Goal: Task Accomplishment & Management: Manage account settings

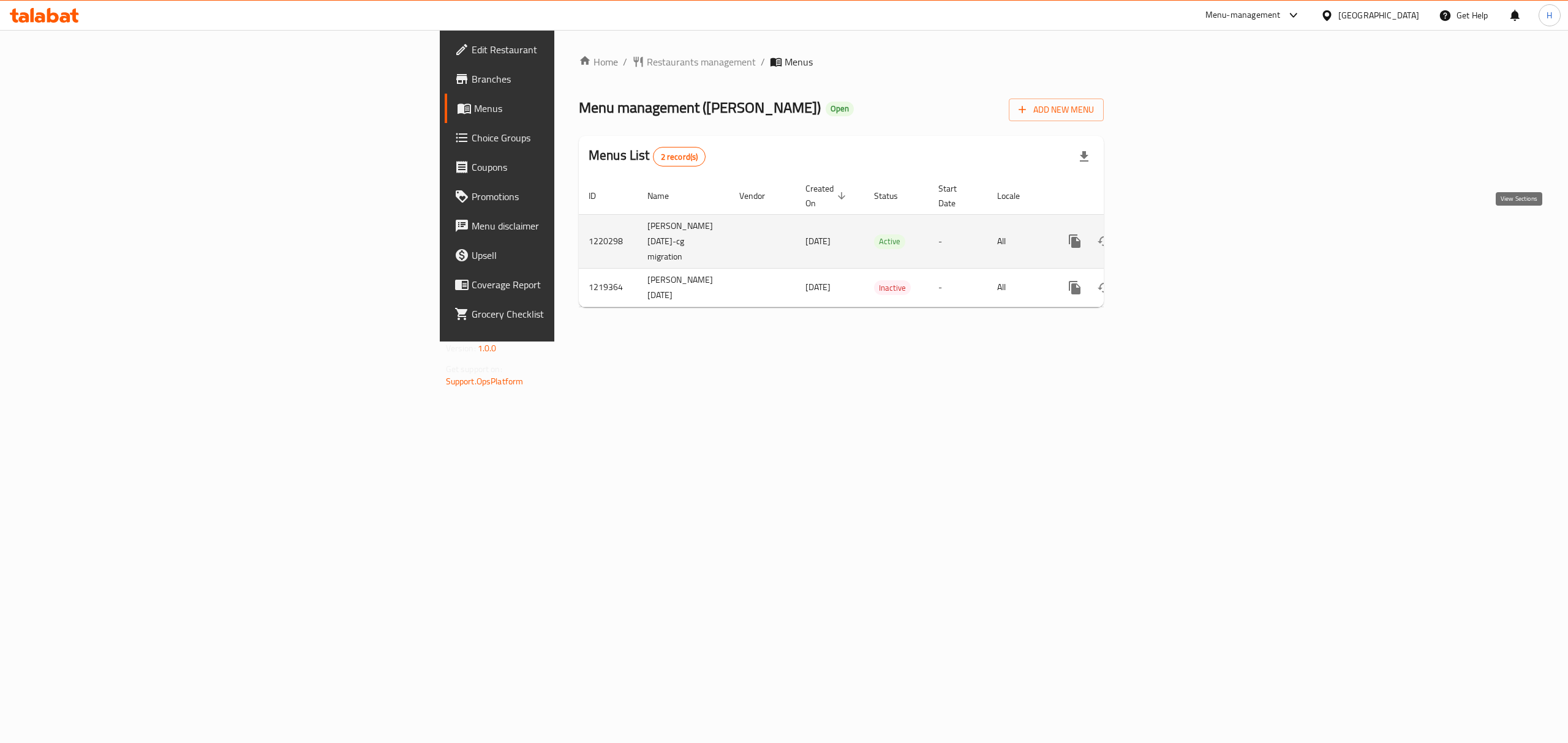
click at [1178, 227] on link "enhanced table" at bounding box center [1164, 242] width 30 height 30
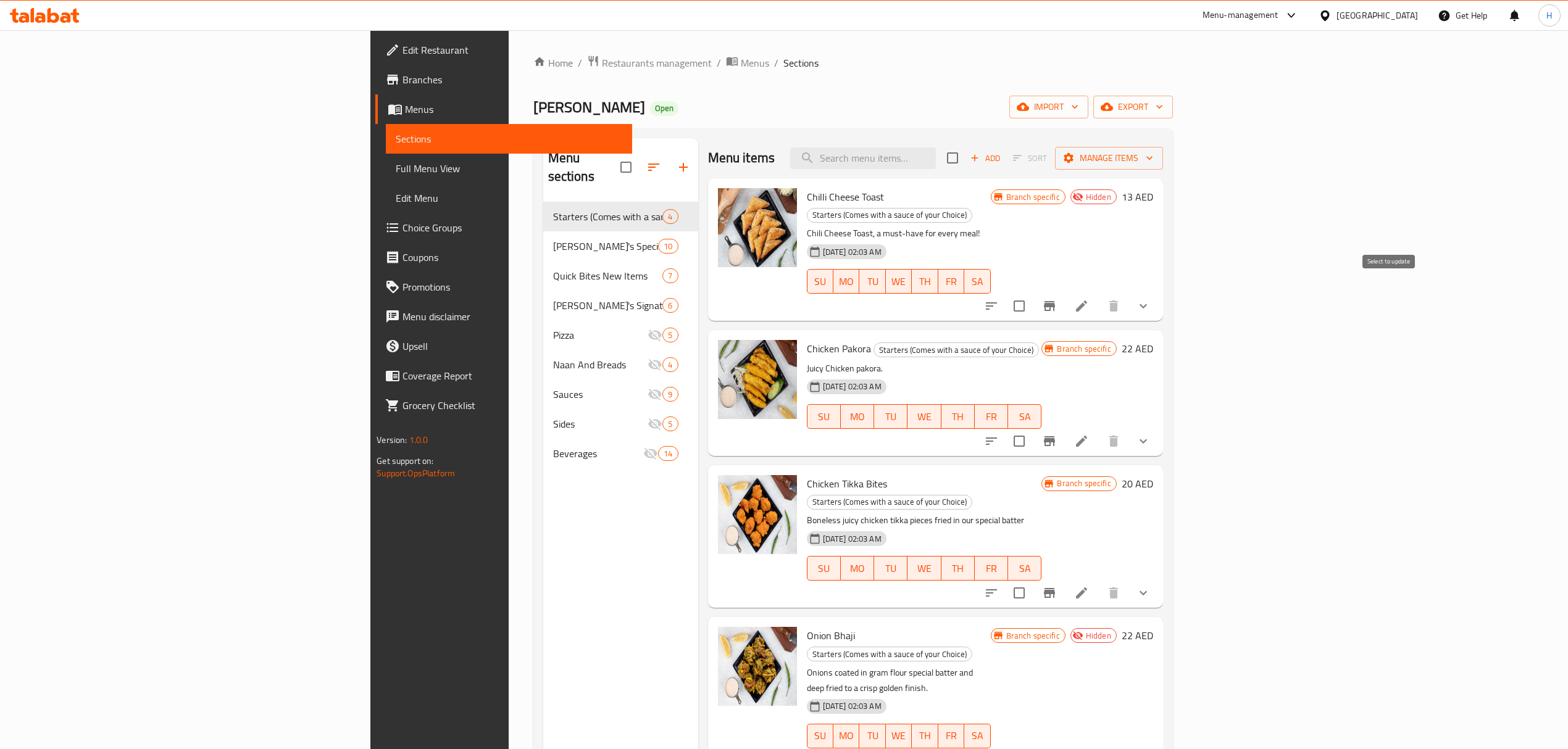
click at [1032, 294] on input "checkbox" at bounding box center [1019, 306] width 26 height 26
checkbox input "true"
click at [1032, 748] on input "checkbox" at bounding box center [1019, 761] width 26 height 26
checkbox input "true"
click at [1032, 293] on input "checkbox" at bounding box center [1019, 306] width 26 height 26
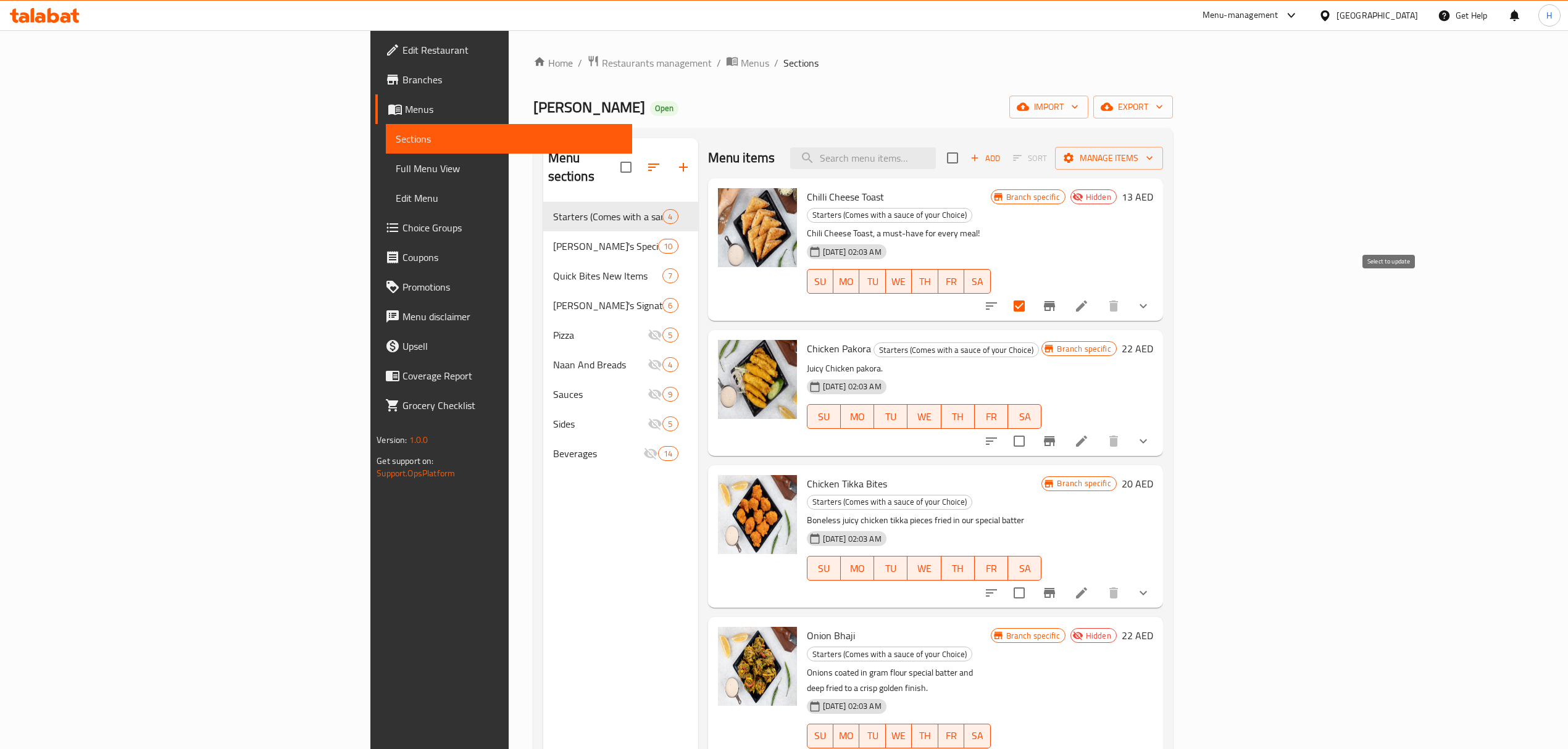
checkbox input "false"
click at [1032, 748] on input "checkbox" at bounding box center [1019, 761] width 26 height 26
checkbox input "false"
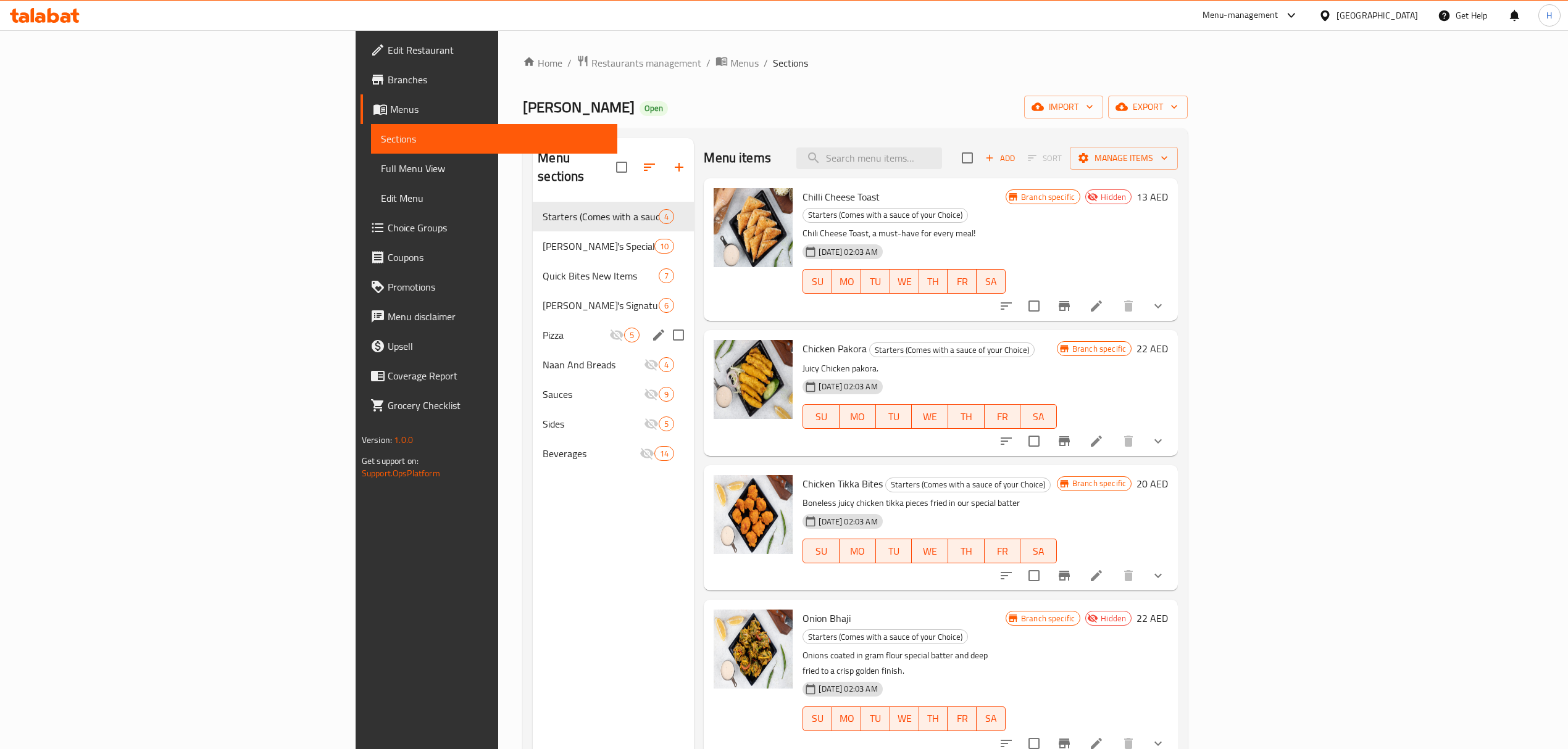
drag, startPoint x: 598, startPoint y: 320, endPoint x: 598, endPoint y: 331, distance: 11.0
click at [666, 322] on input "Menu sections" at bounding box center [679, 335] width 26 height 26
checkbox input "true"
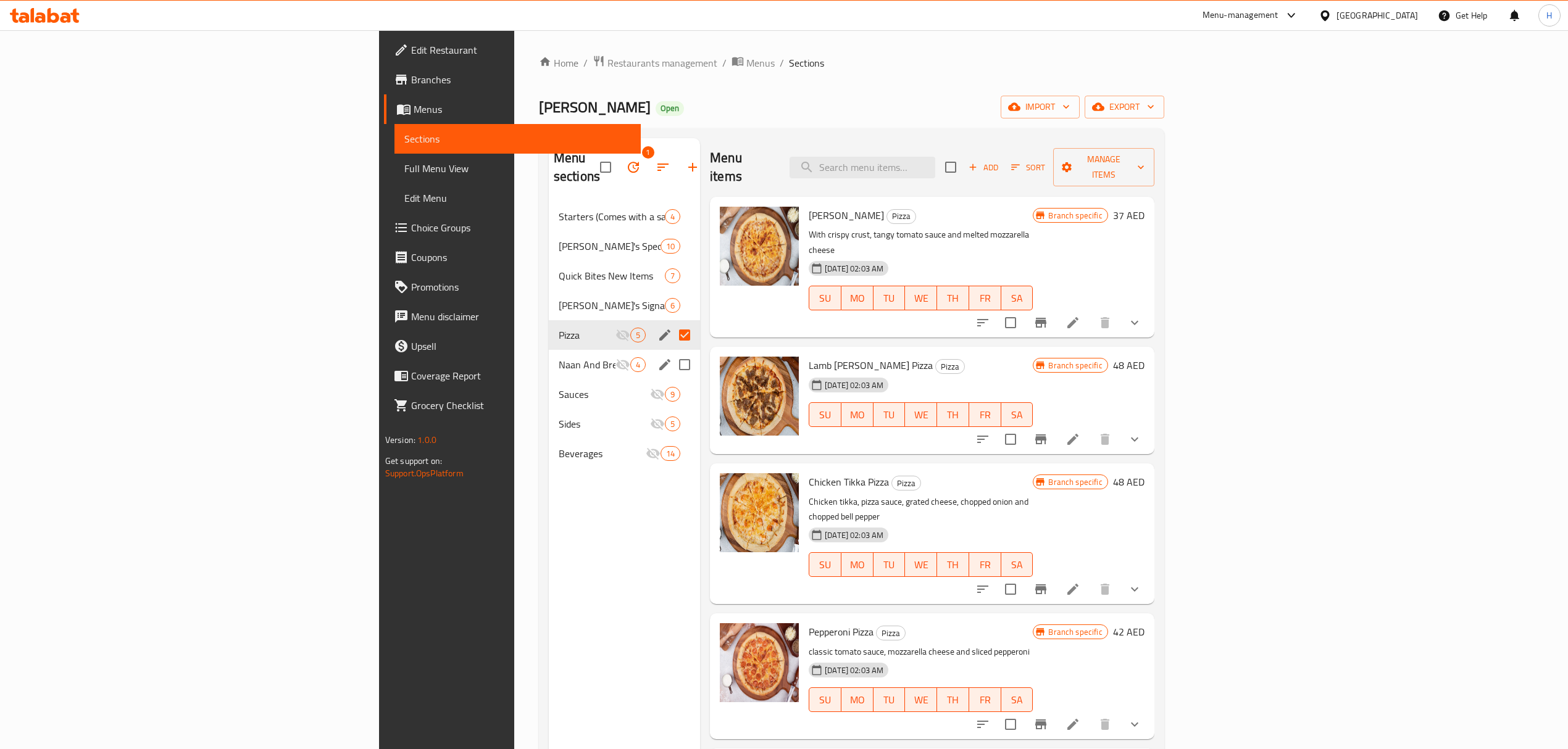
click at [672, 354] on input "Menu sections" at bounding box center [685, 365] width 26 height 26
checkbox input "true"
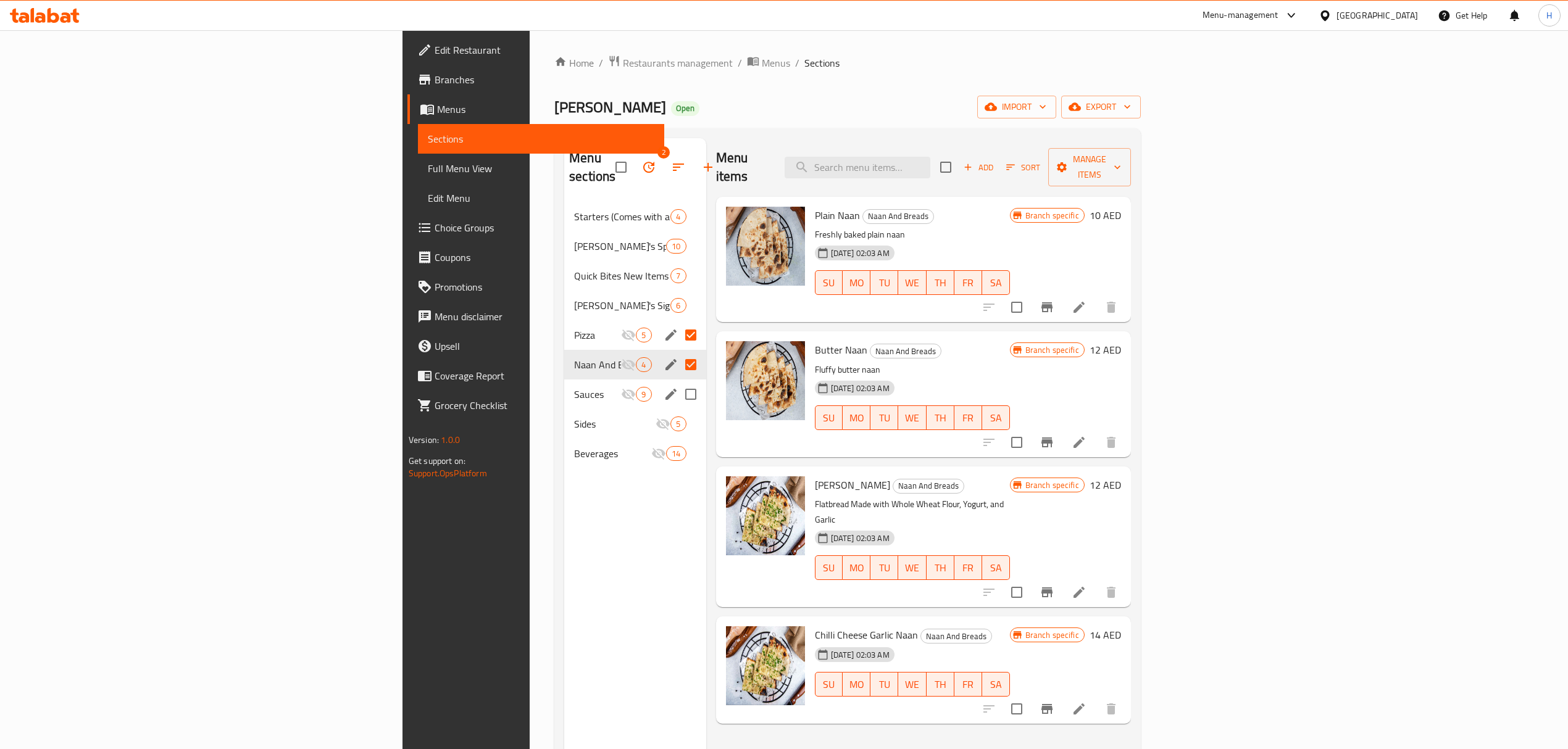
click at [678, 385] on input "Menu sections" at bounding box center [691, 395] width 26 height 26
checkbox input "true"
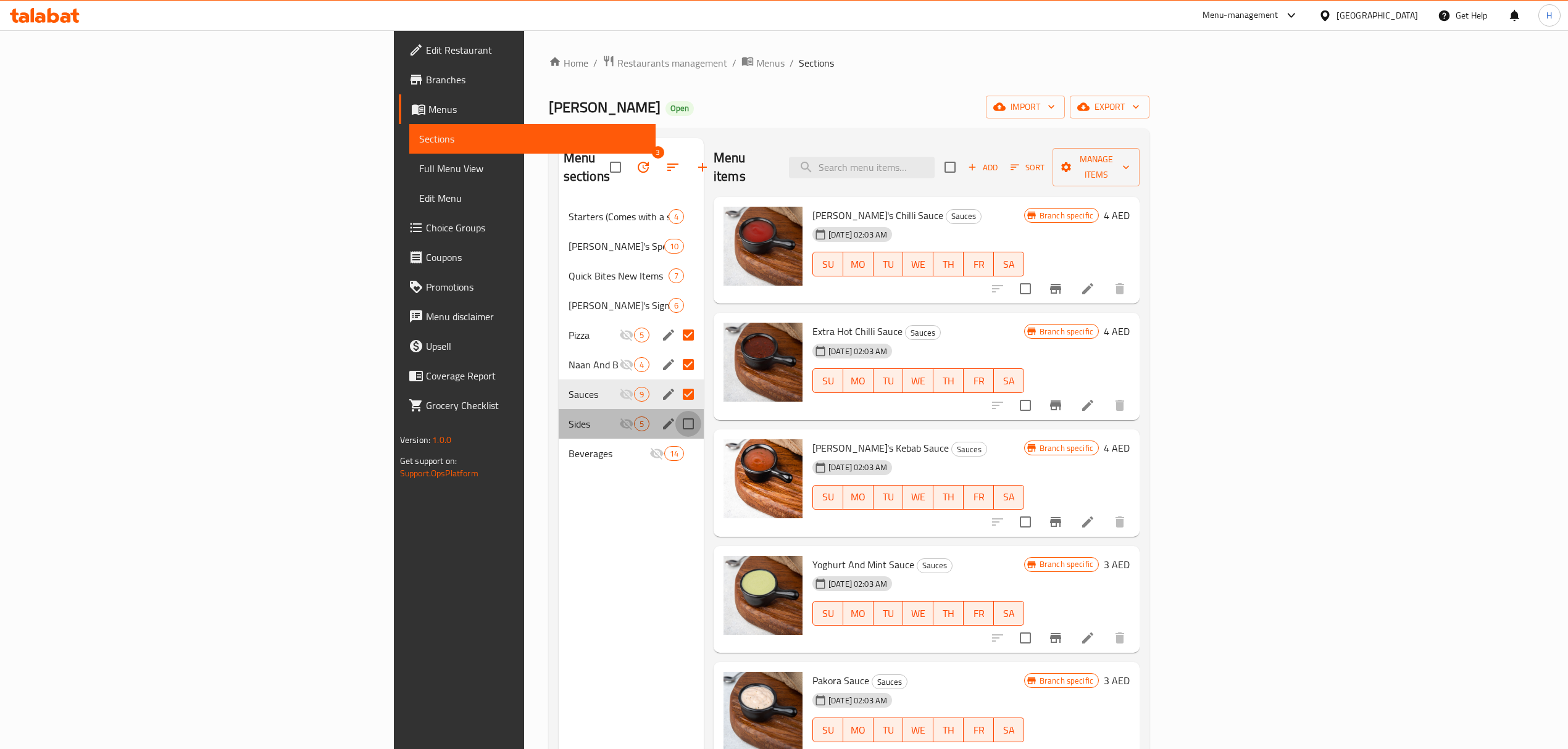
click at [675, 414] on input "Menu sections" at bounding box center [688, 424] width 26 height 26
checkbox input "true"
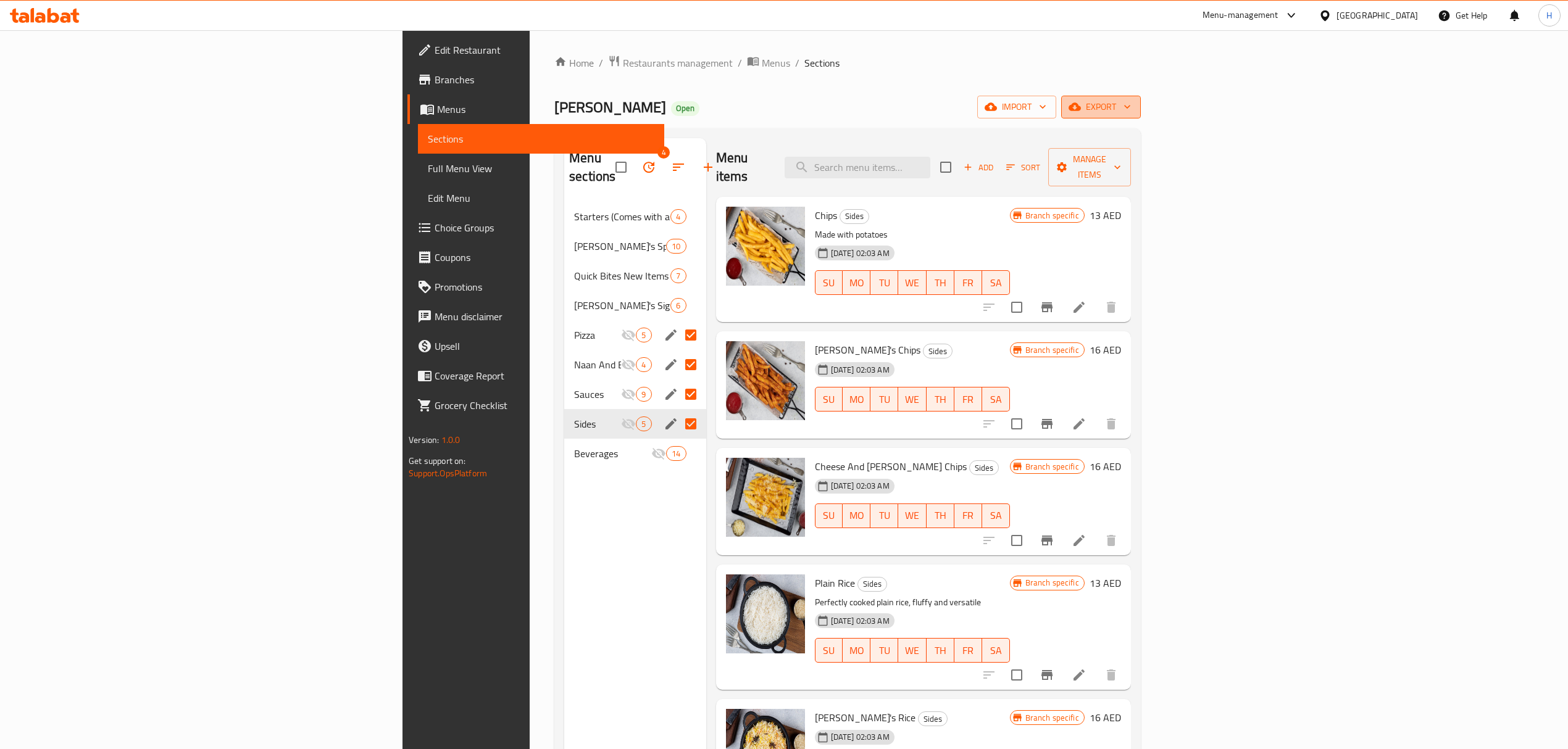
click at [1131, 104] on span "export" at bounding box center [1101, 107] width 60 height 16
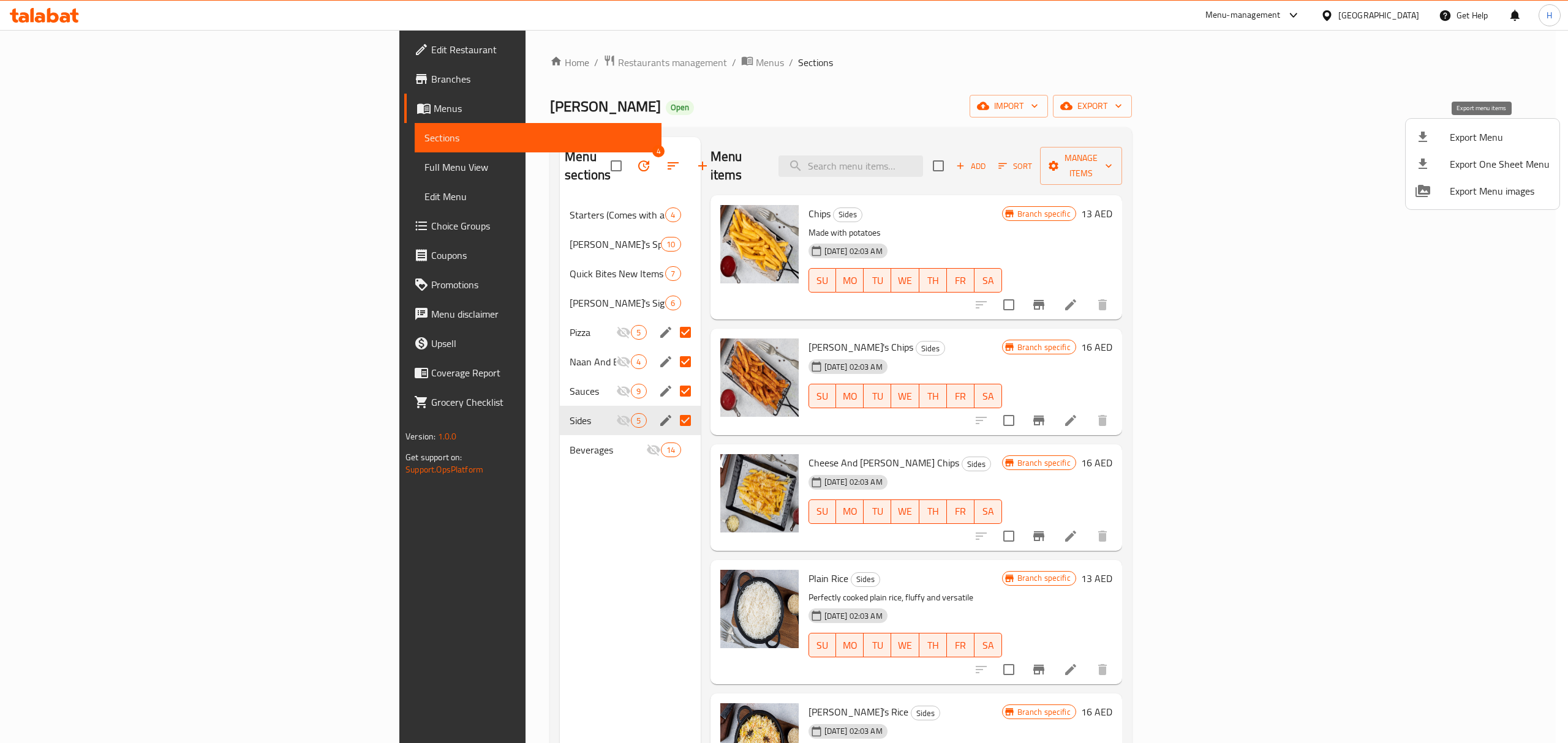
click at [1466, 146] on li "Export Menu" at bounding box center [1483, 137] width 154 height 27
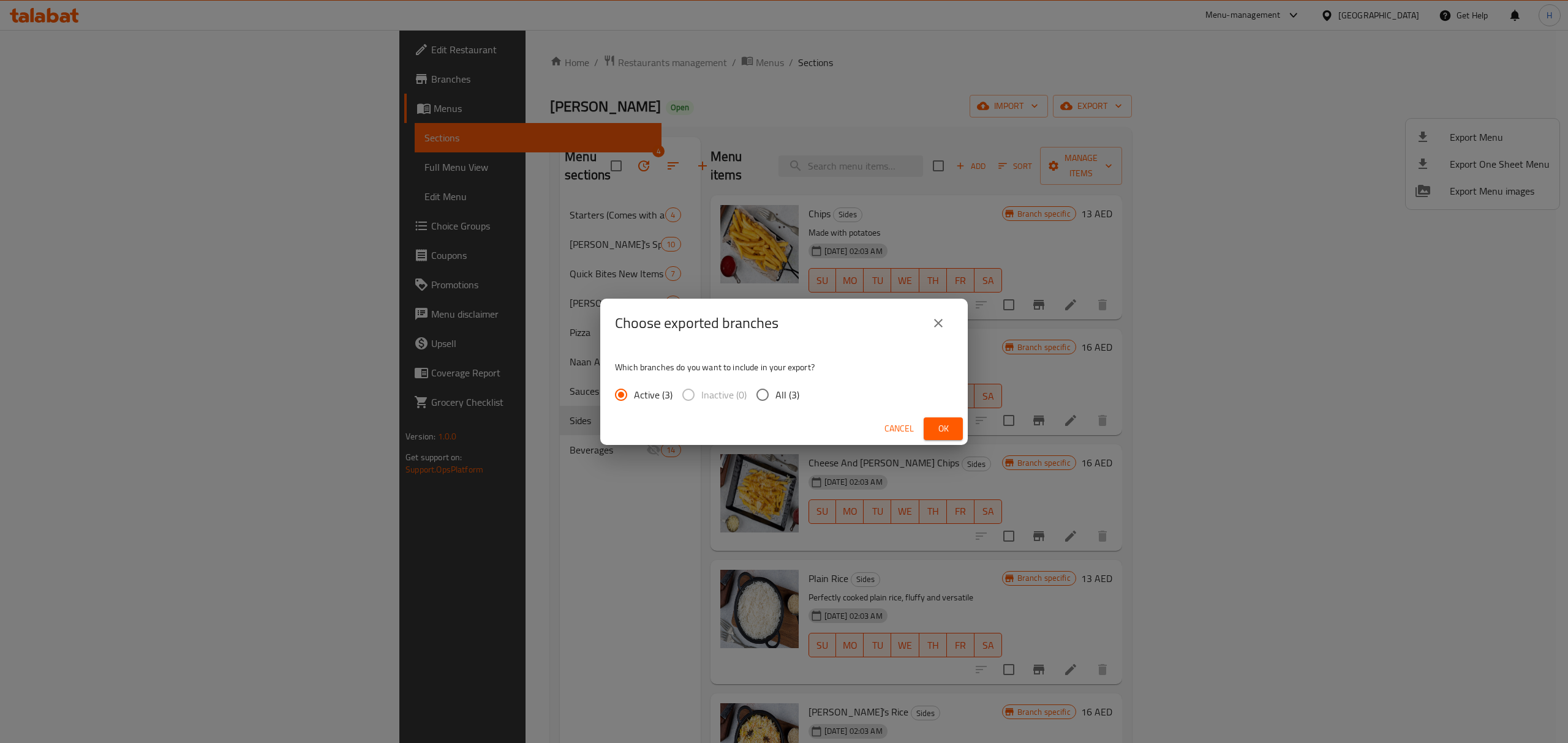
click at [941, 432] on span "Ok" at bounding box center [943, 429] width 20 height 16
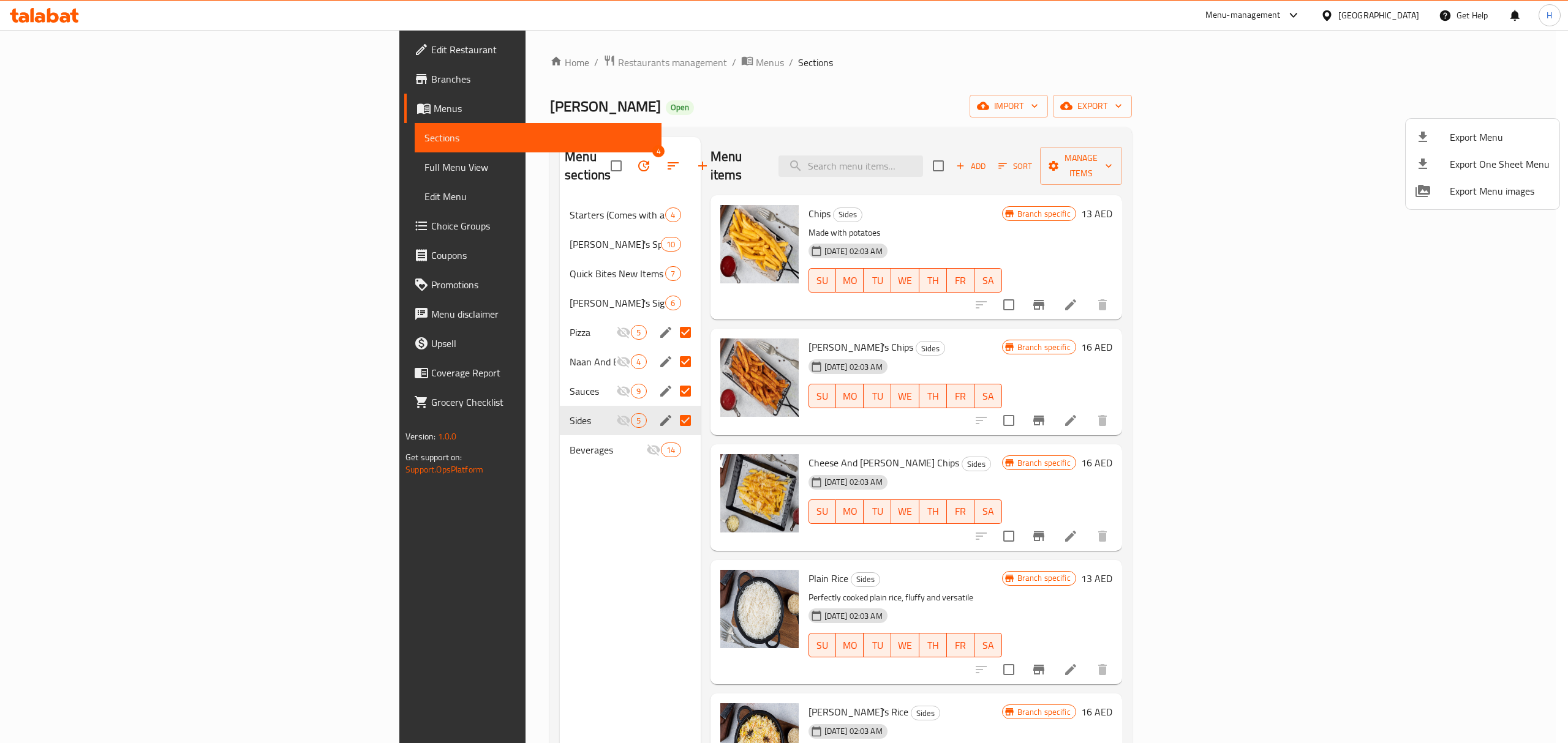
click at [577, 432] on div at bounding box center [784, 371] width 1568 height 743
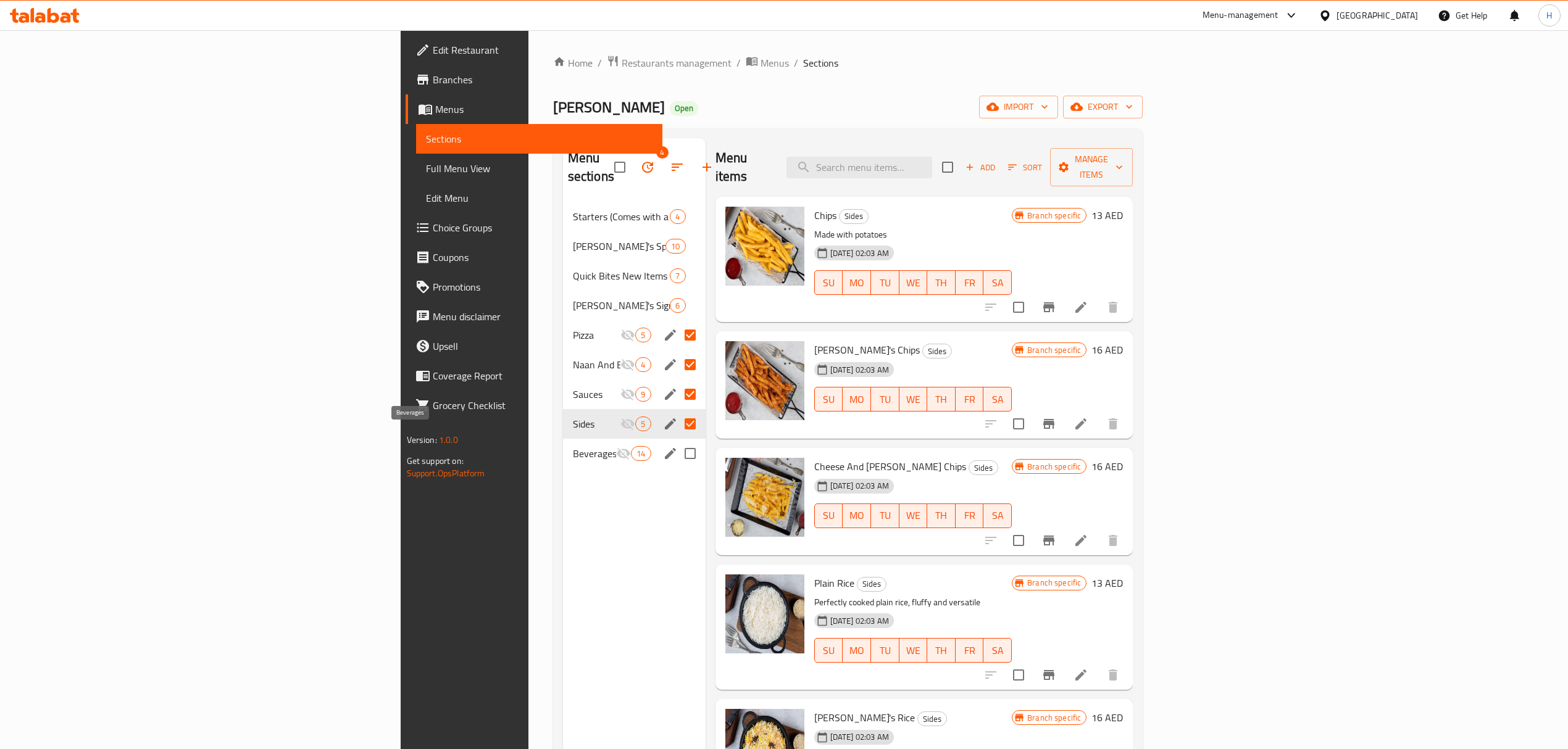
click at [573, 446] on span "Beverages" at bounding box center [595, 454] width 44 height 15
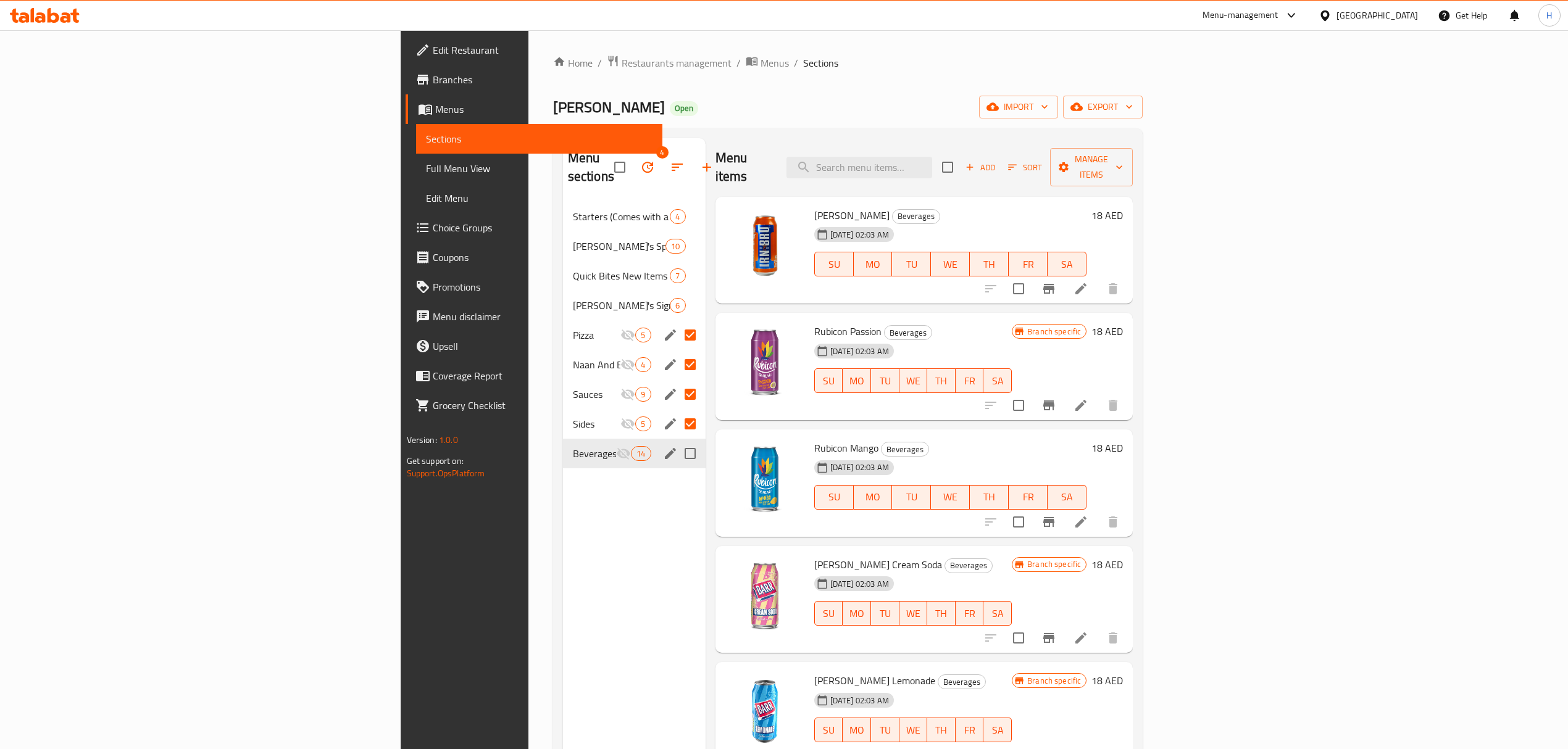
click at [677, 441] on input "Menu sections" at bounding box center [690, 454] width 26 height 26
checkbox input "true"
click at [642, 162] on icon "button" at bounding box center [647, 167] width 11 height 11
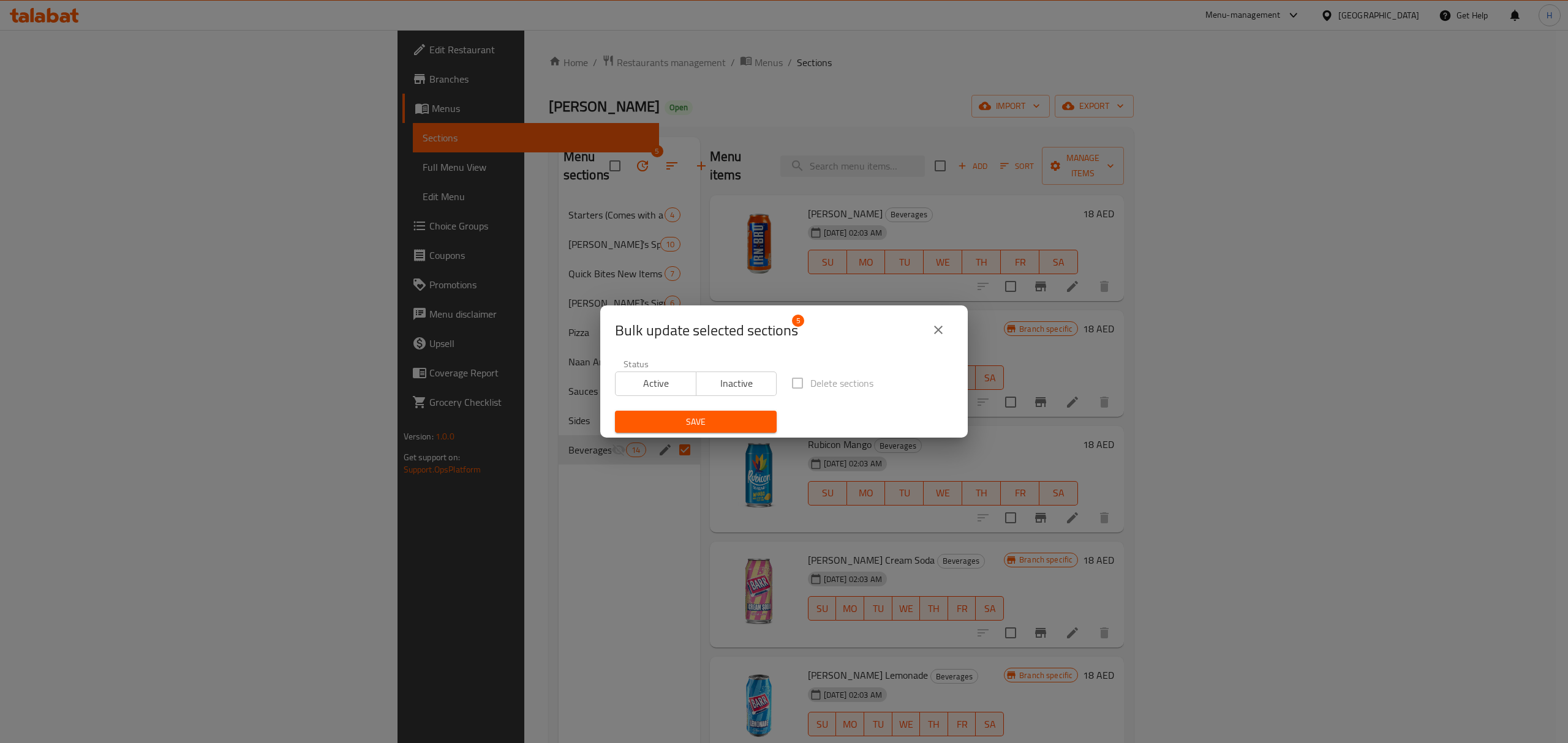
click at [673, 383] on span "Active" at bounding box center [656, 383] width 71 height 18
click at [691, 426] on span "Save" at bounding box center [696, 422] width 142 height 16
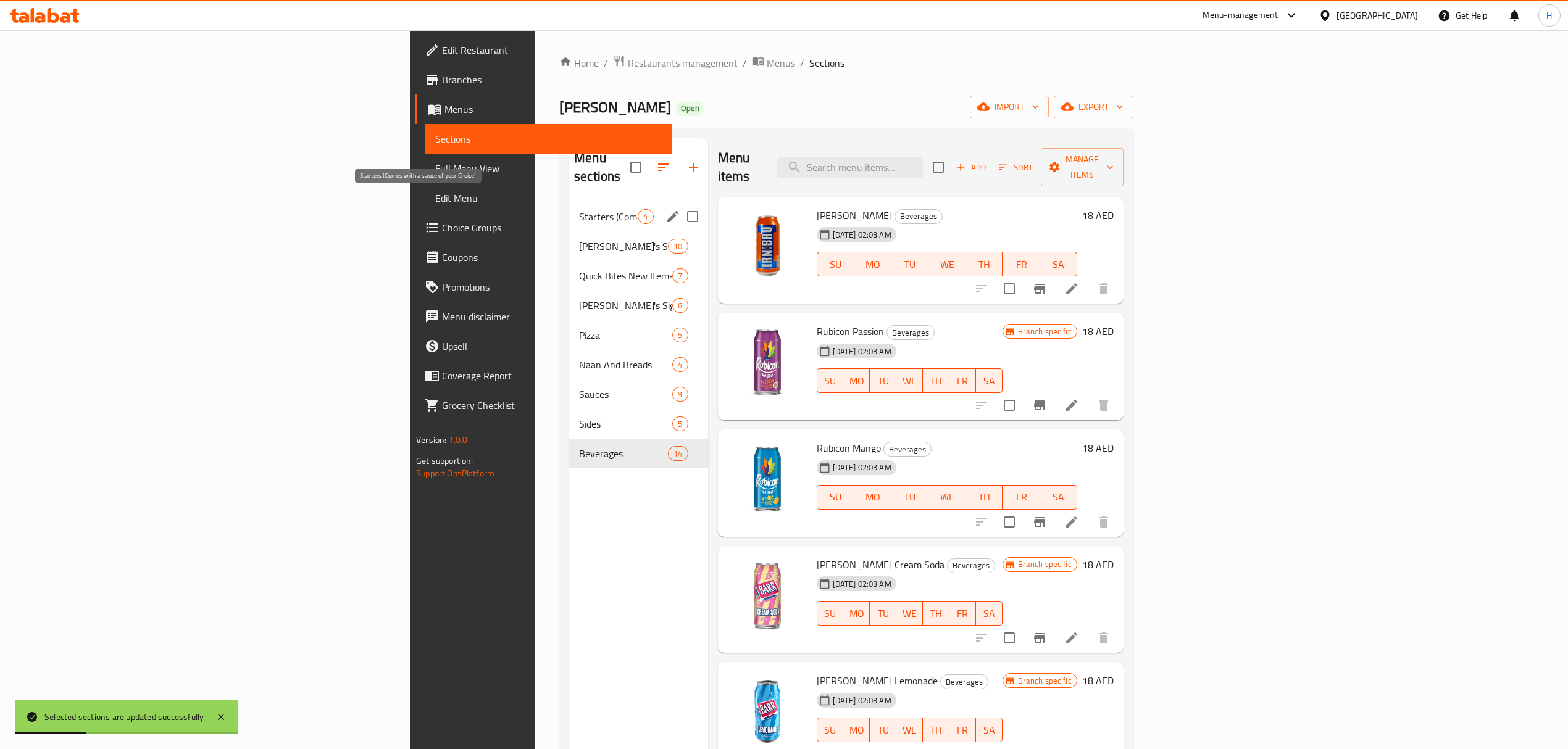
click at [579, 210] on span "Starters (Comes with a sauce of your Choice)" at bounding box center [608, 217] width 59 height 15
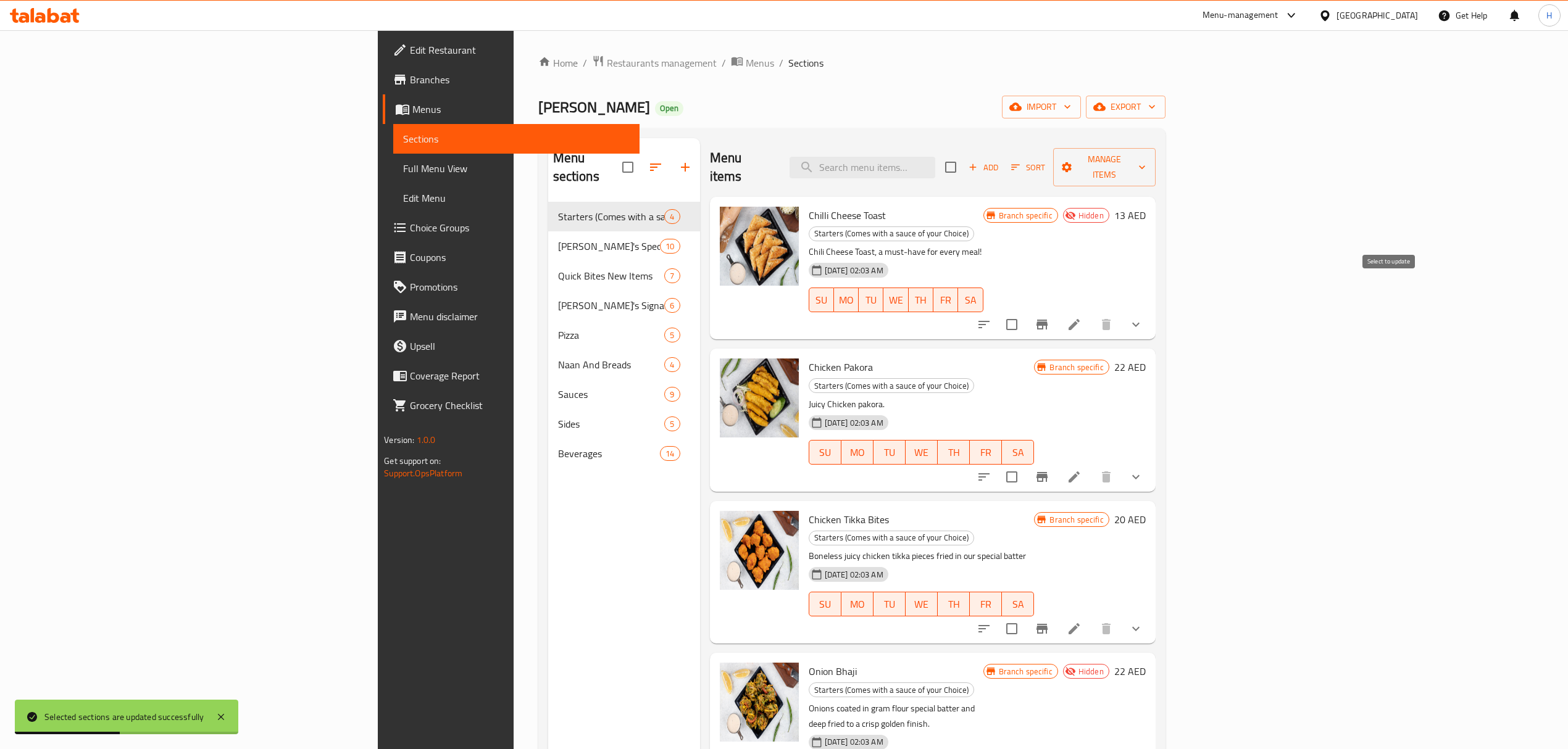
click at [1025, 312] on input "checkbox" at bounding box center [1012, 324] width 26 height 26
checkbox input "true"
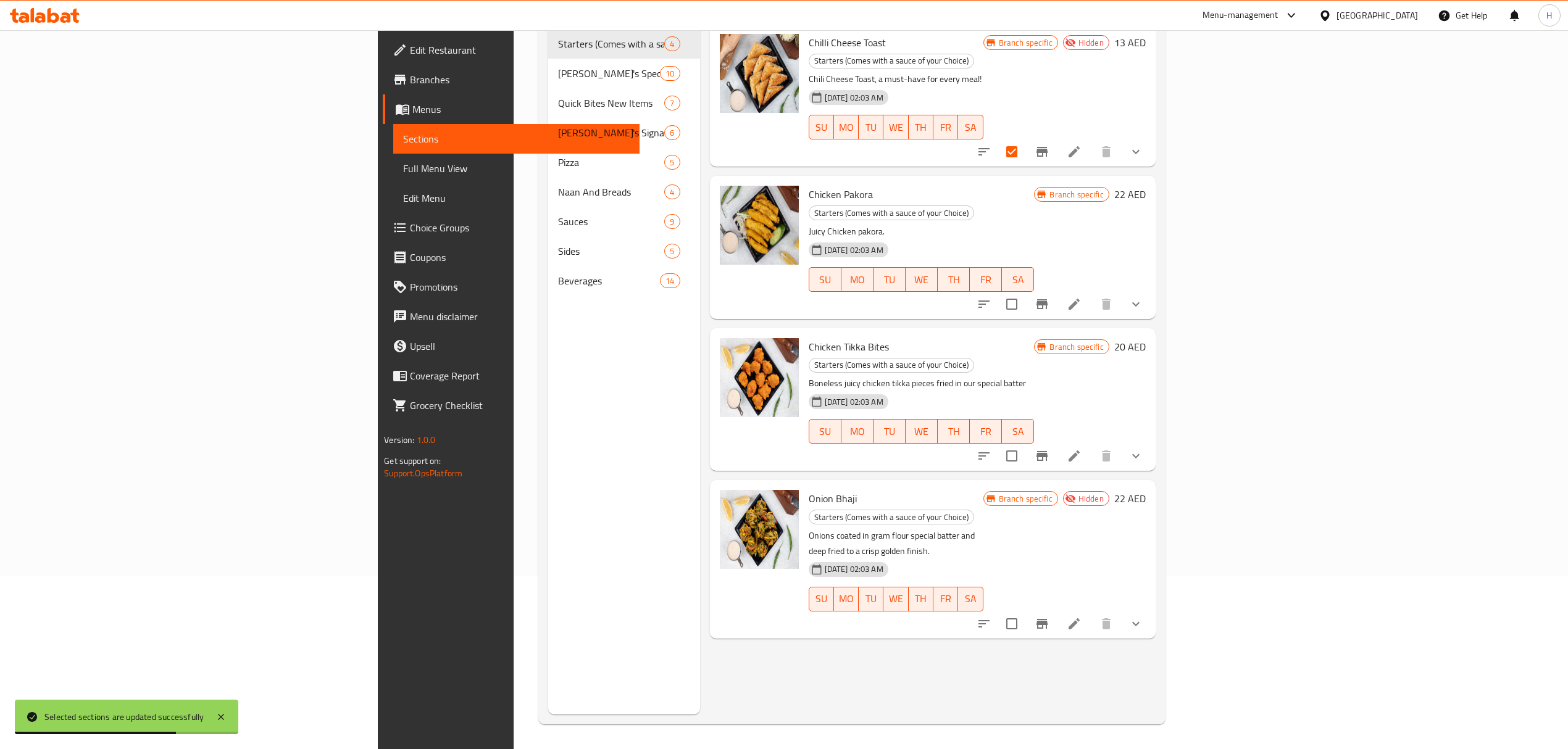
scroll to position [173, 0]
click at [1025, 611] on input "checkbox" at bounding box center [1012, 624] width 26 height 26
checkbox input "true"
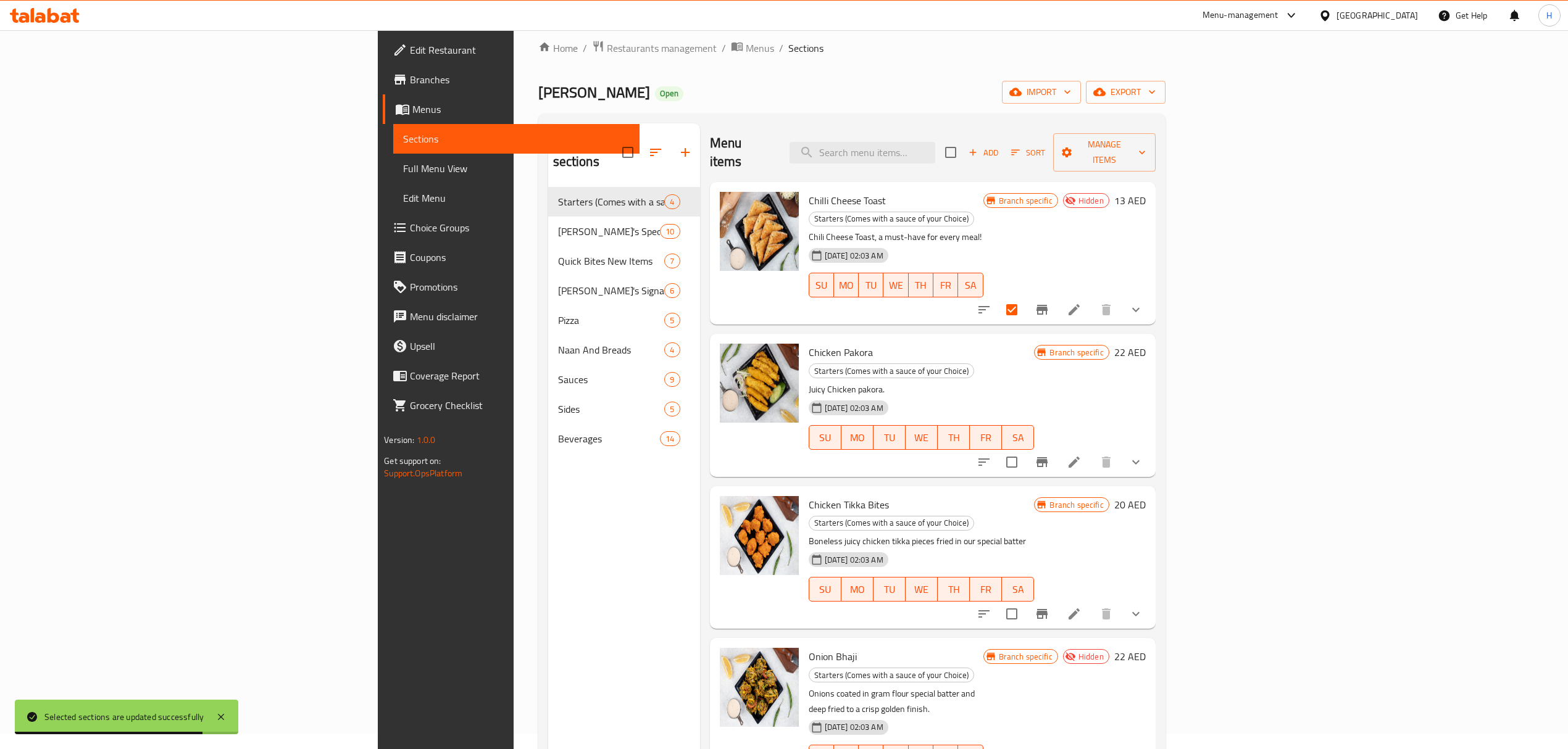
scroll to position [0, 0]
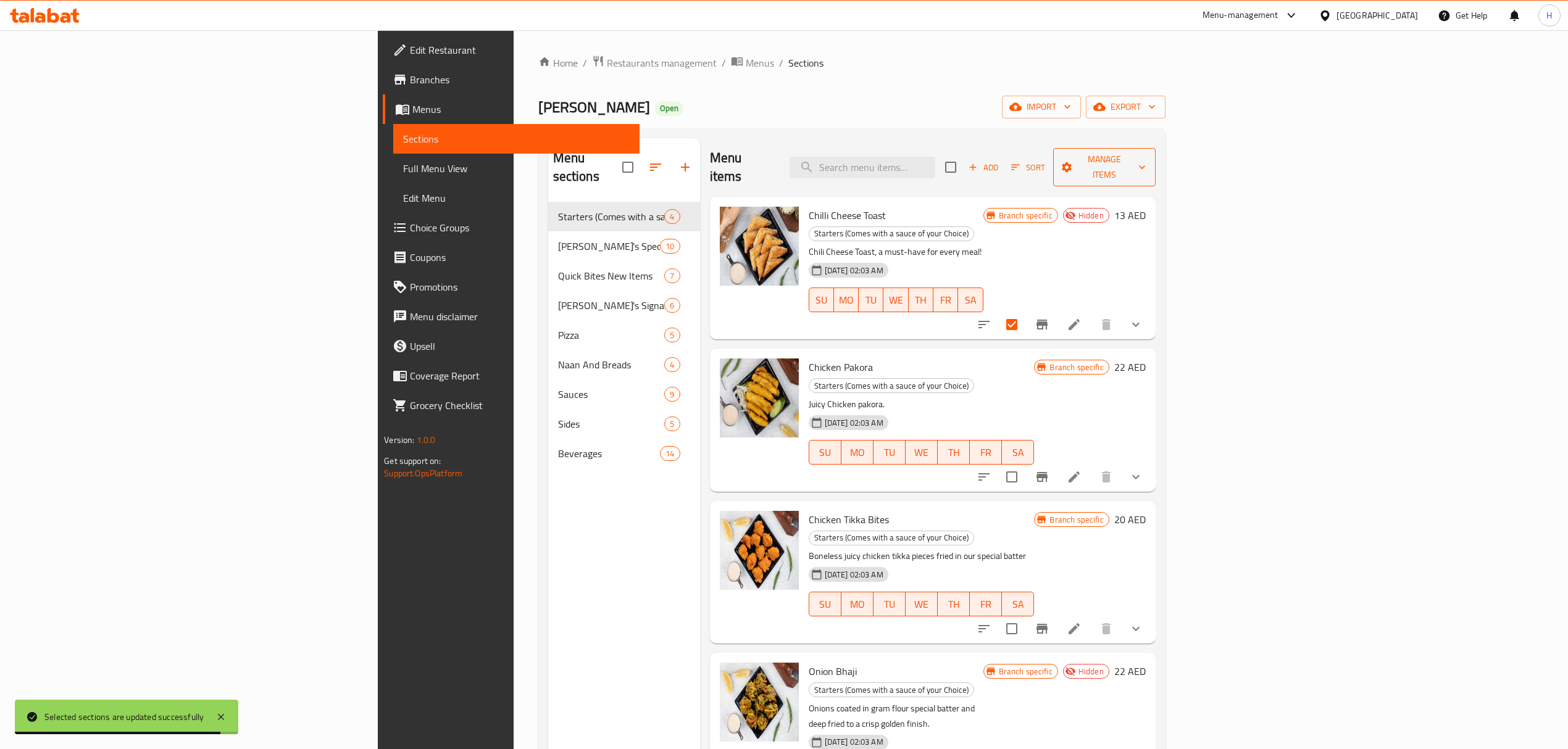
click at [1146, 162] on span "Manage items" at bounding box center [1105, 167] width 83 height 31
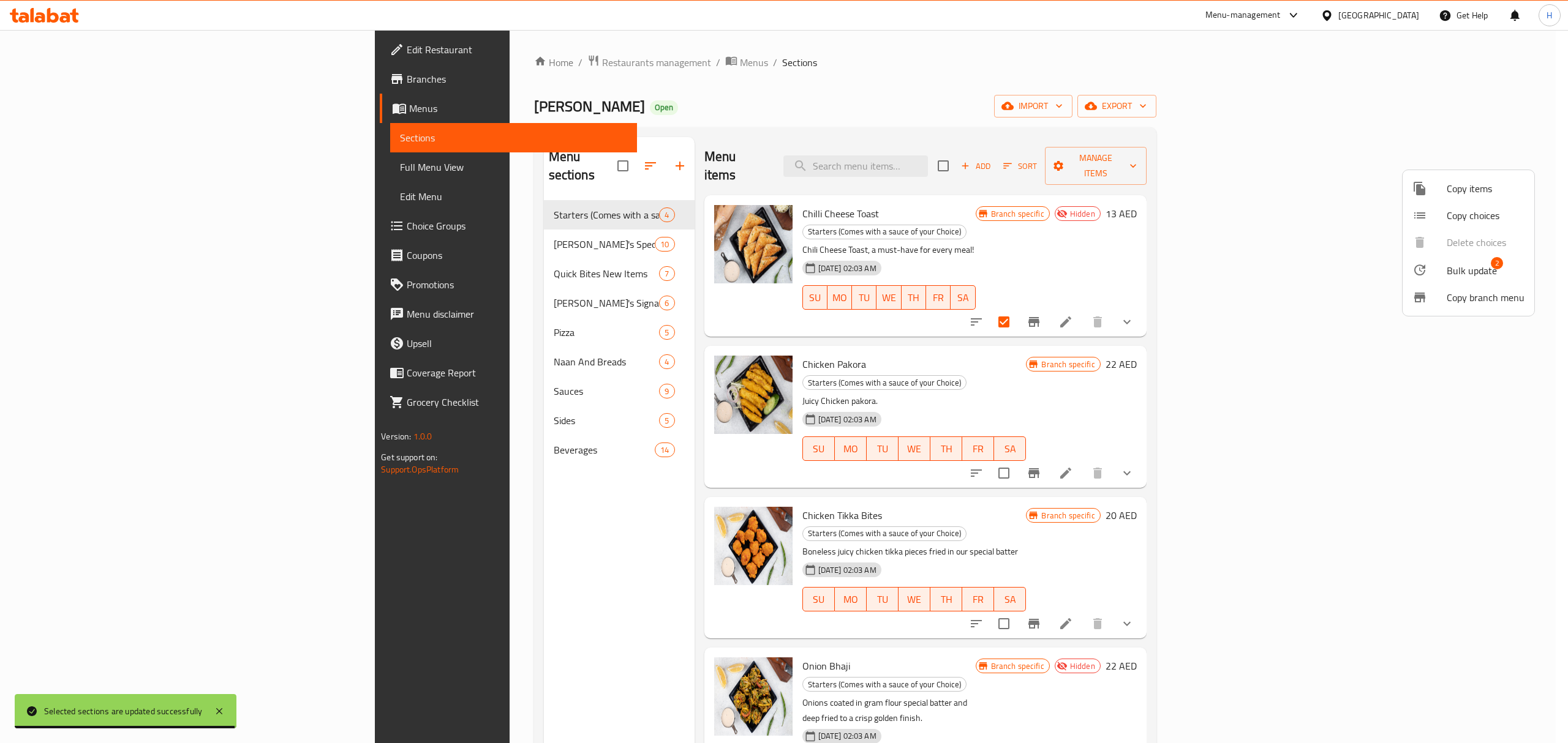
click at [1451, 269] on span "Bulk update" at bounding box center [1472, 271] width 50 height 15
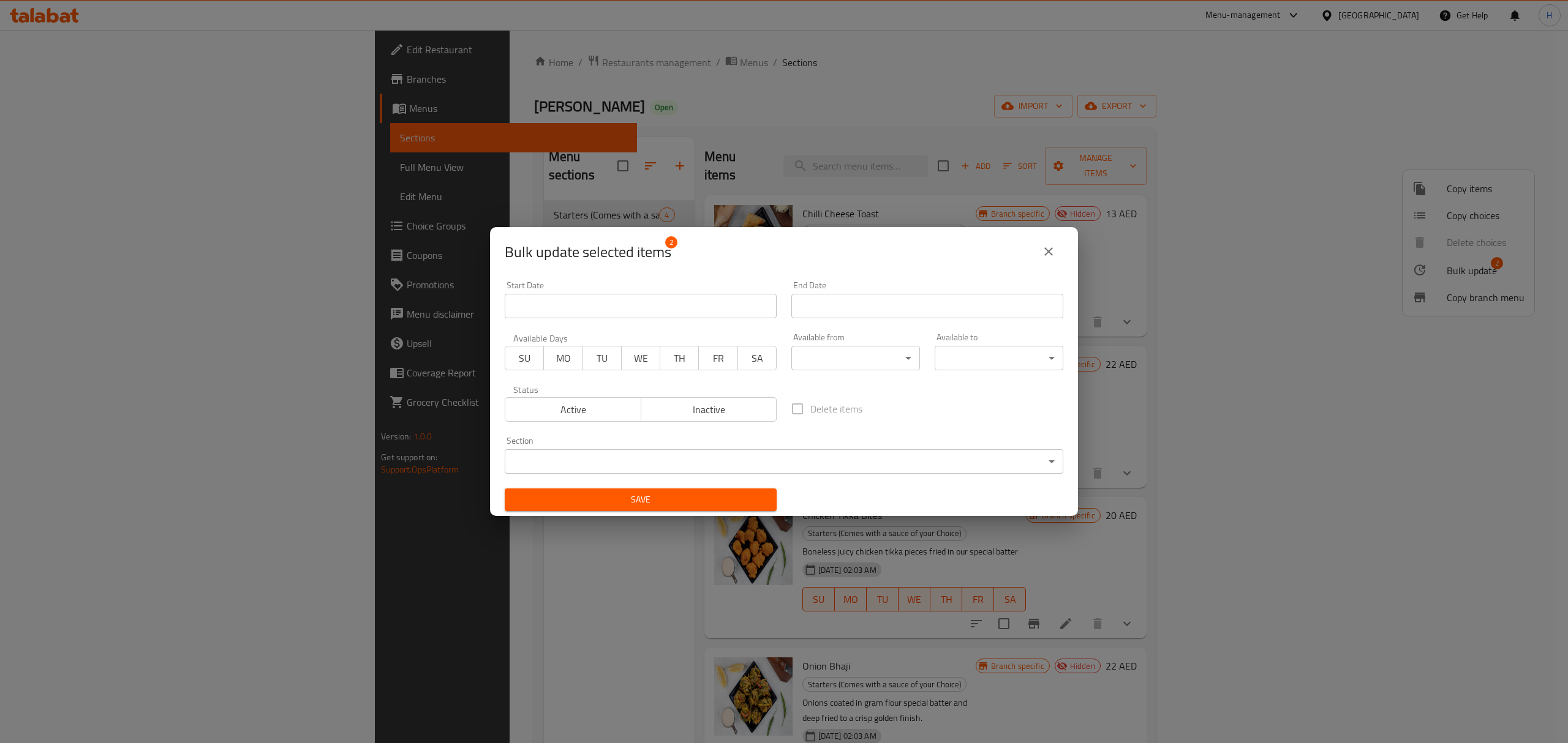
click at [596, 425] on div "Status Active Inactive" at bounding box center [641, 404] width 287 height 51
click at [596, 424] on div "Status Active Inactive" at bounding box center [641, 404] width 287 height 51
click at [616, 419] on button "Active" at bounding box center [573, 410] width 136 height 24
click at [610, 493] on span "Save" at bounding box center [641, 499] width 253 height 16
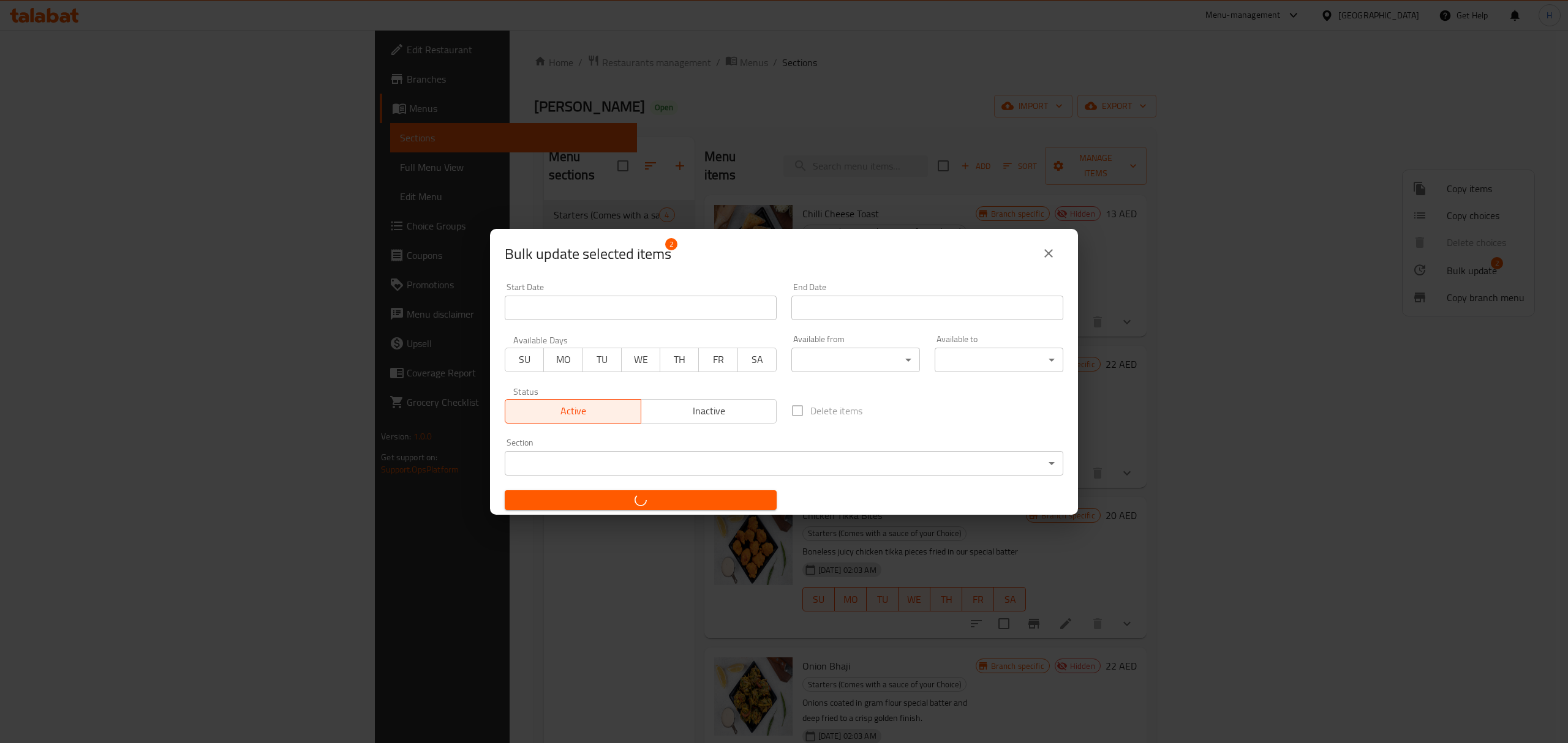
checkbox input "false"
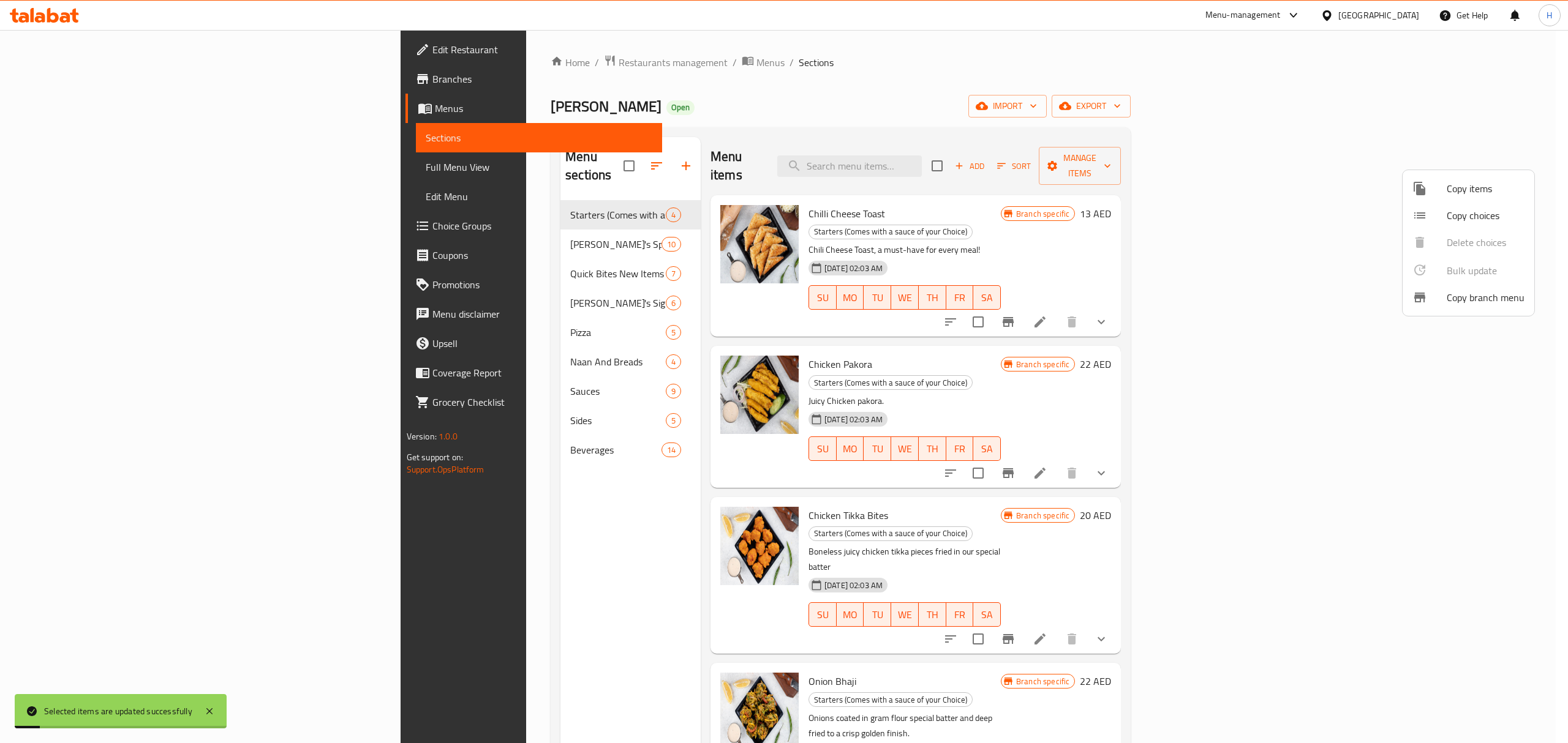
click at [481, 228] on div at bounding box center [784, 371] width 1568 height 743
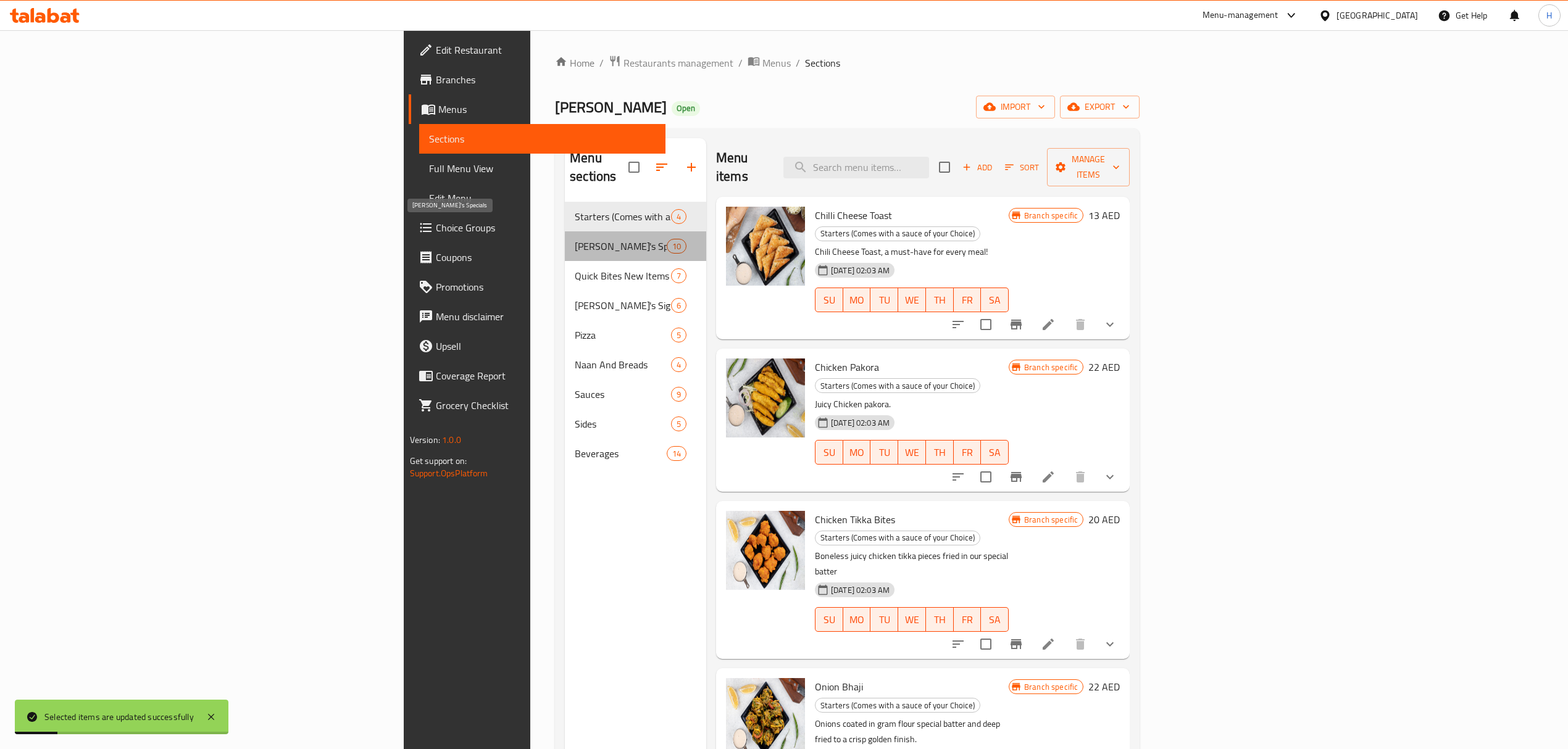
click at [575, 239] on span "[PERSON_NAME]'s Specials" at bounding box center [621, 246] width 91 height 15
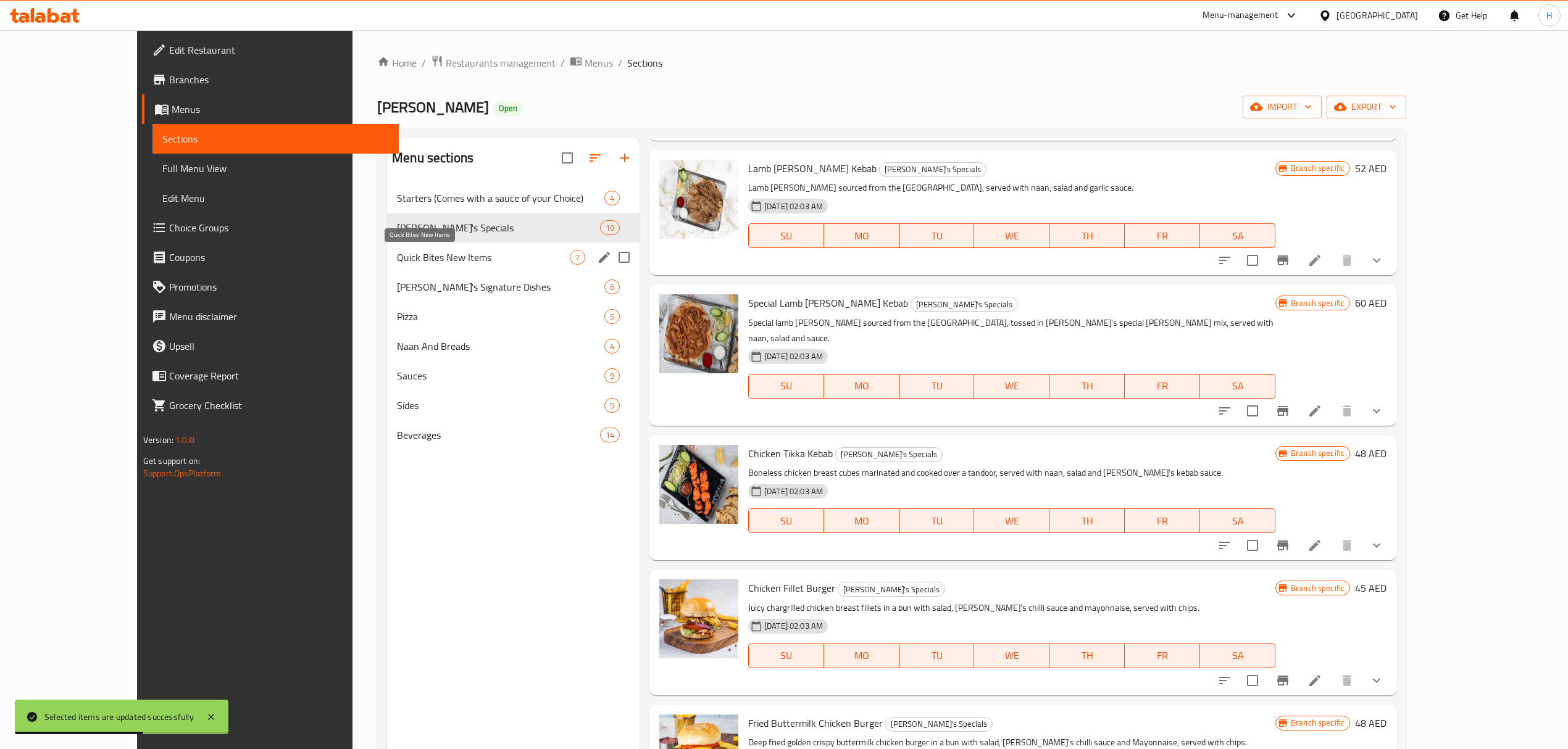
click at [484, 256] on span "Quick Bites New Items" at bounding box center [483, 257] width 173 height 15
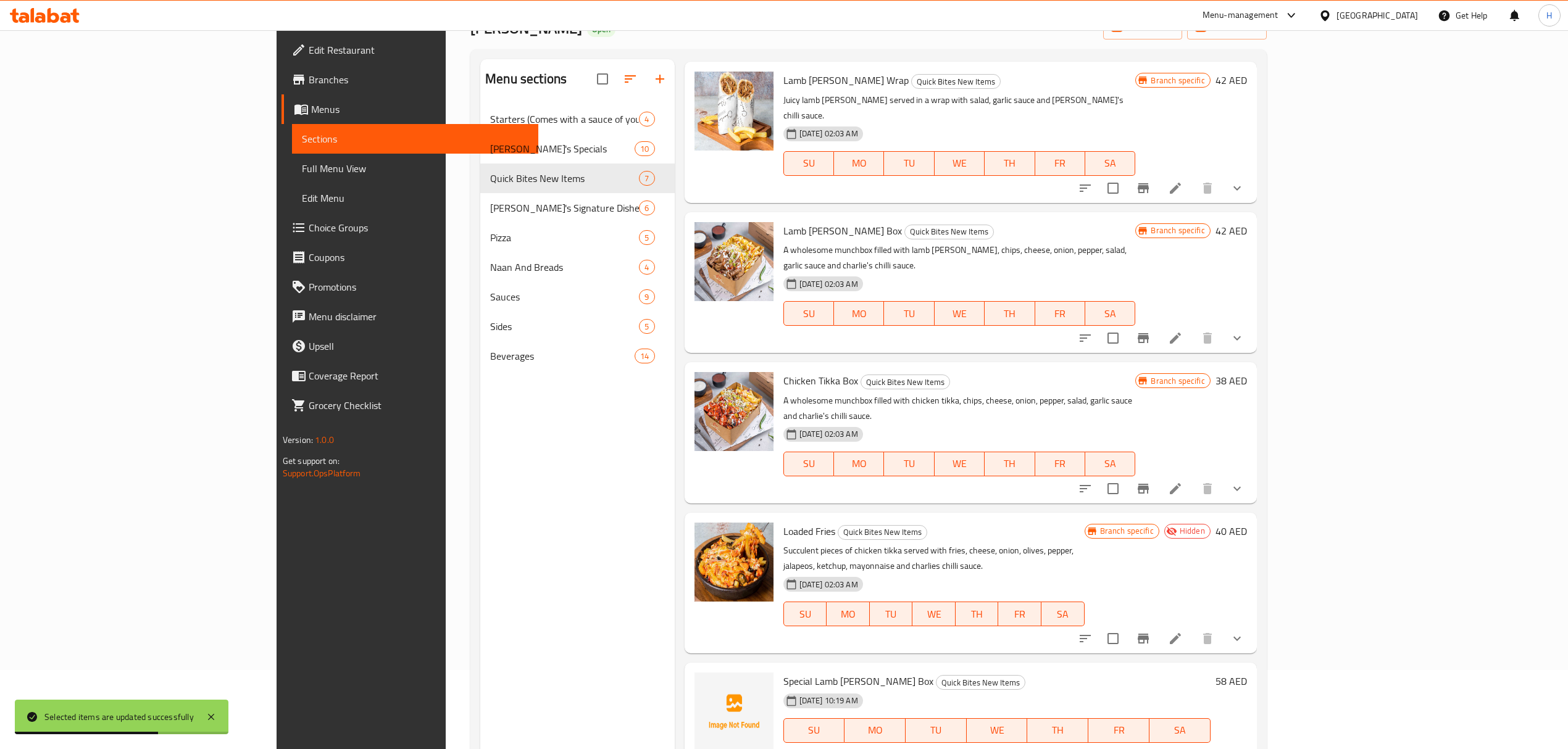
scroll to position [173, 0]
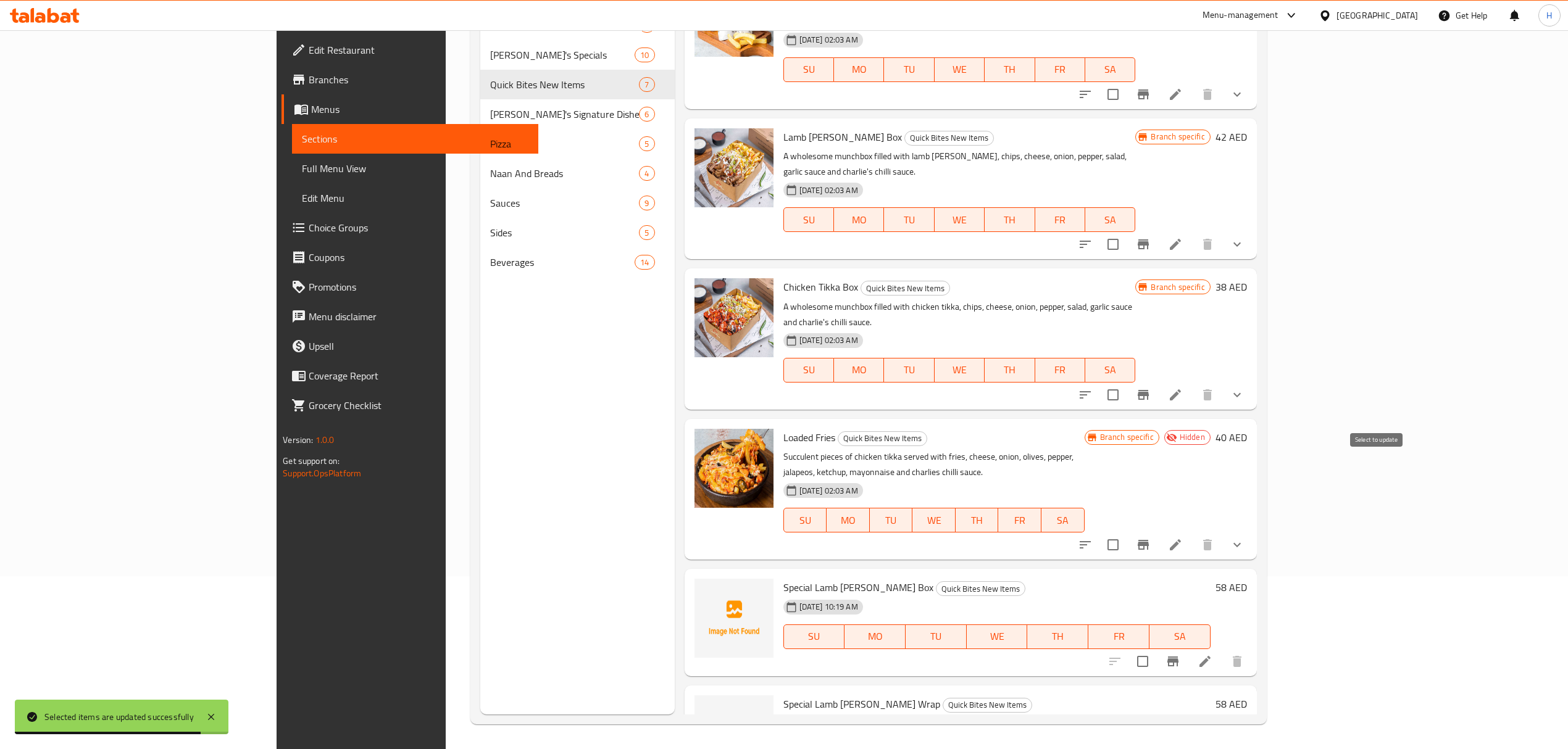
click at [1126, 532] on input "checkbox" at bounding box center [1113, 545] width 26 height 26
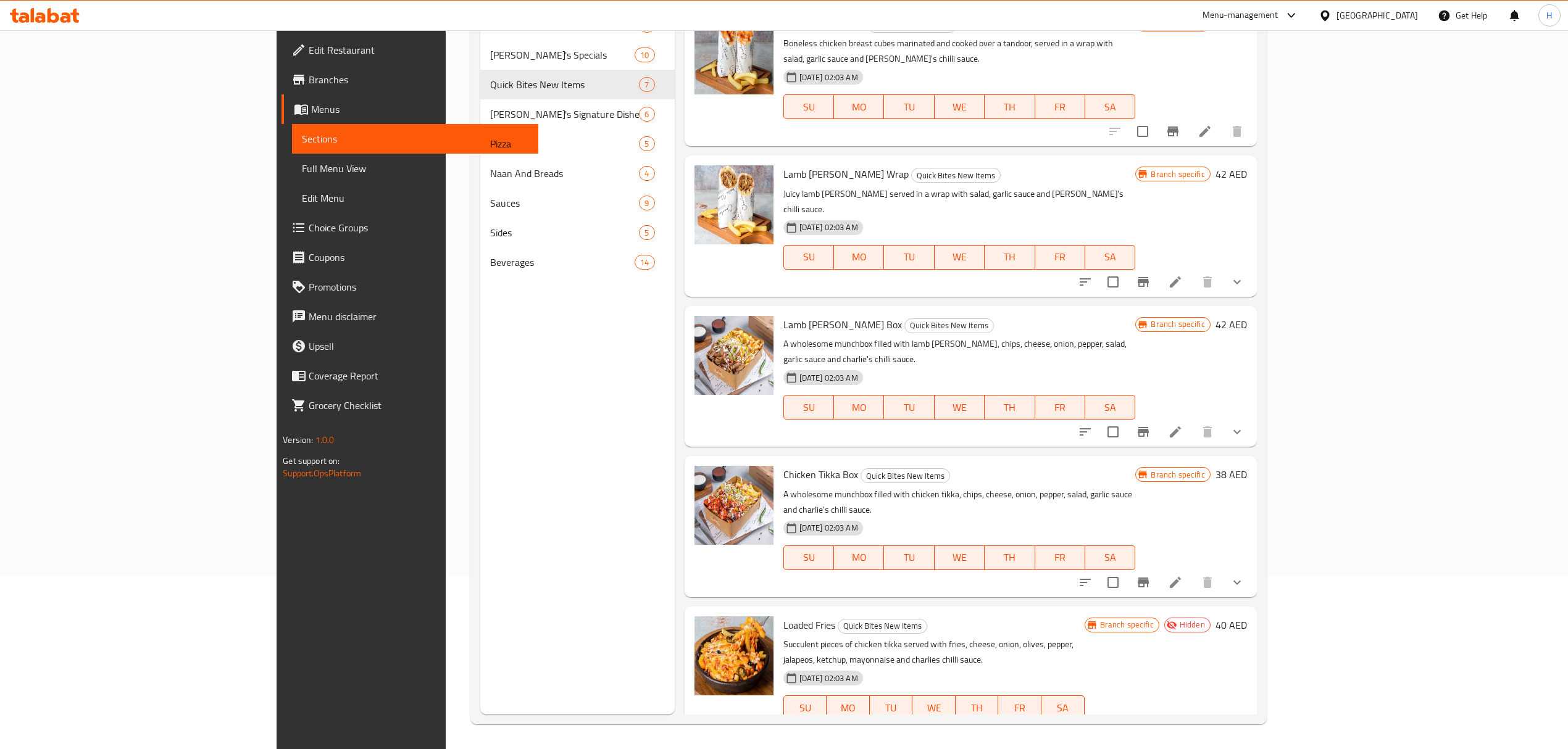
scroll to position [0, 0]
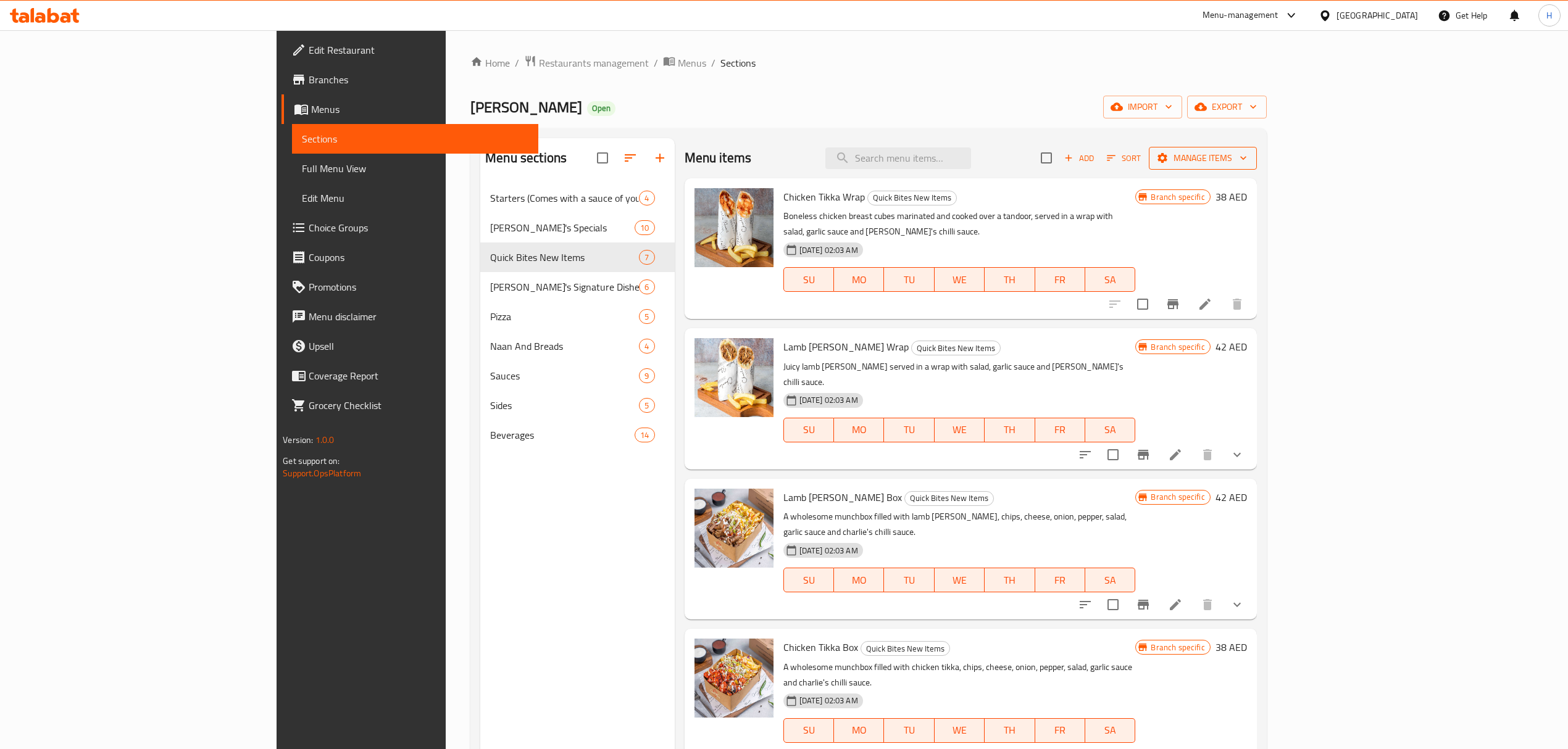
click at [1247, 164] on span "Manage items" at bounding box center [1203, 158] width 88 height 16
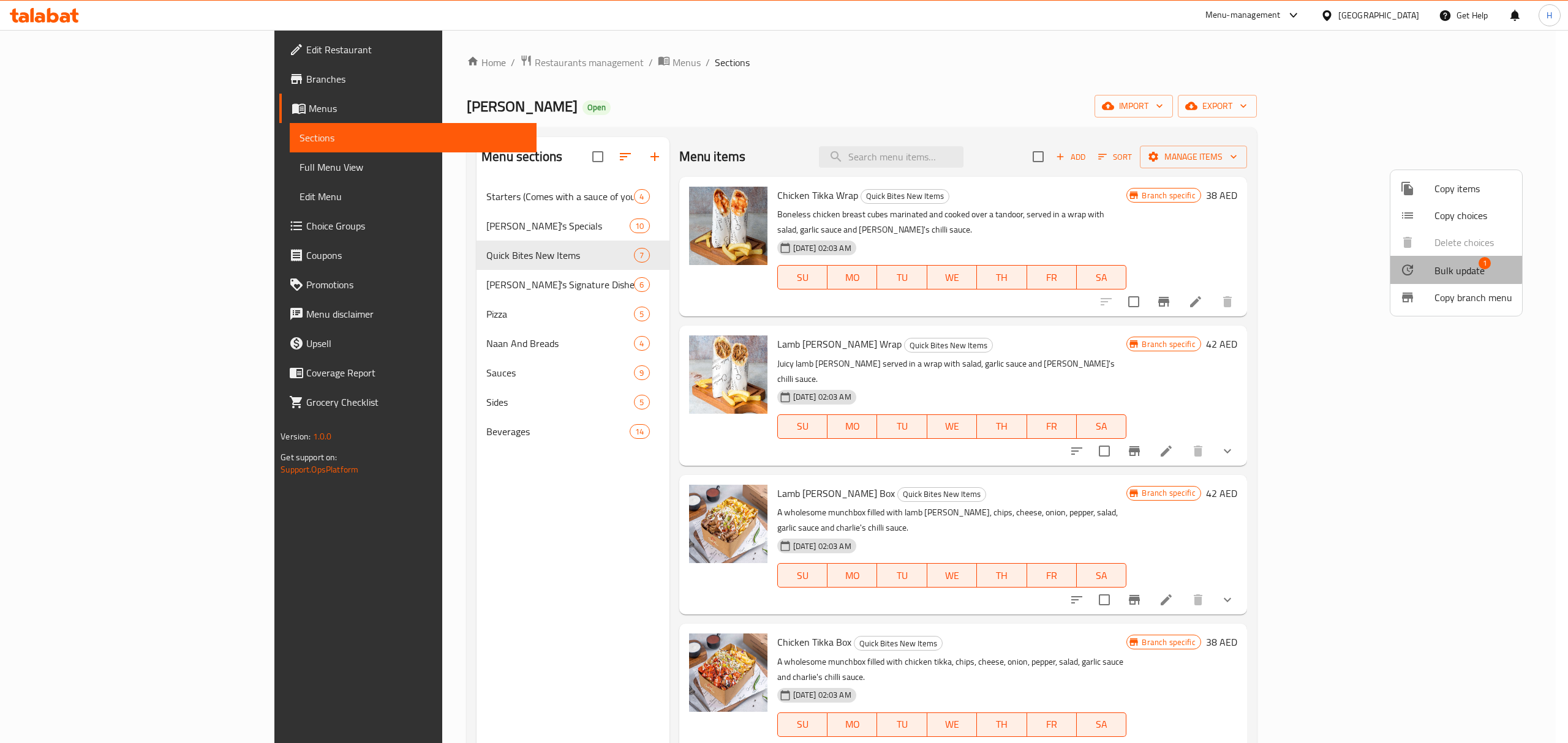
click at [1435, 265] on span "Bulk update" at bounding box center [1460, 271] width 50 height 15
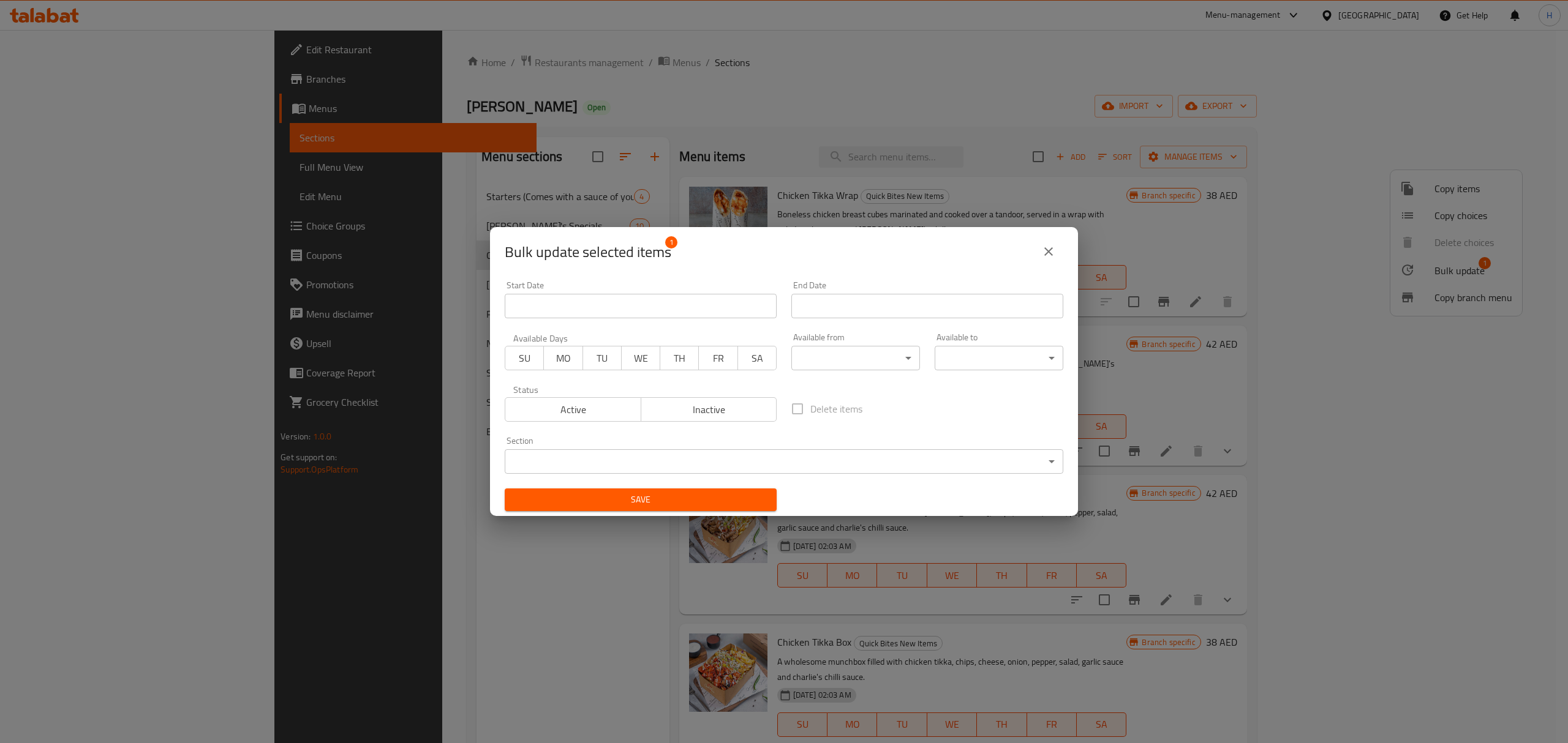
click at [583, 414] on span "Active" at bounding box center [573, 410] width 126 height 18
click at [644, 497] on span "Save" at bounding box center [641, 499] width 253 height 16
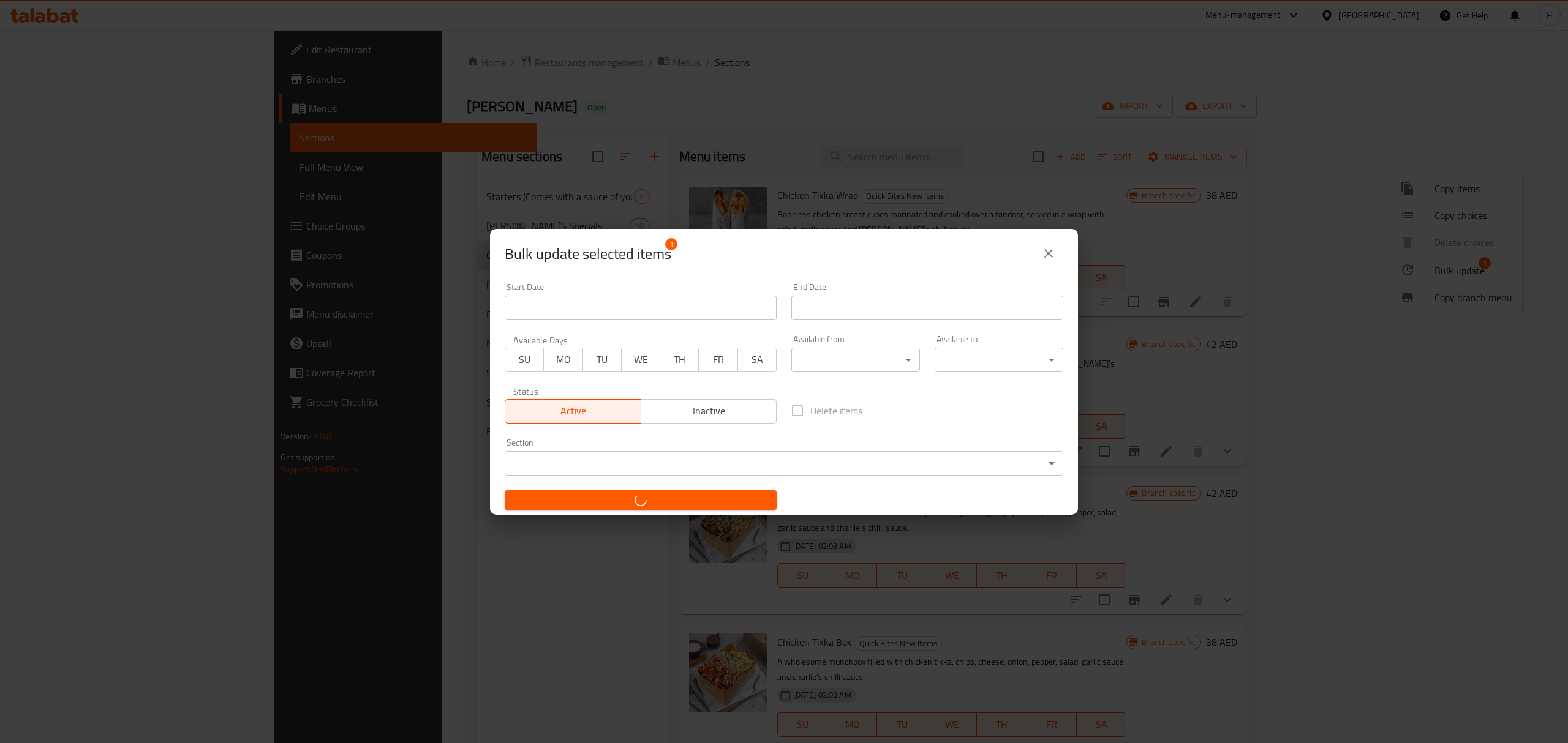
checkbox input "false"
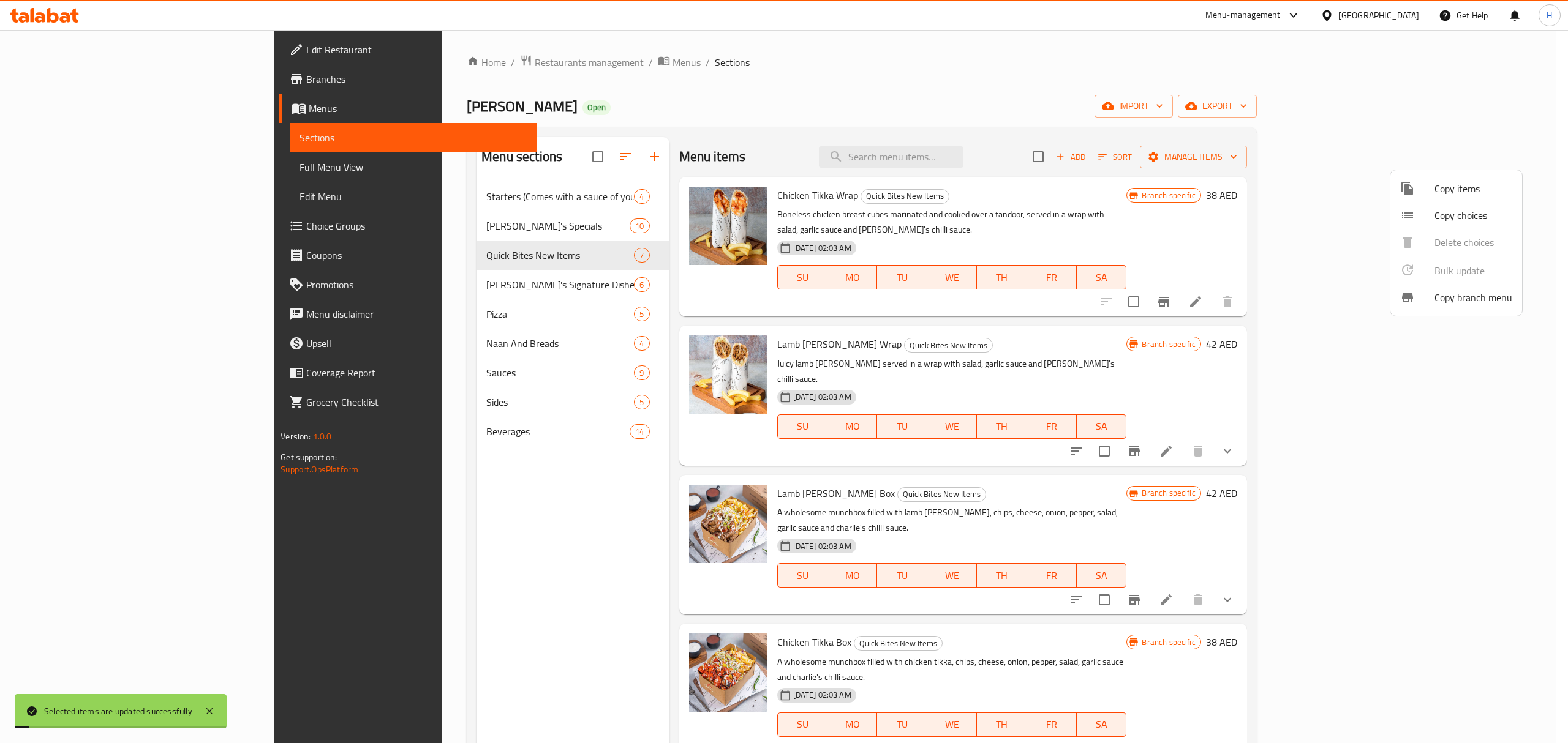
click at [498, 294] on div at bounding box center [784, 371] width 1568 height 743
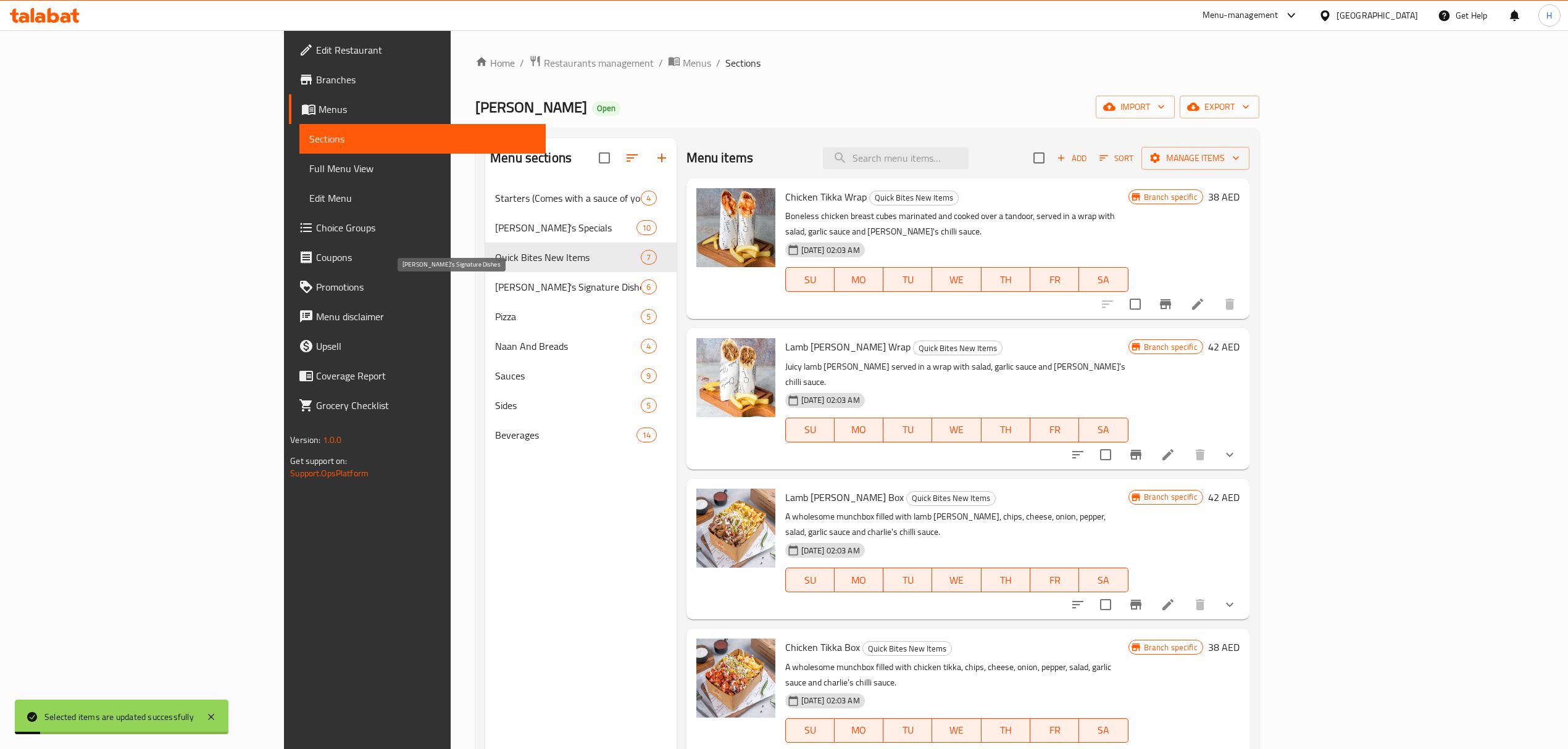
click at [500, 290] on span "[PERSON_NAME]'s Signature Dishes" at bounding box center [568, 287] width 146 height 15
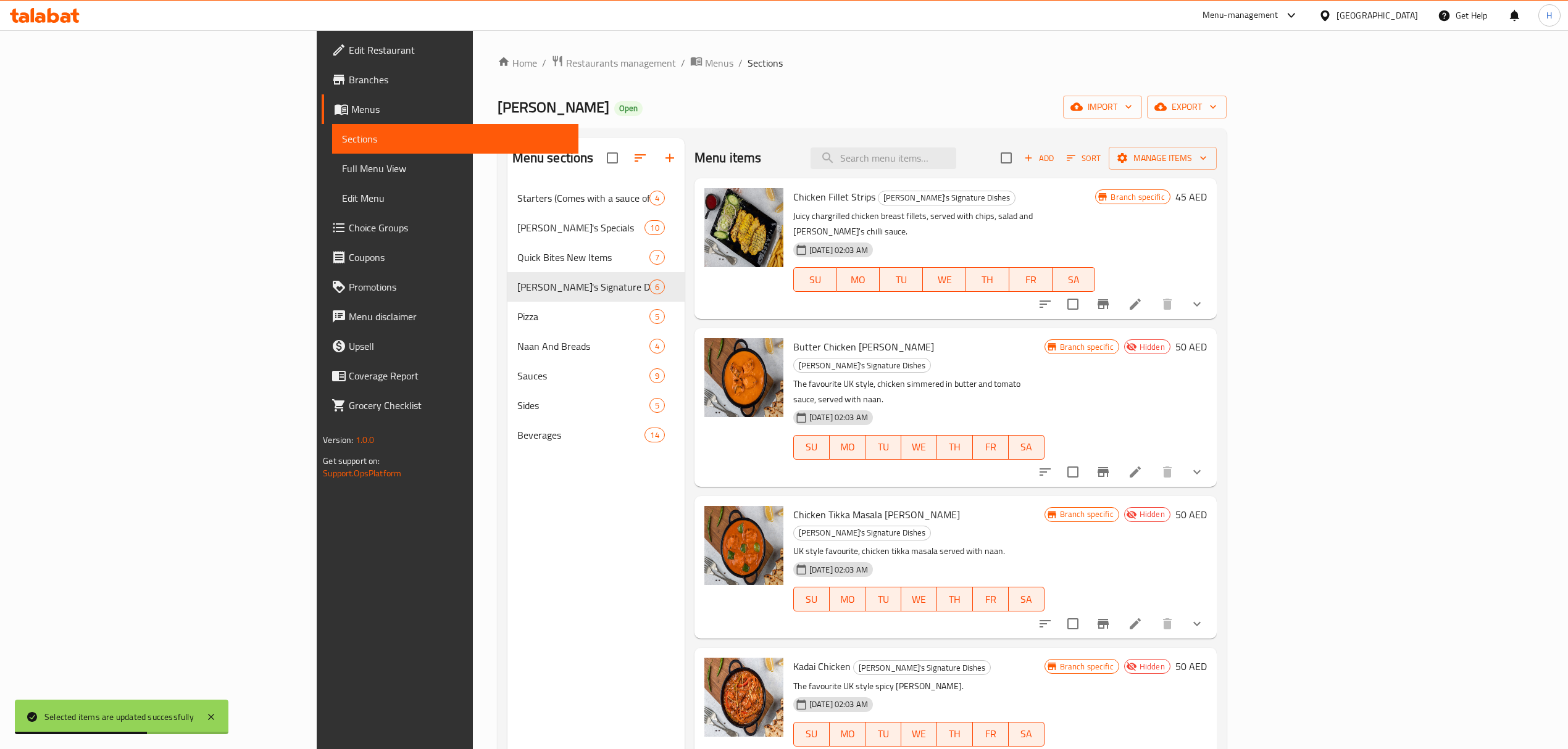
click at [1019, 152] on input "checkbox" at bounding box center [1007, 158] width 26 height 26
checkbox input "true"
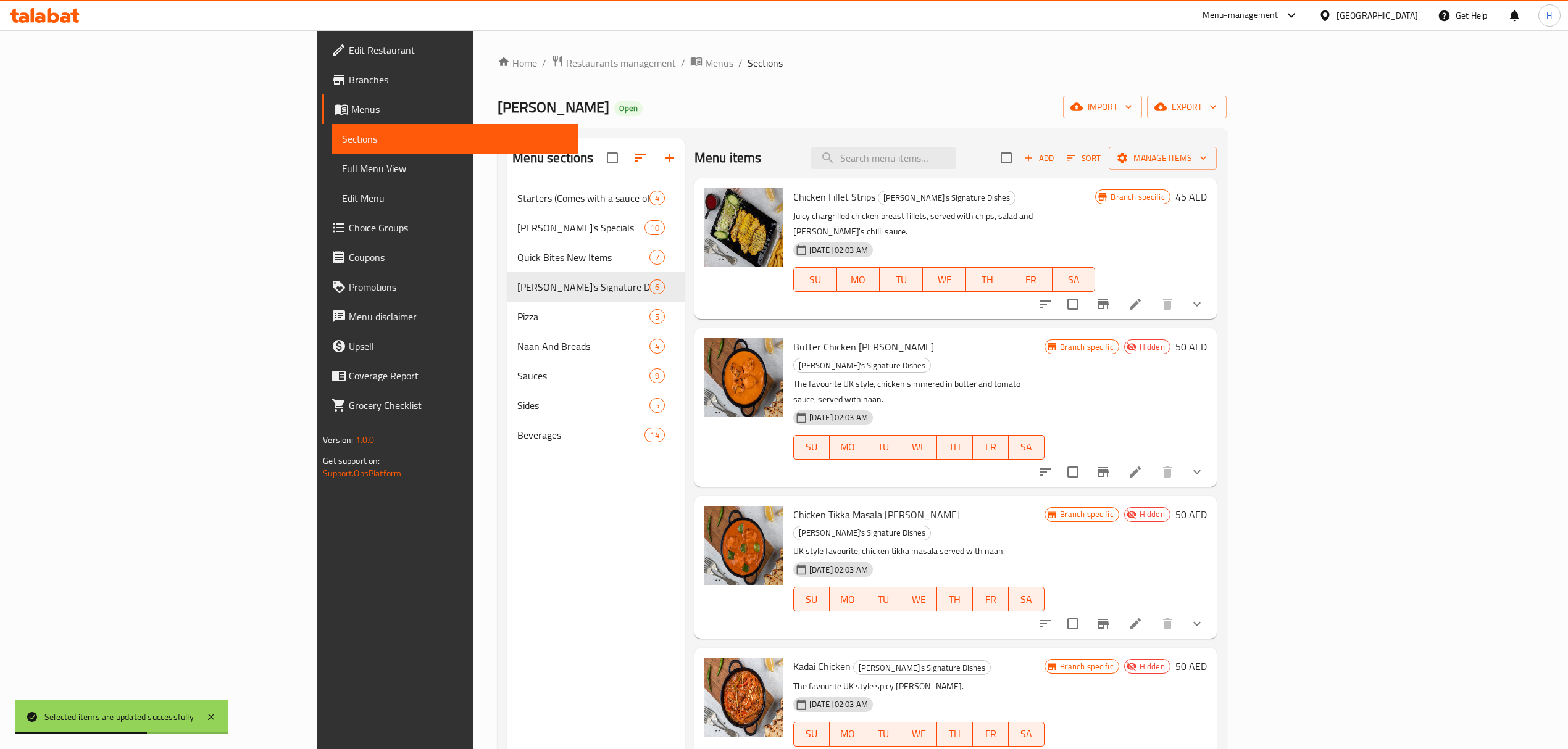
checkbox input "true"
click at [1207, 165] on span "Manage items" at bounding box center [1163, 158] width 88 height 16
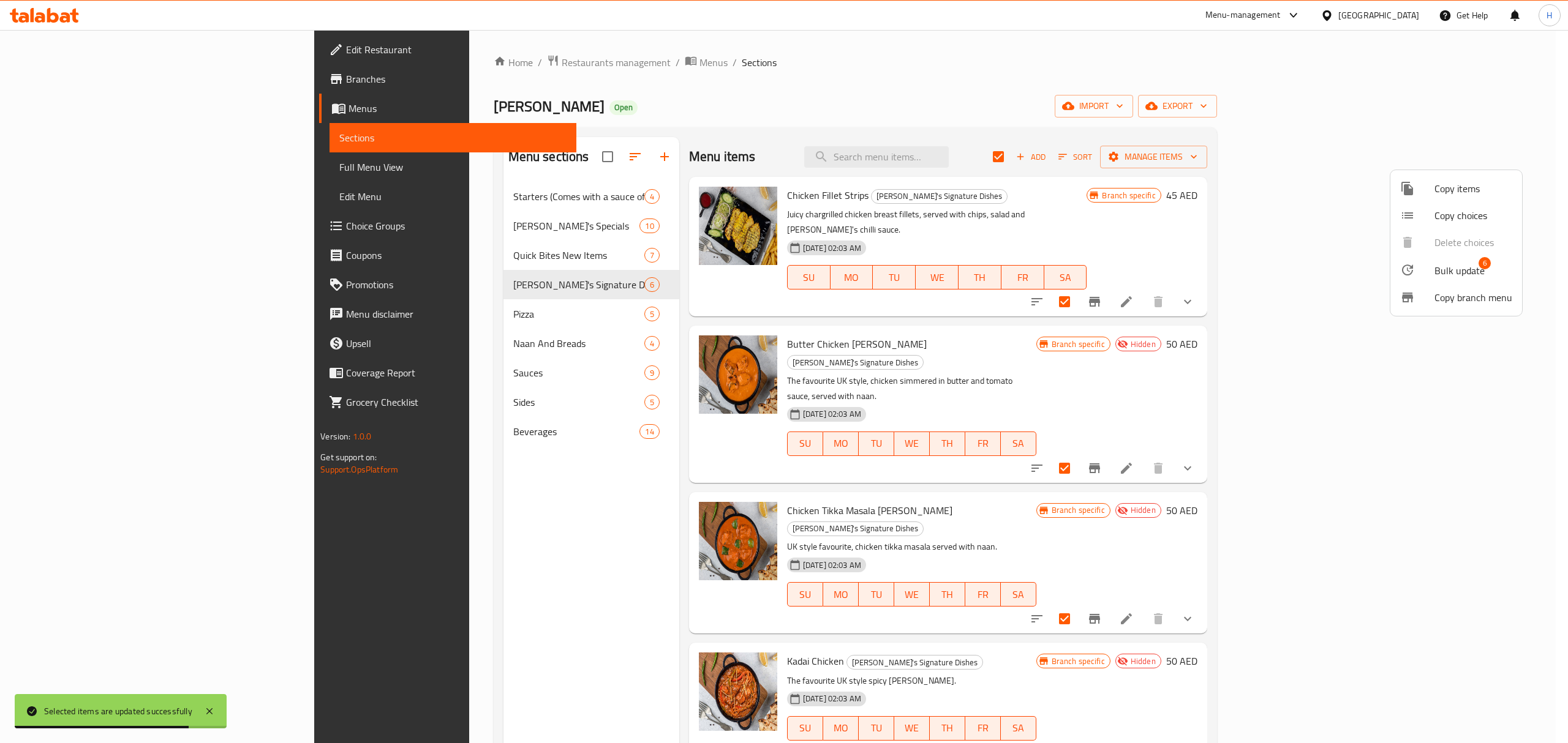
click at [1452, 273] on span "Bulk update" at bounding box center [1460, 271] width 50 height 15
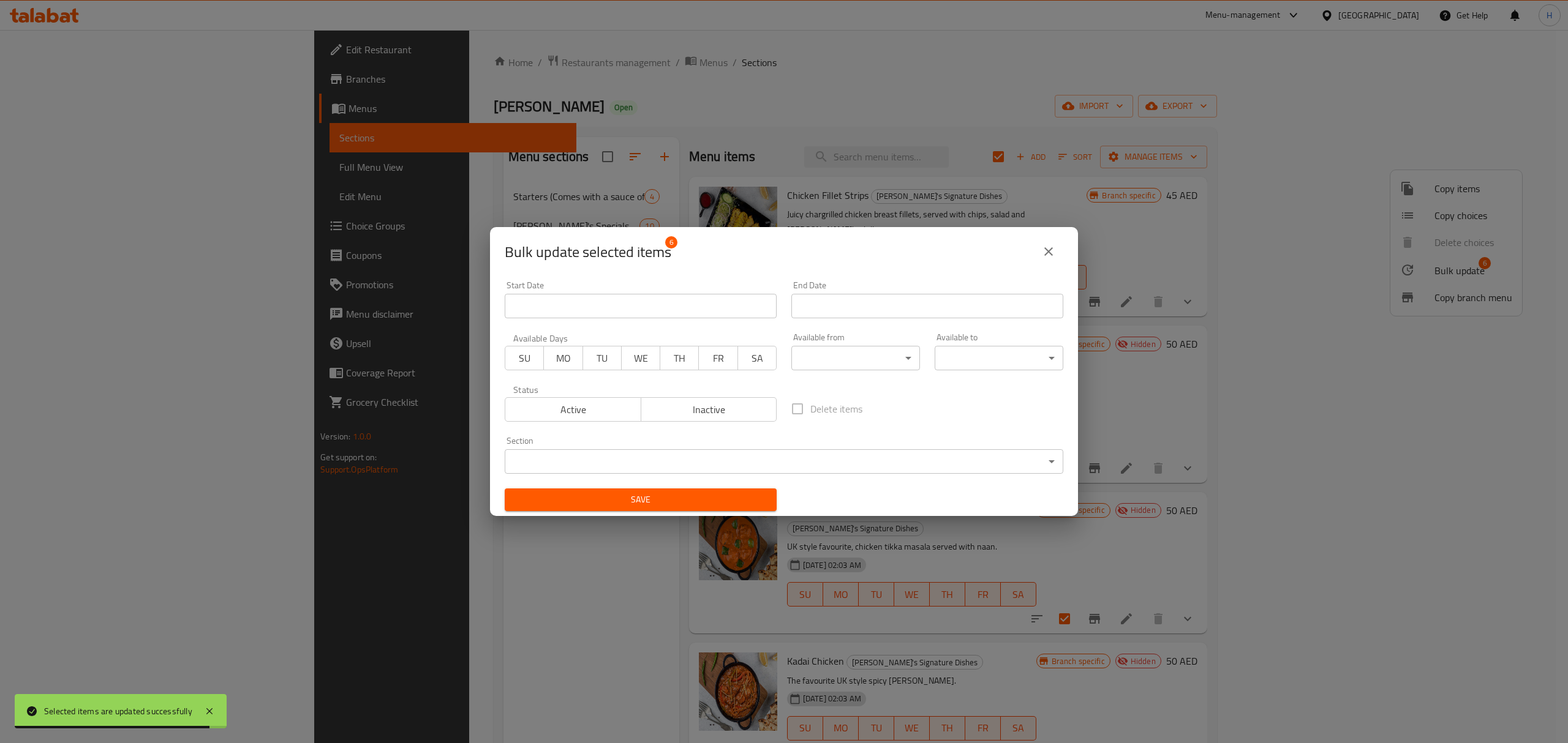
click at [577, 412] on span "Active" at bounding box center [573, 410] width 126 height 18
click at [632, 503] on span "Save" at bounding box center [641, 499] width 253 height 16
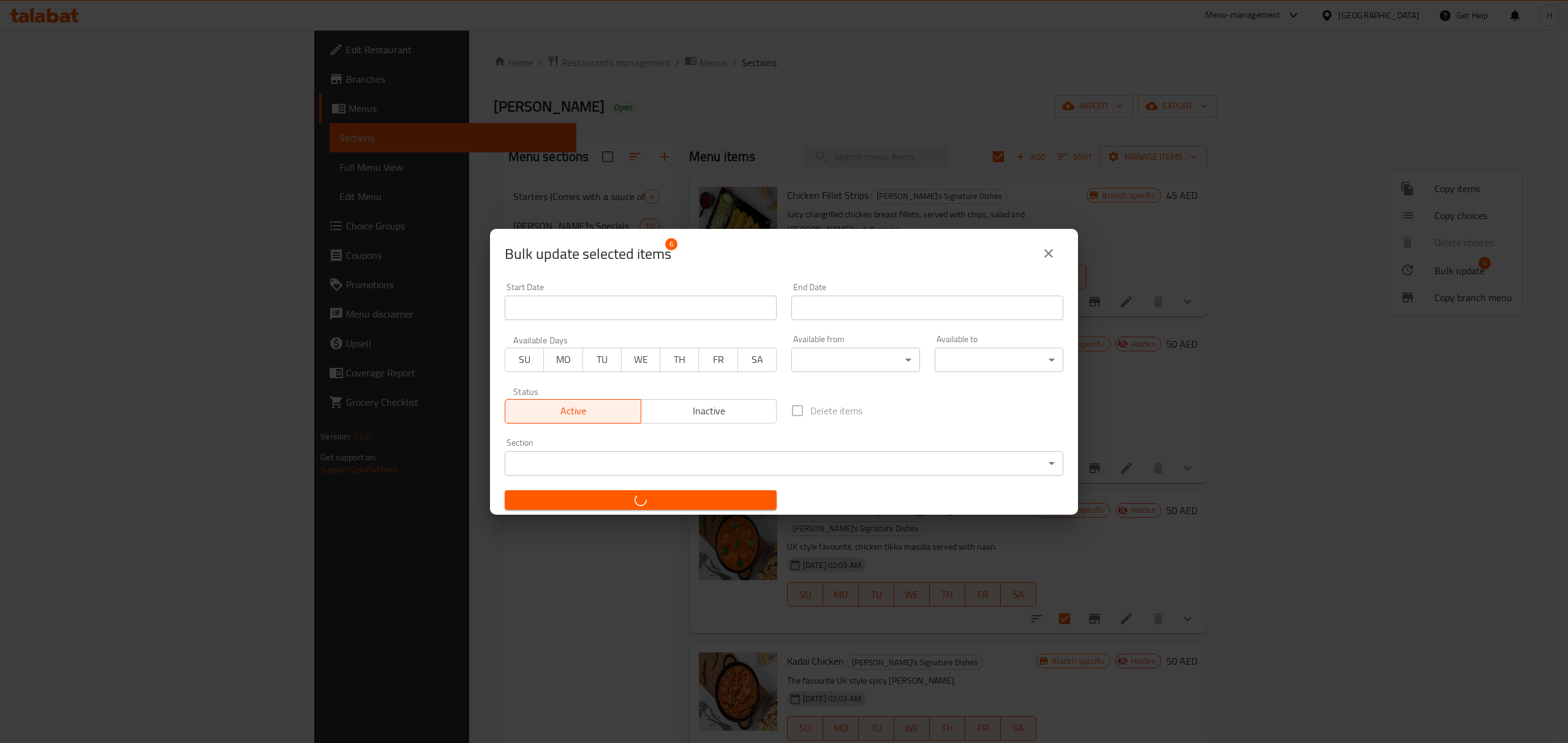
checkbox input "false"
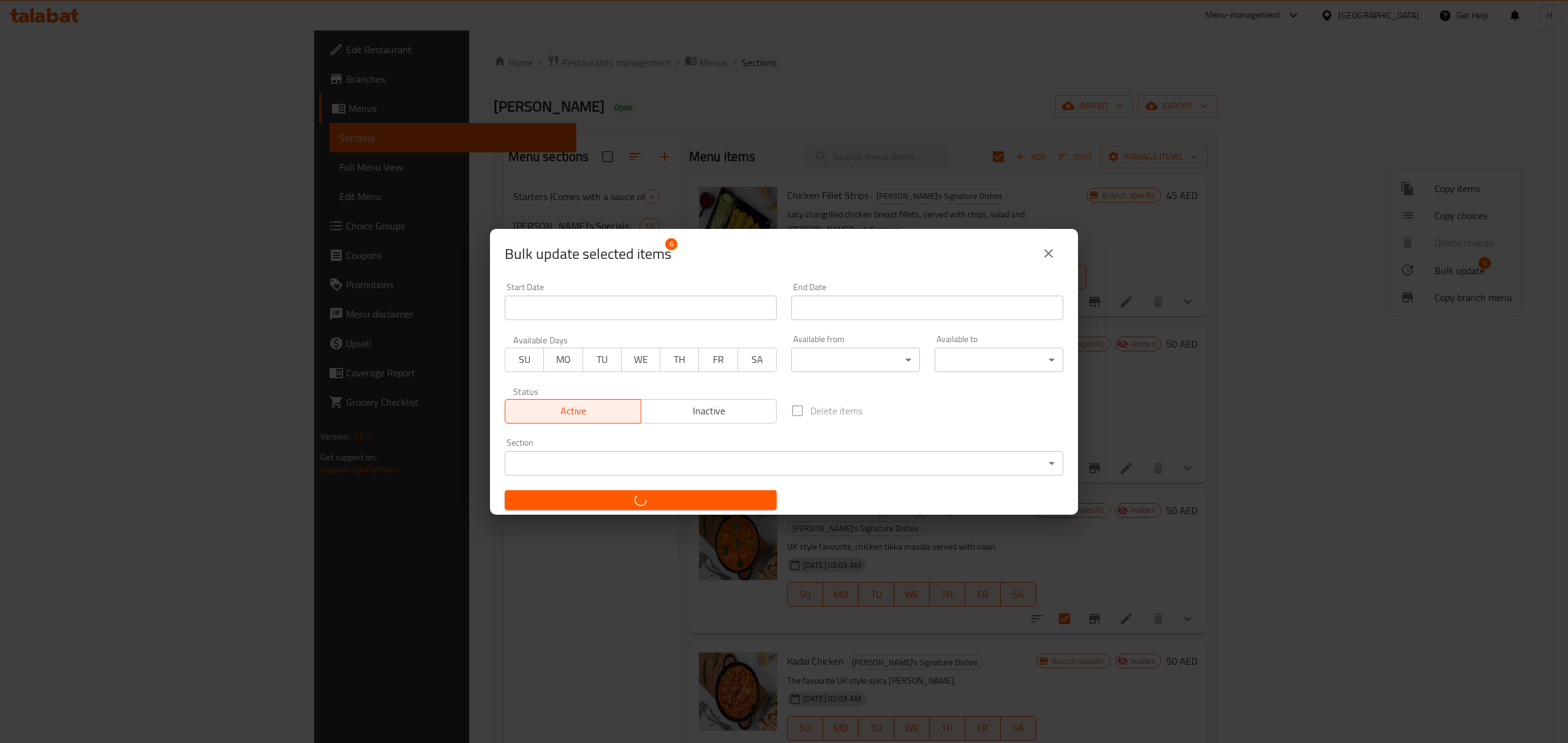
checkbox input "false"
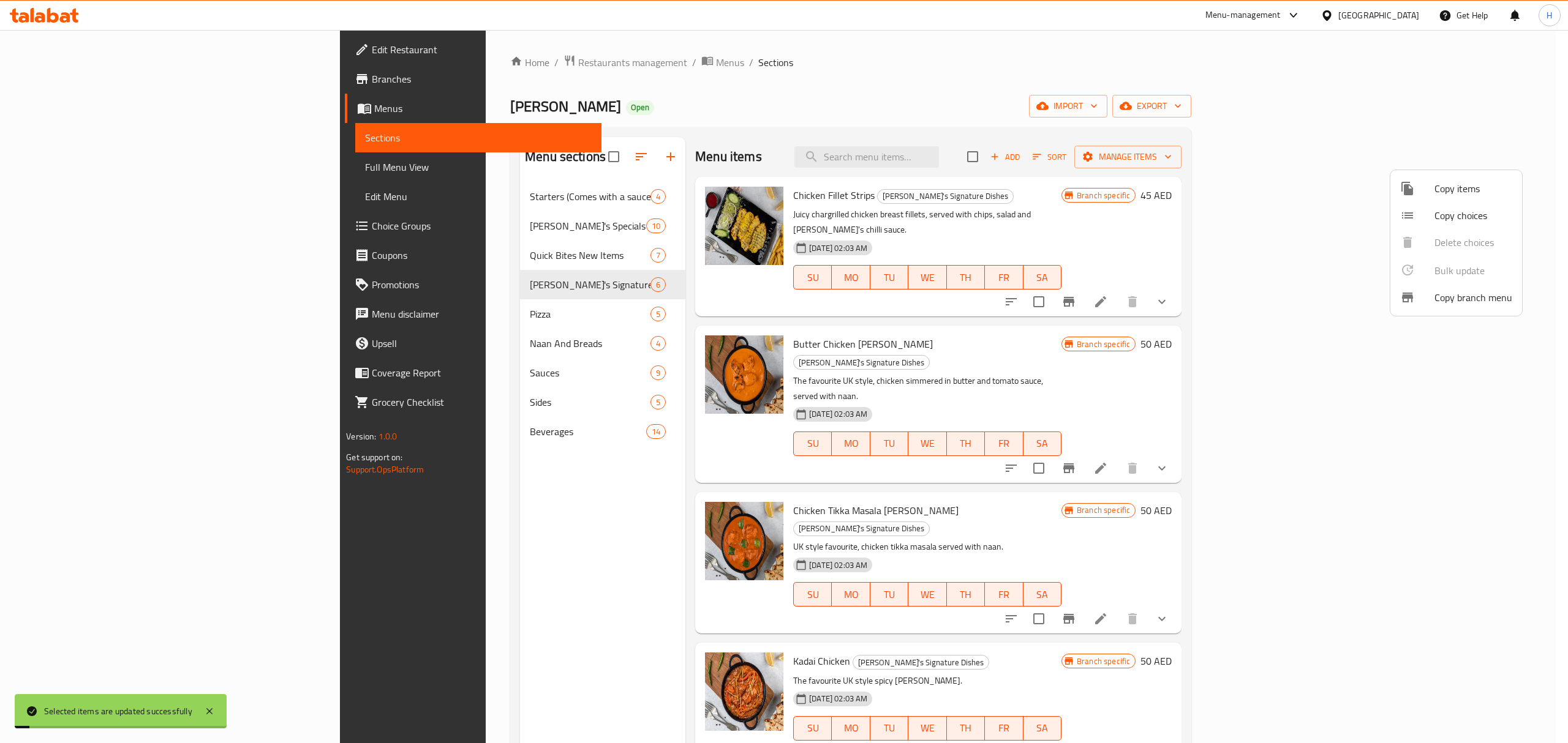
click at [419, 317] on div at bounding box center [784, 371] width 1568 height 743
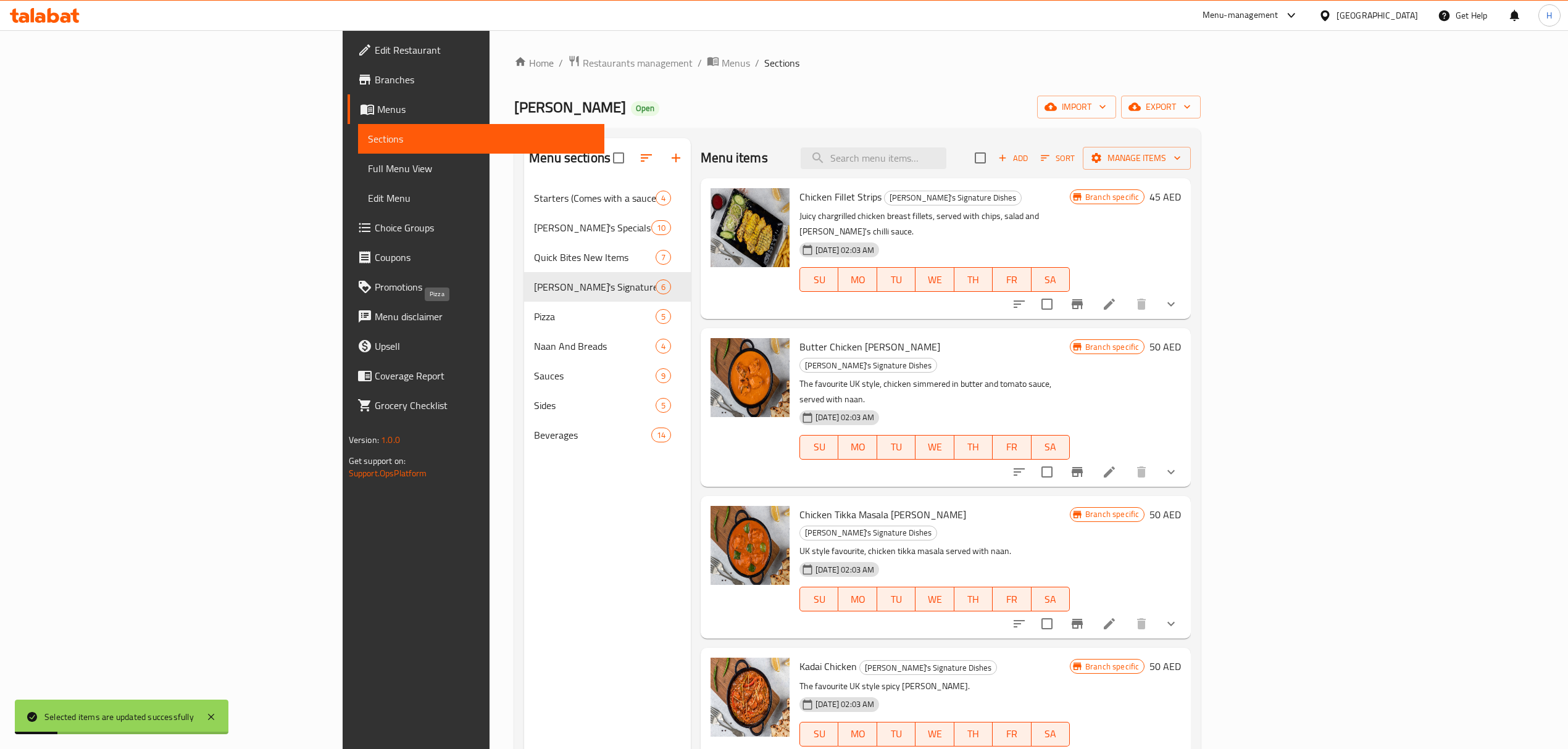
click at [534, 320] on span "Pizza" at bounding box center [595, 316] width 122 height 15
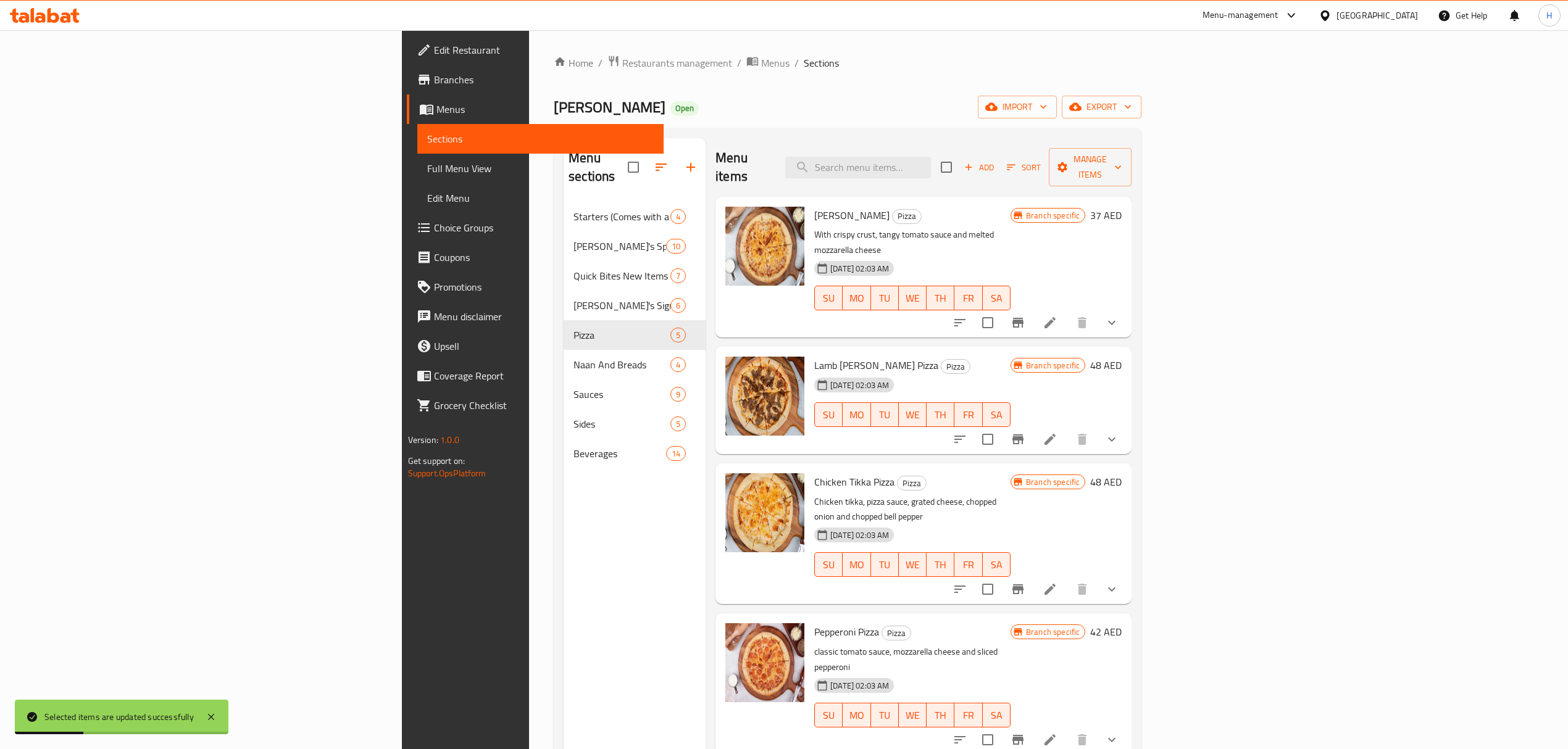
scroll to position [173, 0]
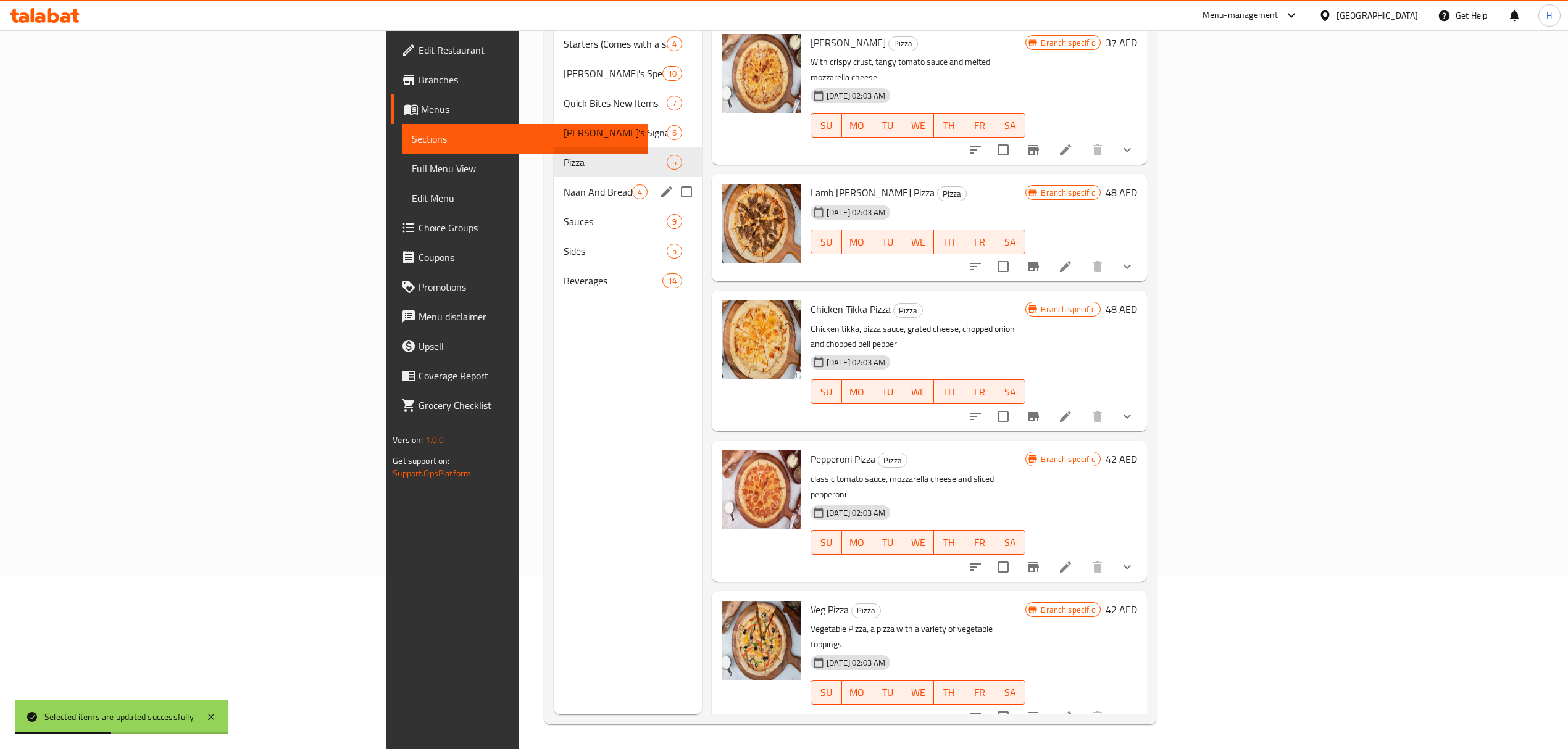
click at [554, 177] on div "Naan And Breads 4" at bounding box center [628, 192] width 148 height 30
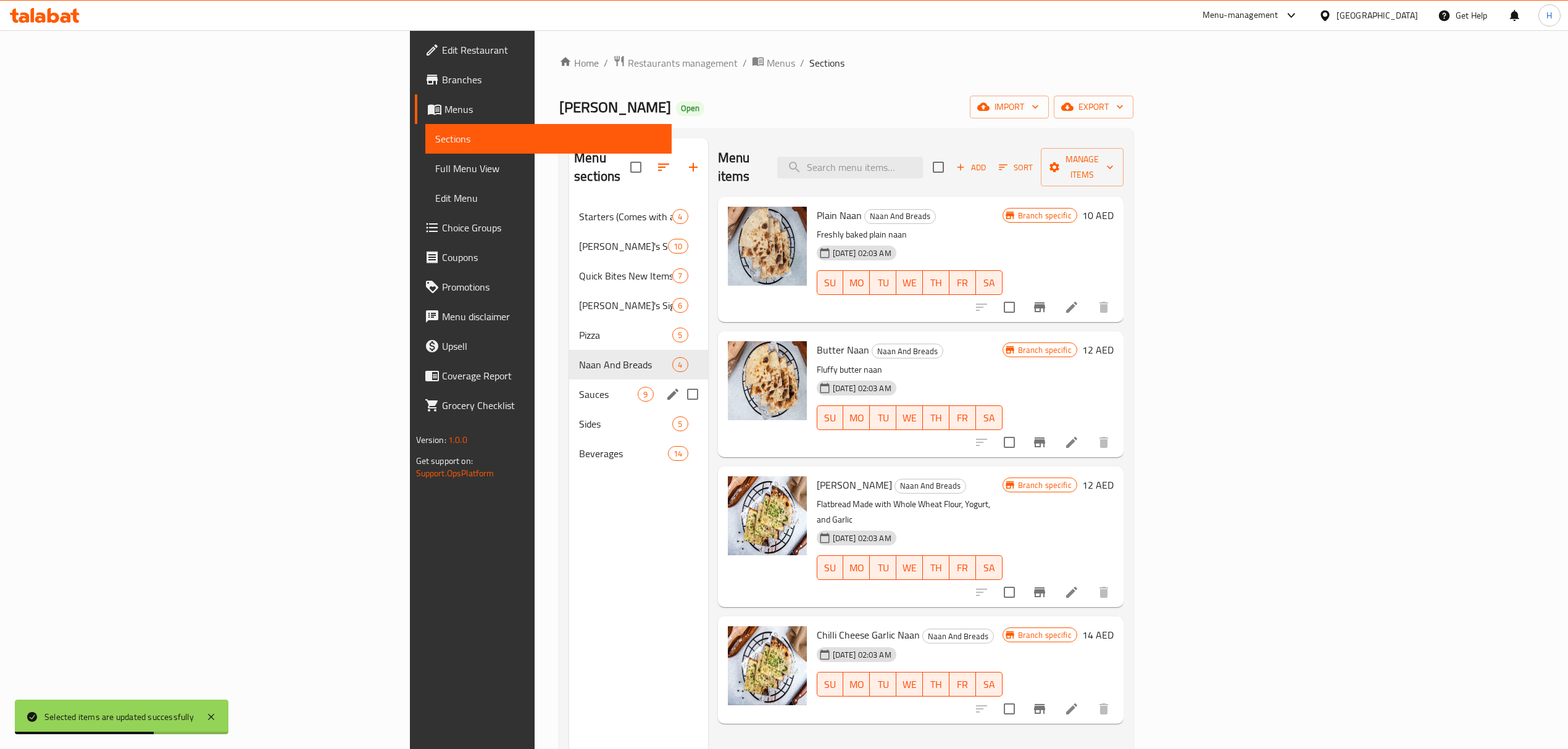
click at [569, 380] on div "Sauces 9" at bounding box center [638, 395] width 138 height 30
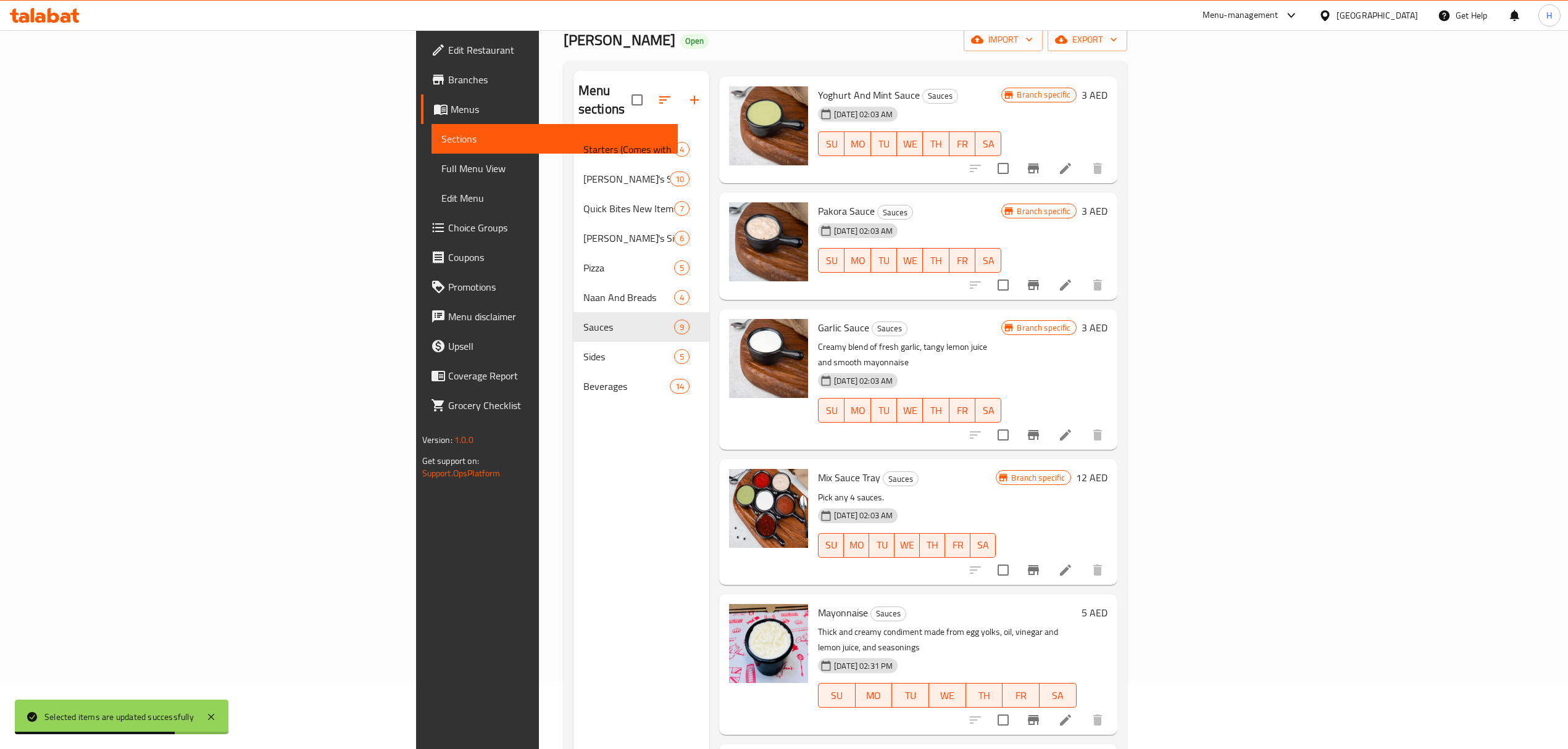
scroll to position [173, 0]
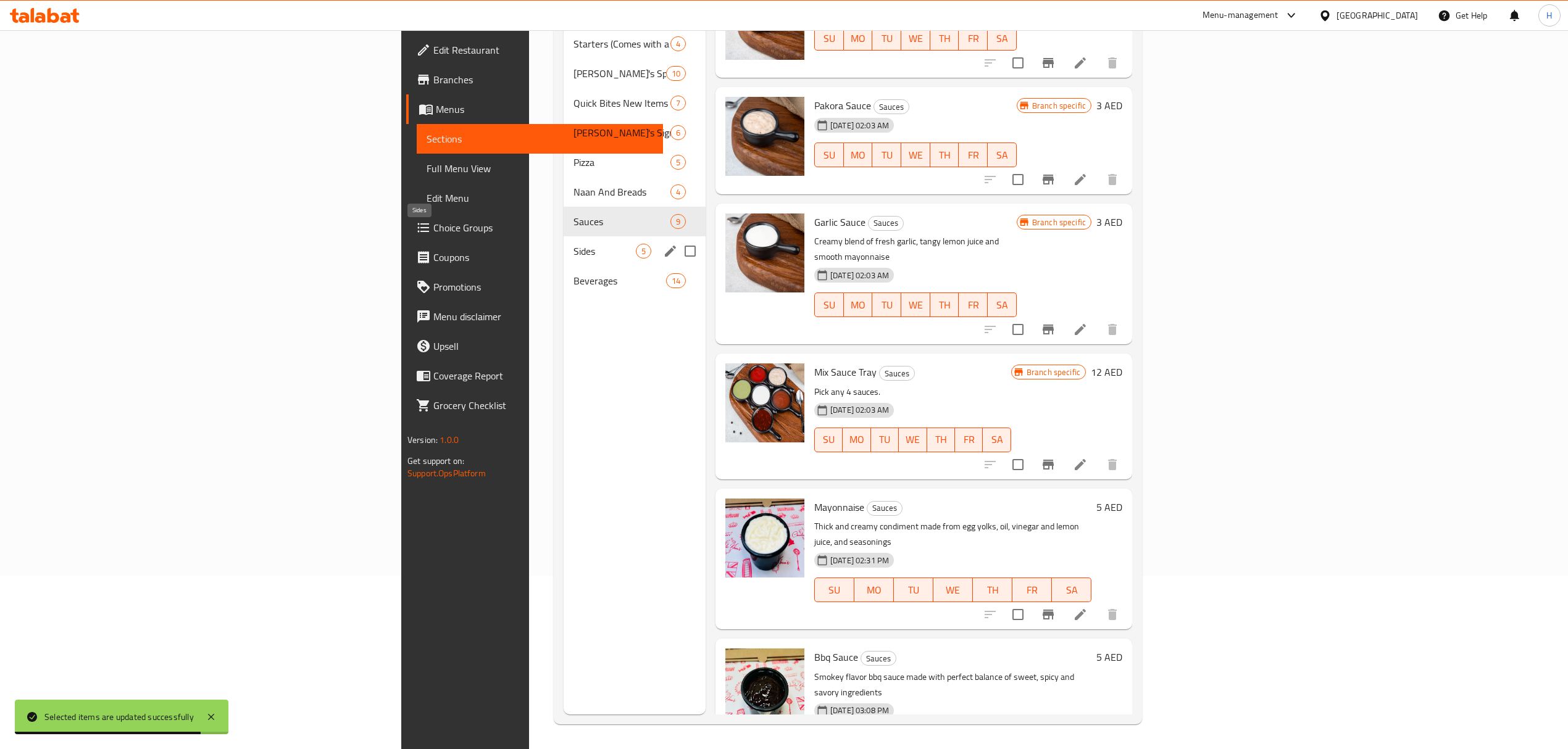
click at [564, 242] on div "Sides 5" at bounding box center [634, 251] width 142 height 30
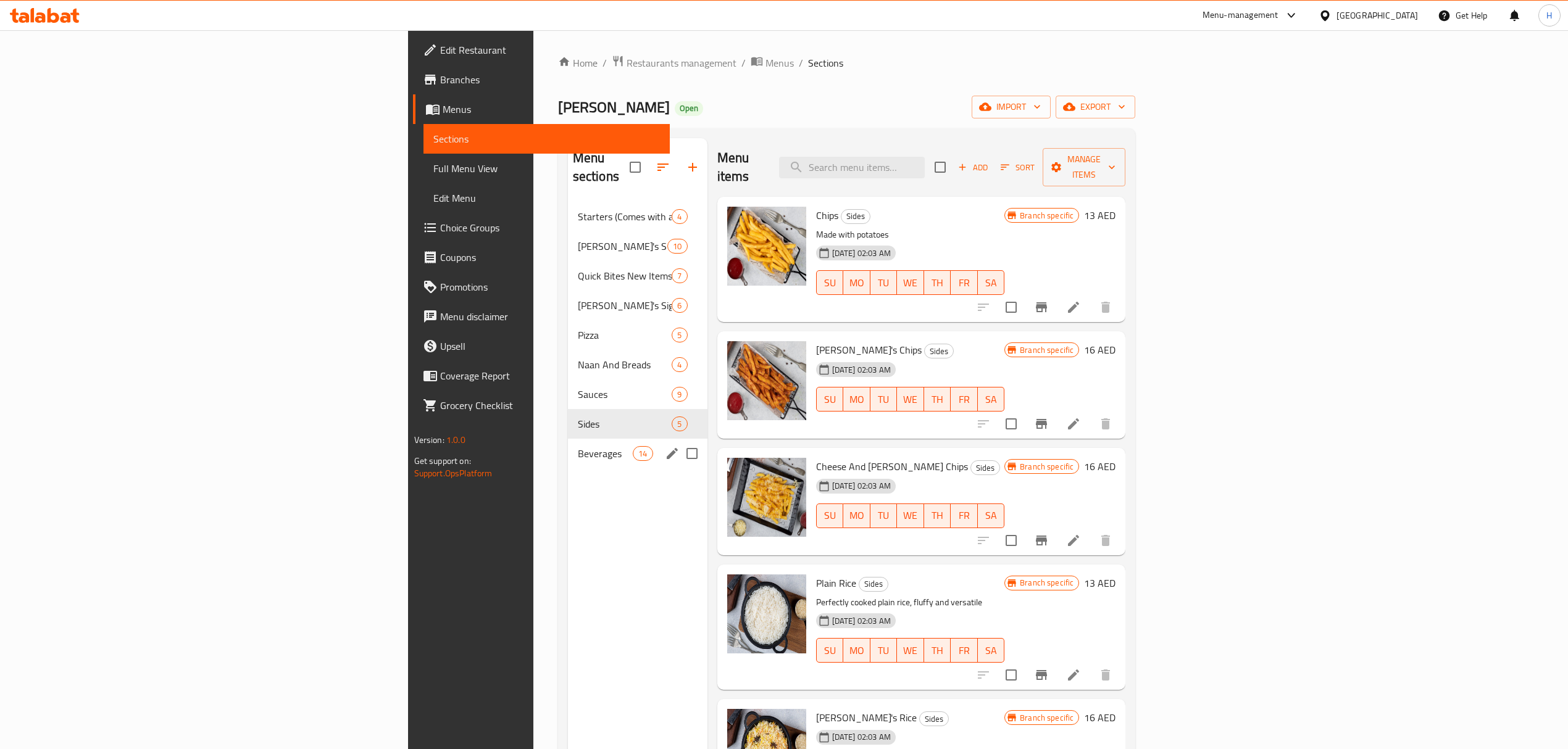
click at [568, 445] on div "Beverages 14" at bounding box center [638, 454] width 140 height 30
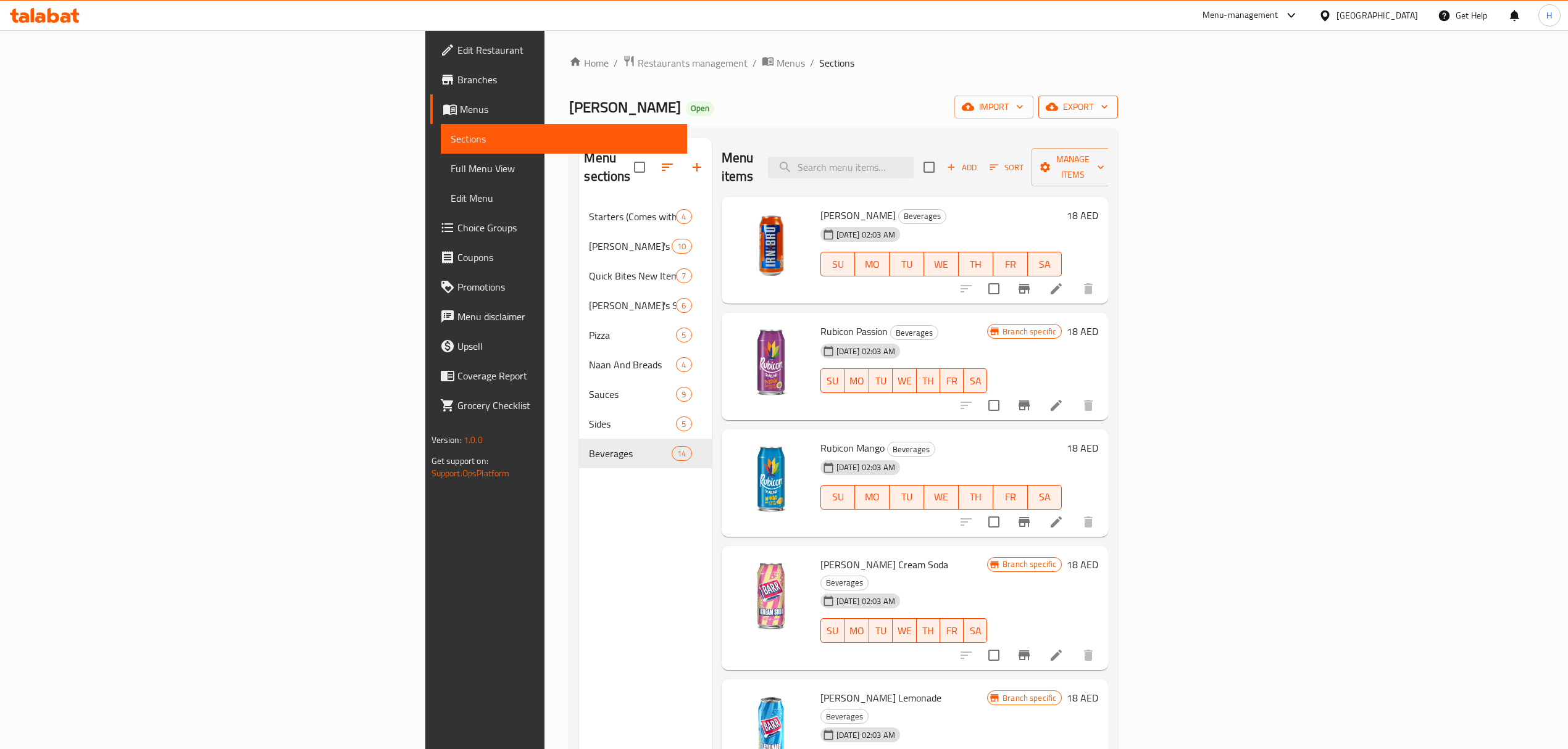
click at [1118, 116] on button "export" at bounding box center [1078, 107] width 80 height 23
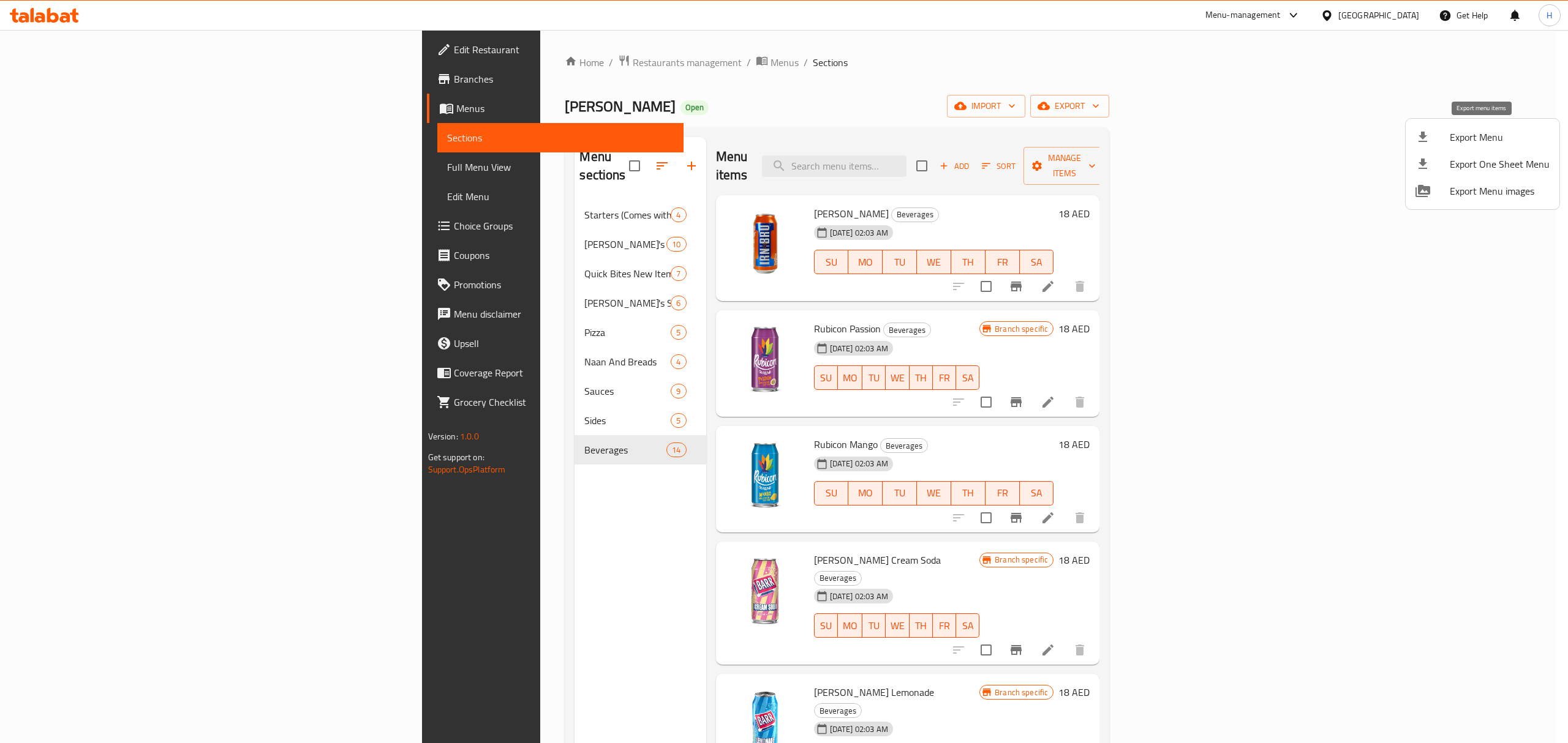
click at [1464, 137] on span "Export Menu" at bounding box center [1500, 137] width 100 height 15
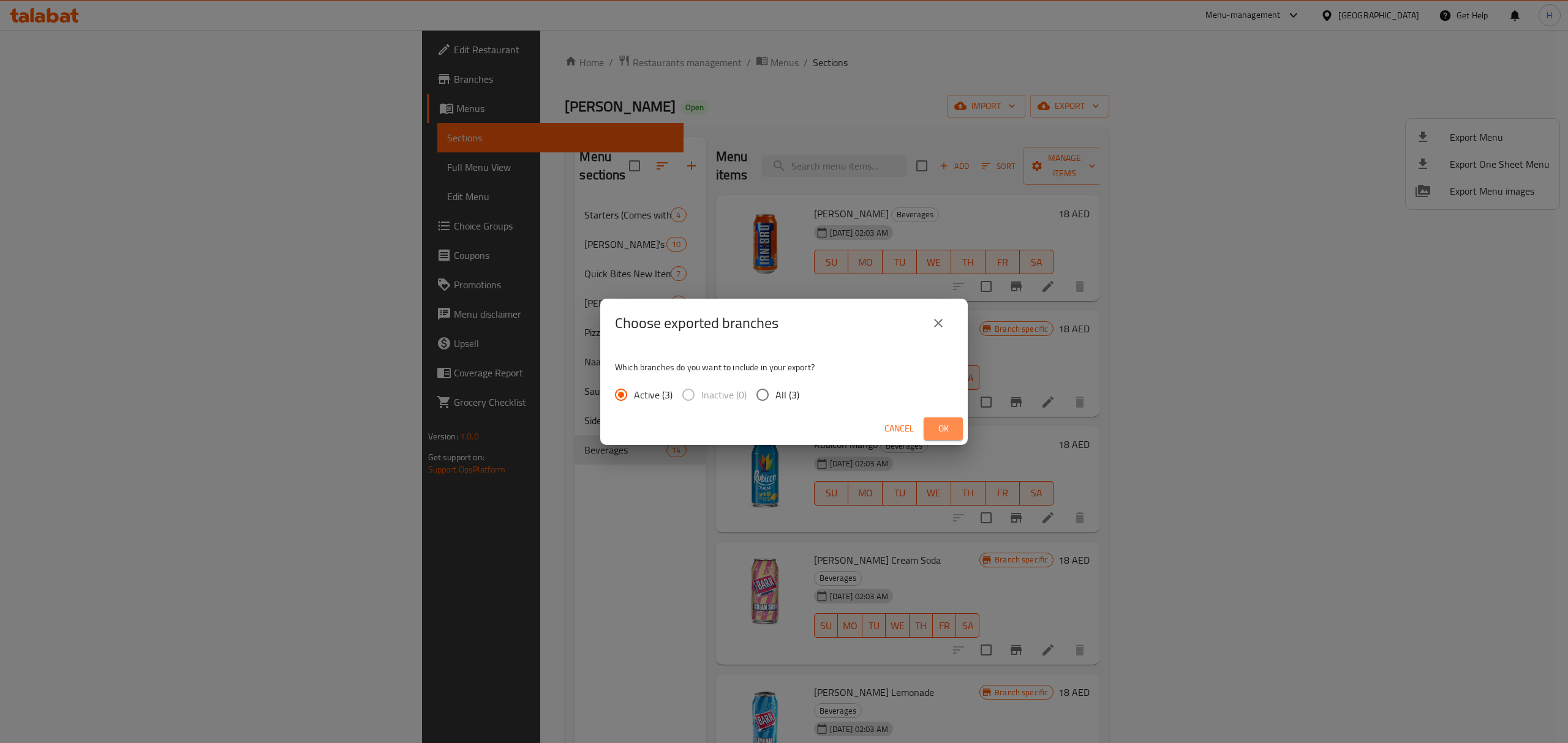
click at [941, 429] on span "Ok" at bounding box center [943, 429] width 20 height 16
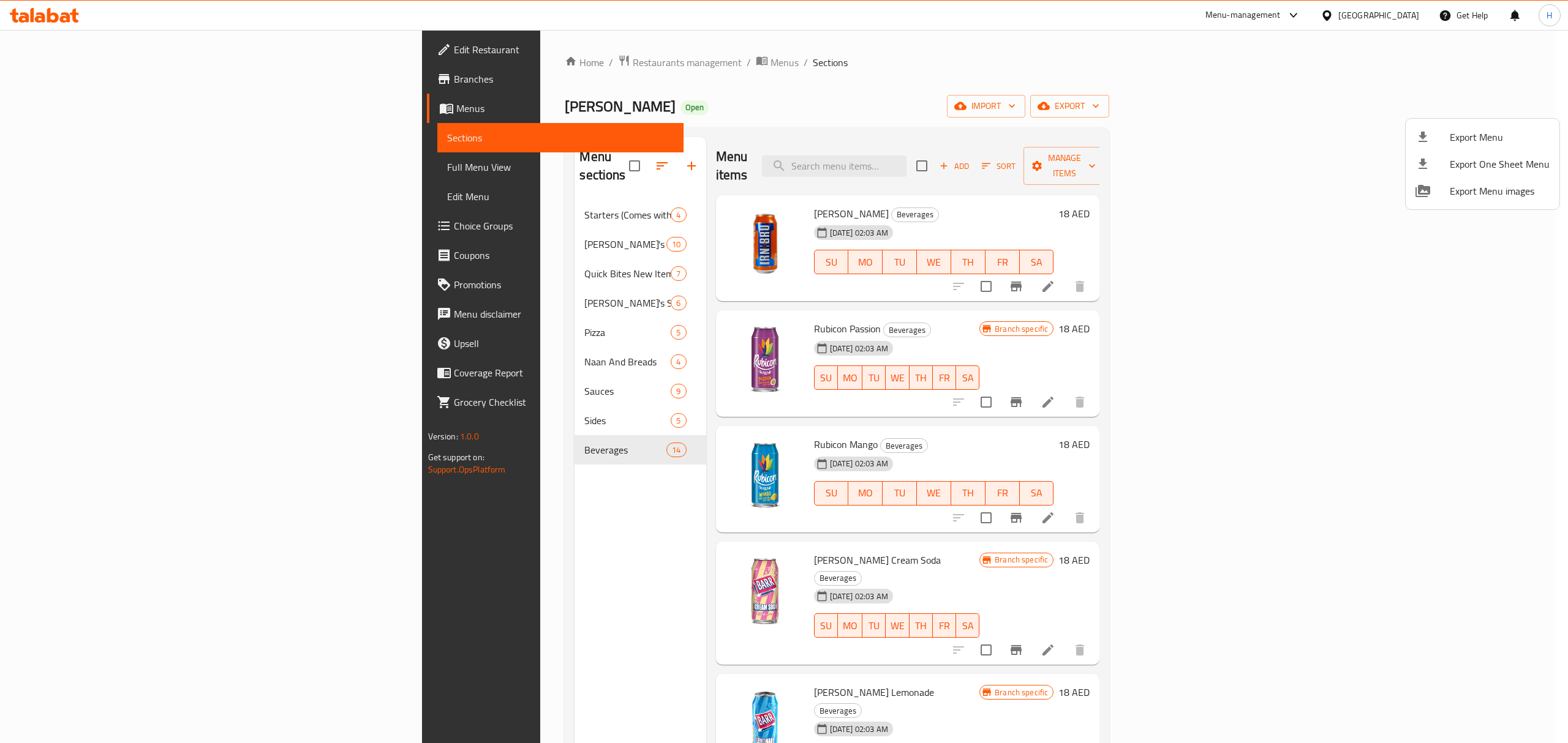
click at [1368, 16] on div at bounding box center [784, 371] width 1568 height 743
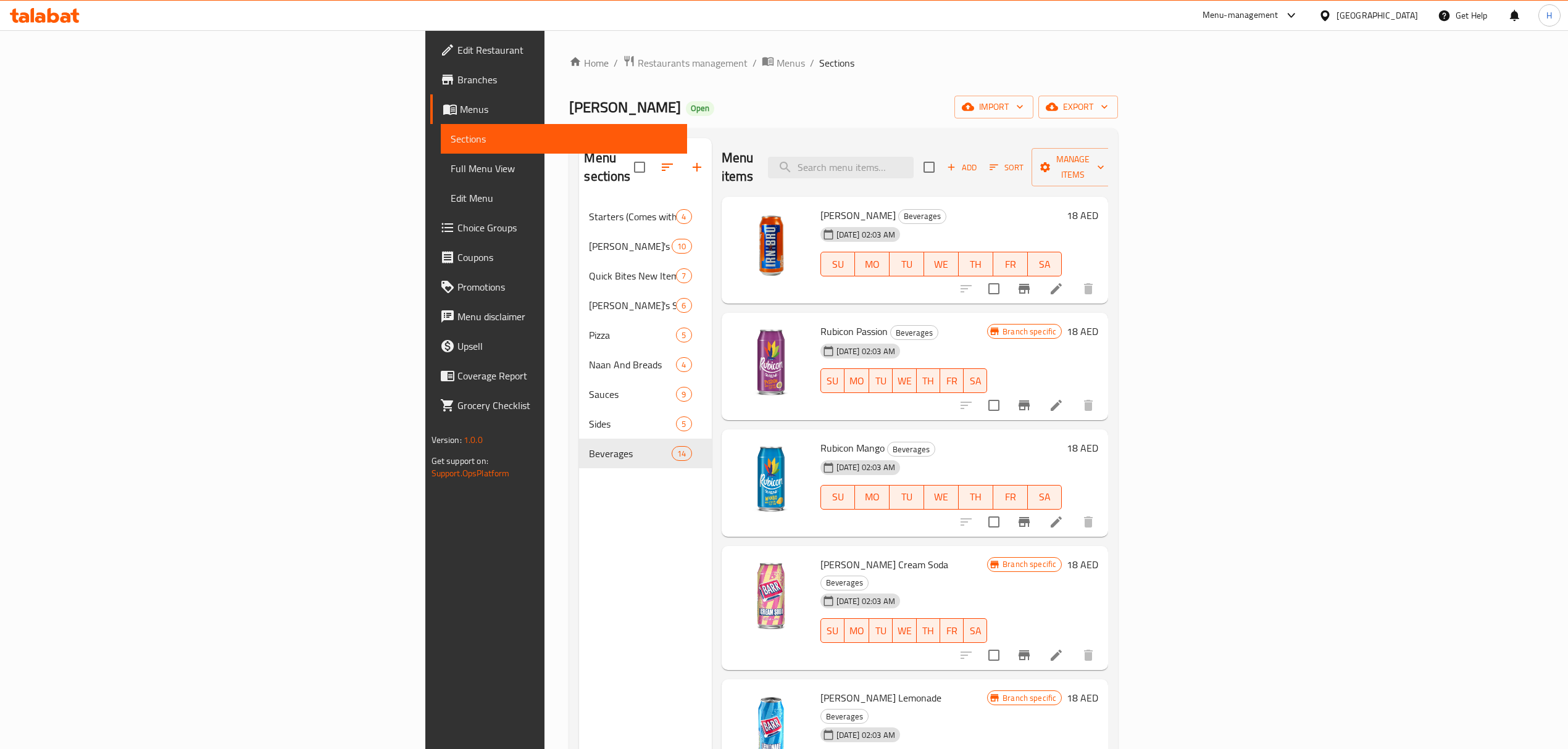
click at [1347, 16] on div "[GEOGRAPHIC_DATA]" at bounding box center [1377, 16] width 82 height 14
click at [1250, 210] on div "[GEOGRAPHIC_DATA]" at bounding box center [1284, 213] width 82 height 14
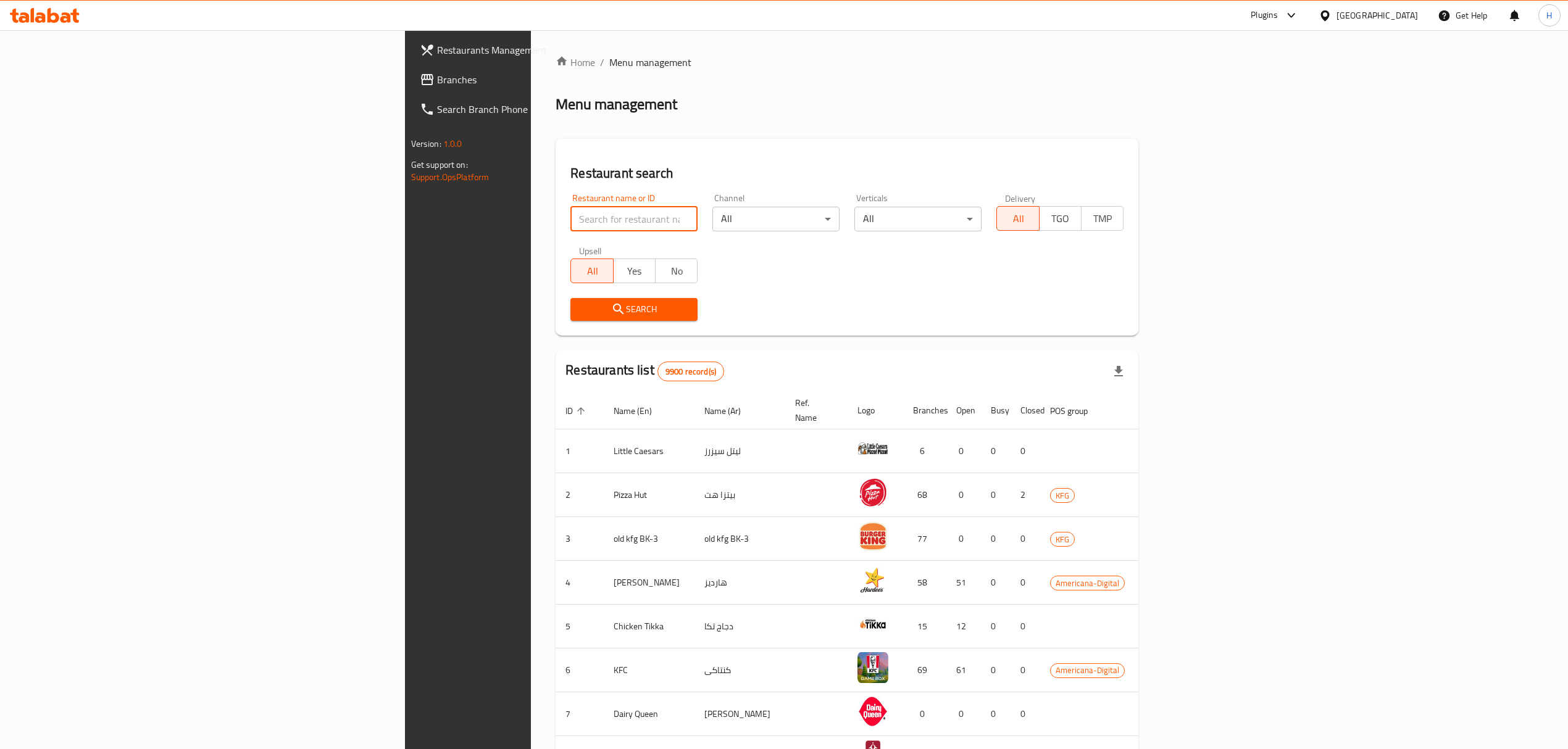
click at [570, 220] on input "search" at bounding box center [634, 219] width 127 height 24
paste input "Oishii Sushi"
click button "Search" at bounding box center [634, 310] width 127 height 23
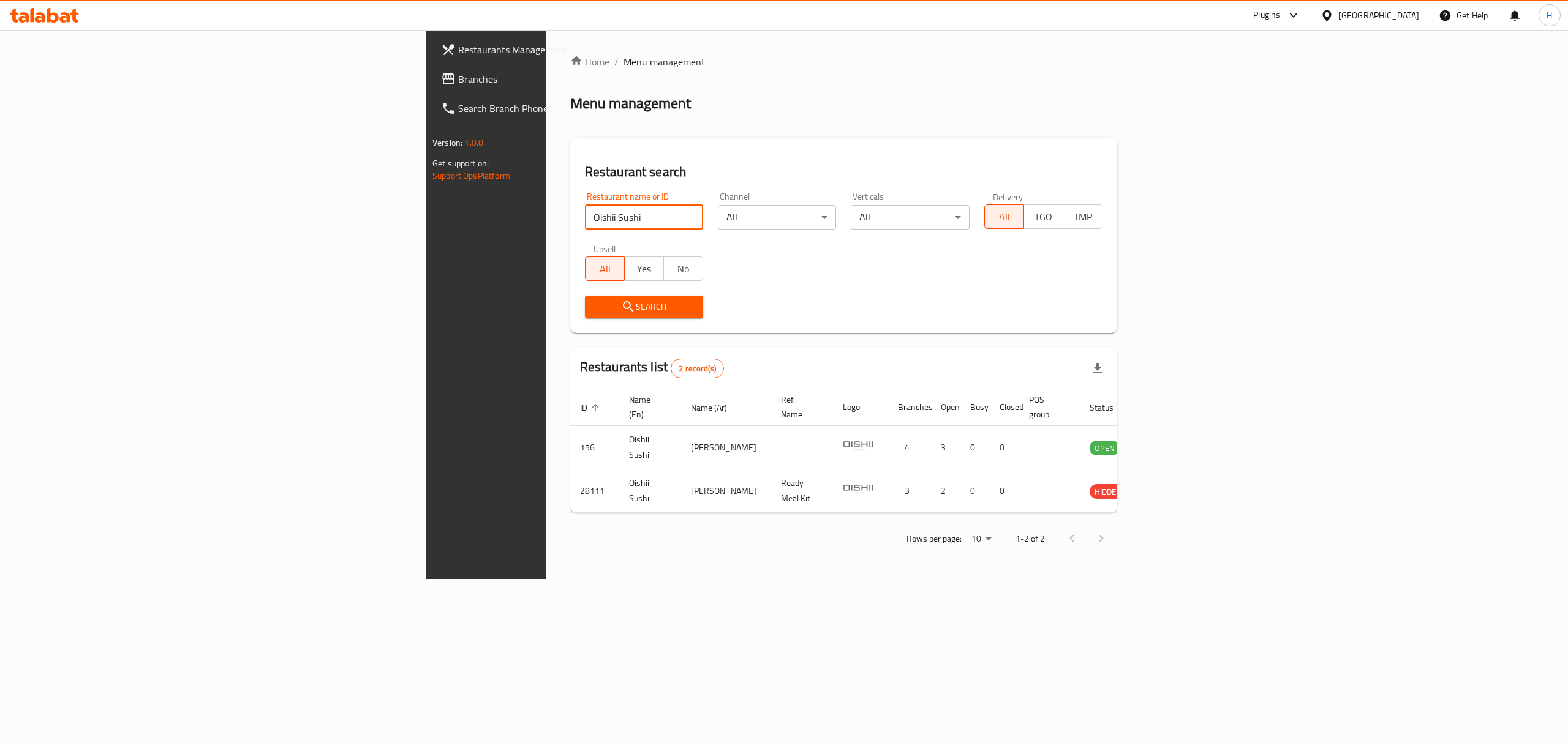
click at [585, 213] on input "Oishii Sushi" at bounding box center [644, 217] width 118 height 24
paste input "Kupan"
click button "Search" at bounding box center [644, 307] width 118 height 23
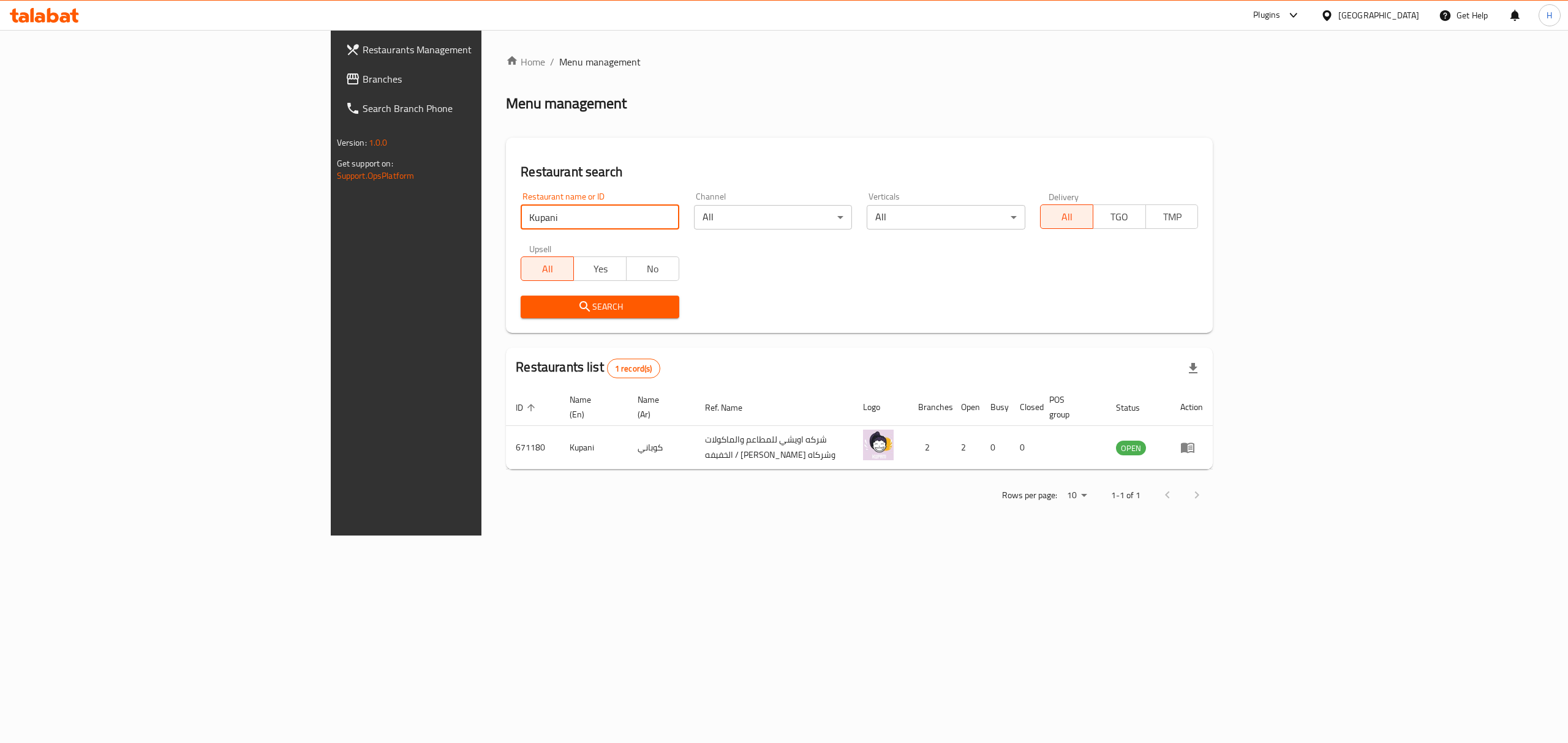
click at [521, 219] on input "Kupani" at bounding box center [600, 217] width 159 height 24
paste input "O Cafe"
type input "O Cafe"
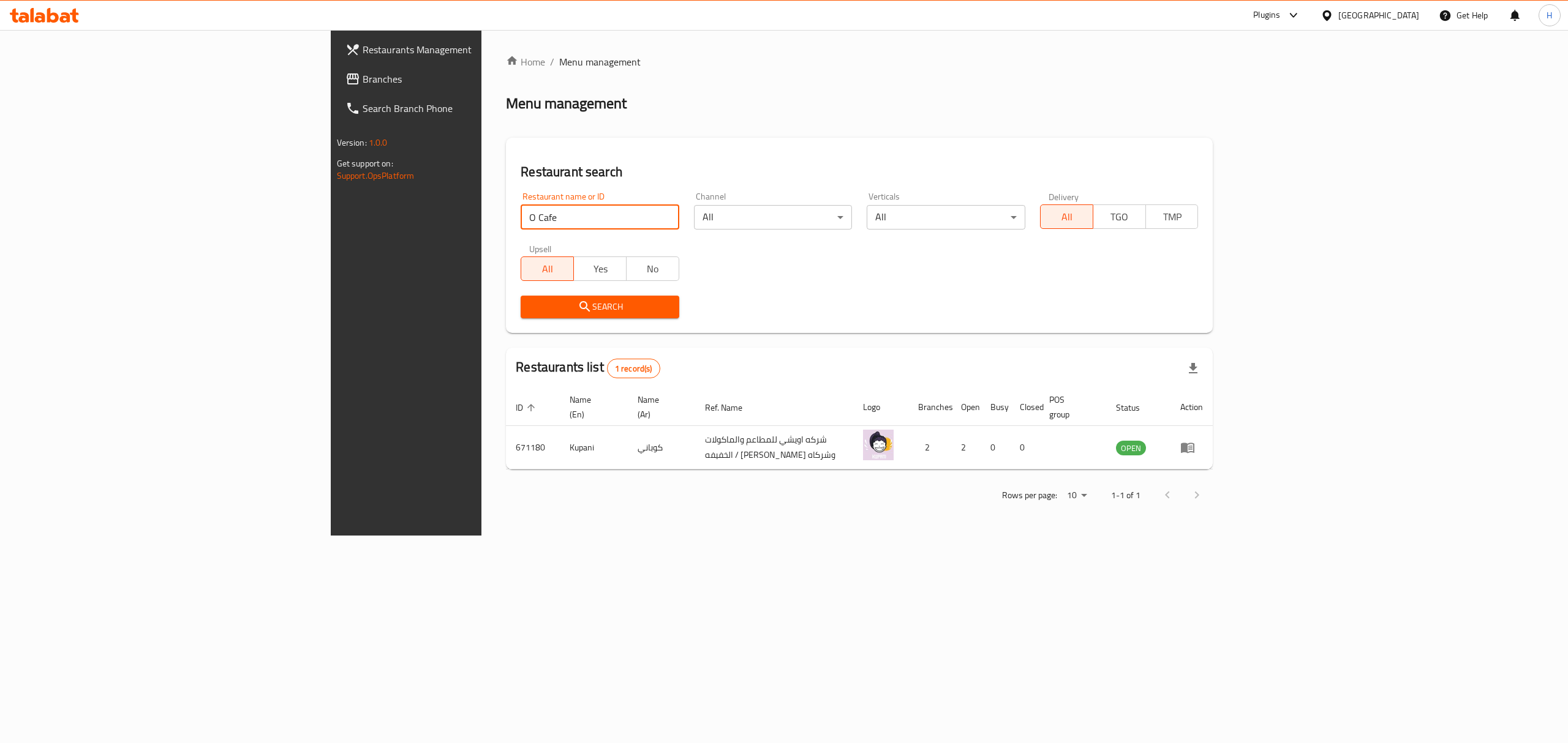
click button "Search" at bounding box center [600, 307] width 159 height 23
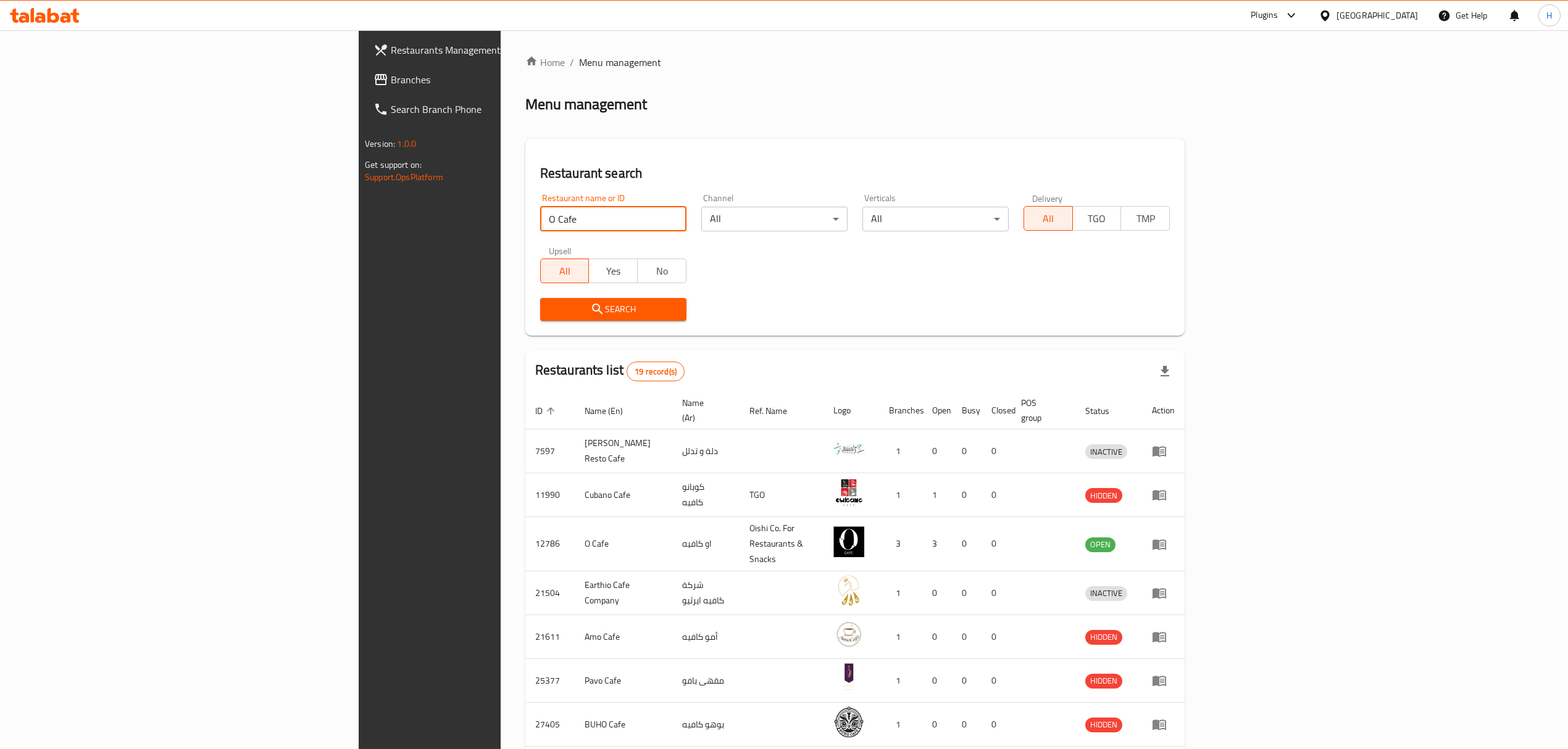
click button "Search" at bounding box center [613, 310] width 146 height 23
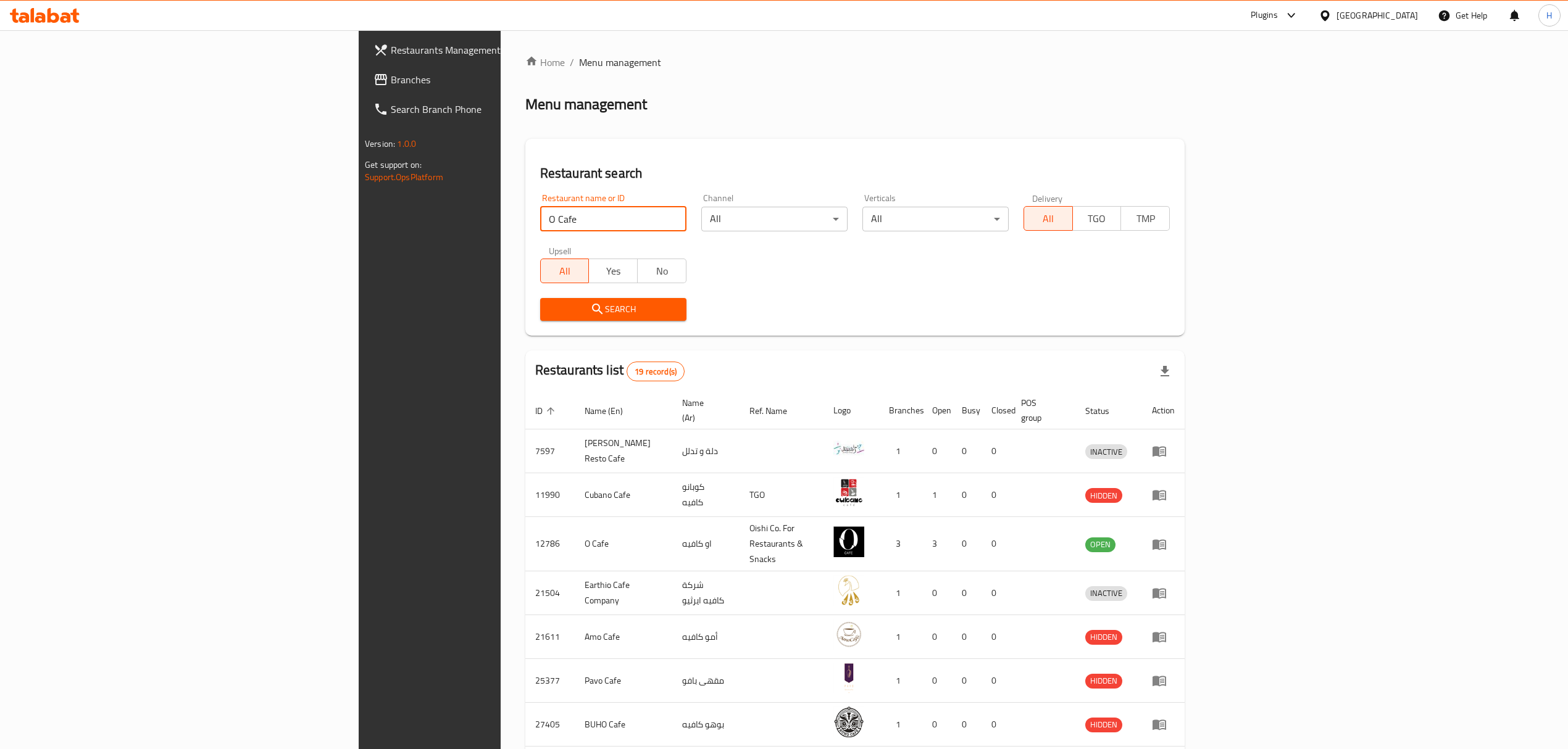
click at [551, 311] on span "Search" at bounding box center [613, 310] width 127 height 16
click at [540, 216] on input "O Cafe" at bounding box center [613, 219] width 146 height 24
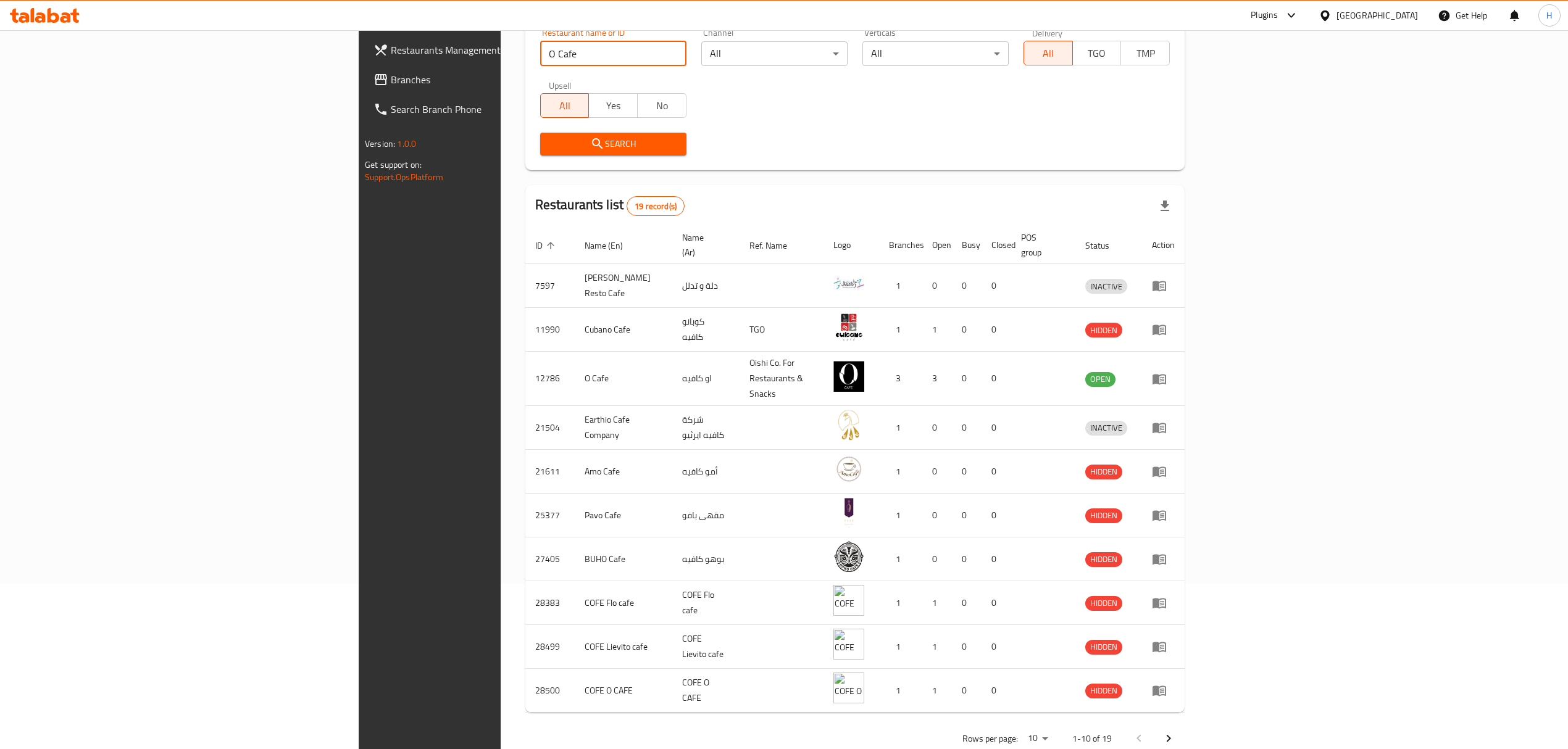
scroll to position [171, 0]
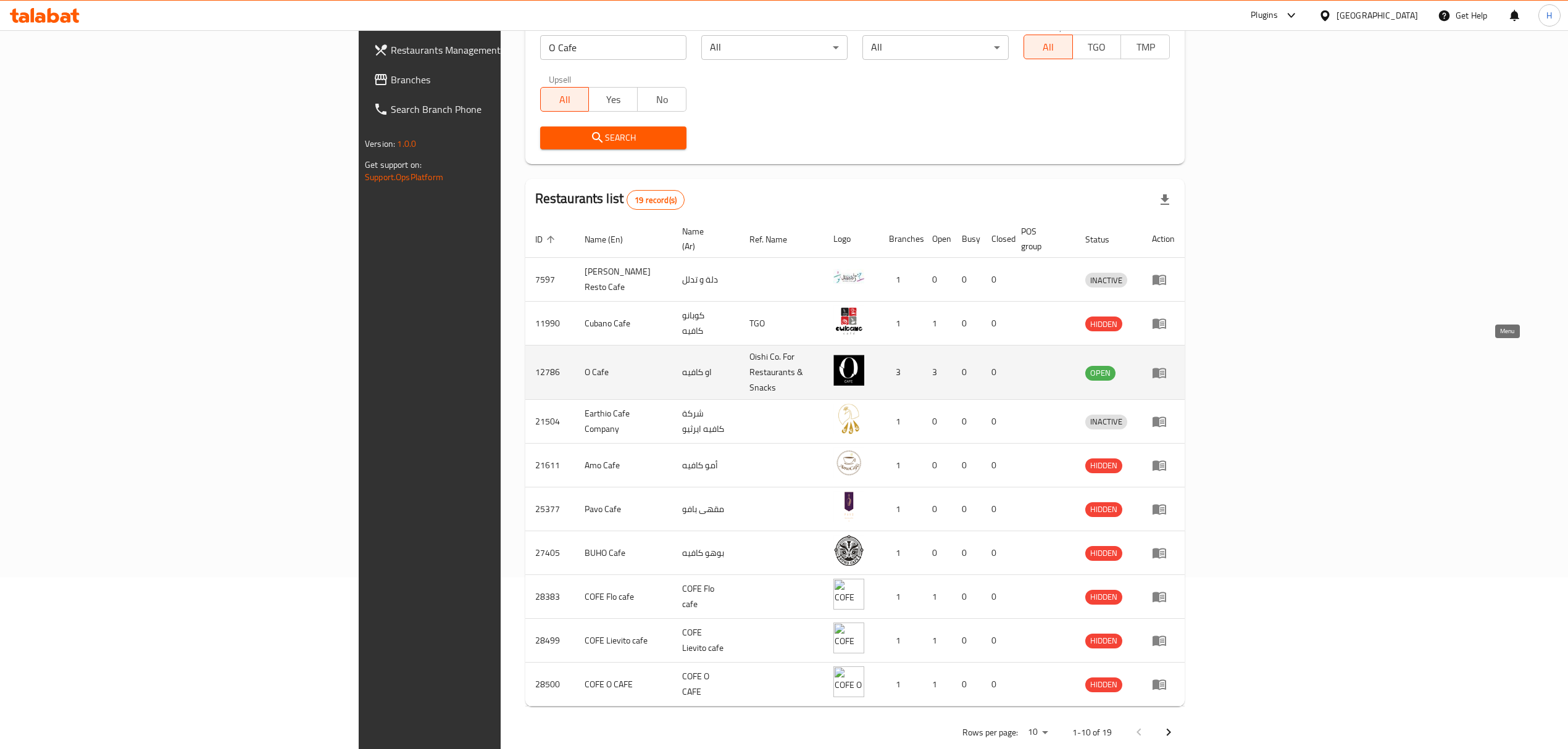
click at [1166, 368] on icon "enhanced table" at bounding box center [1160, 373] width 14 height 10
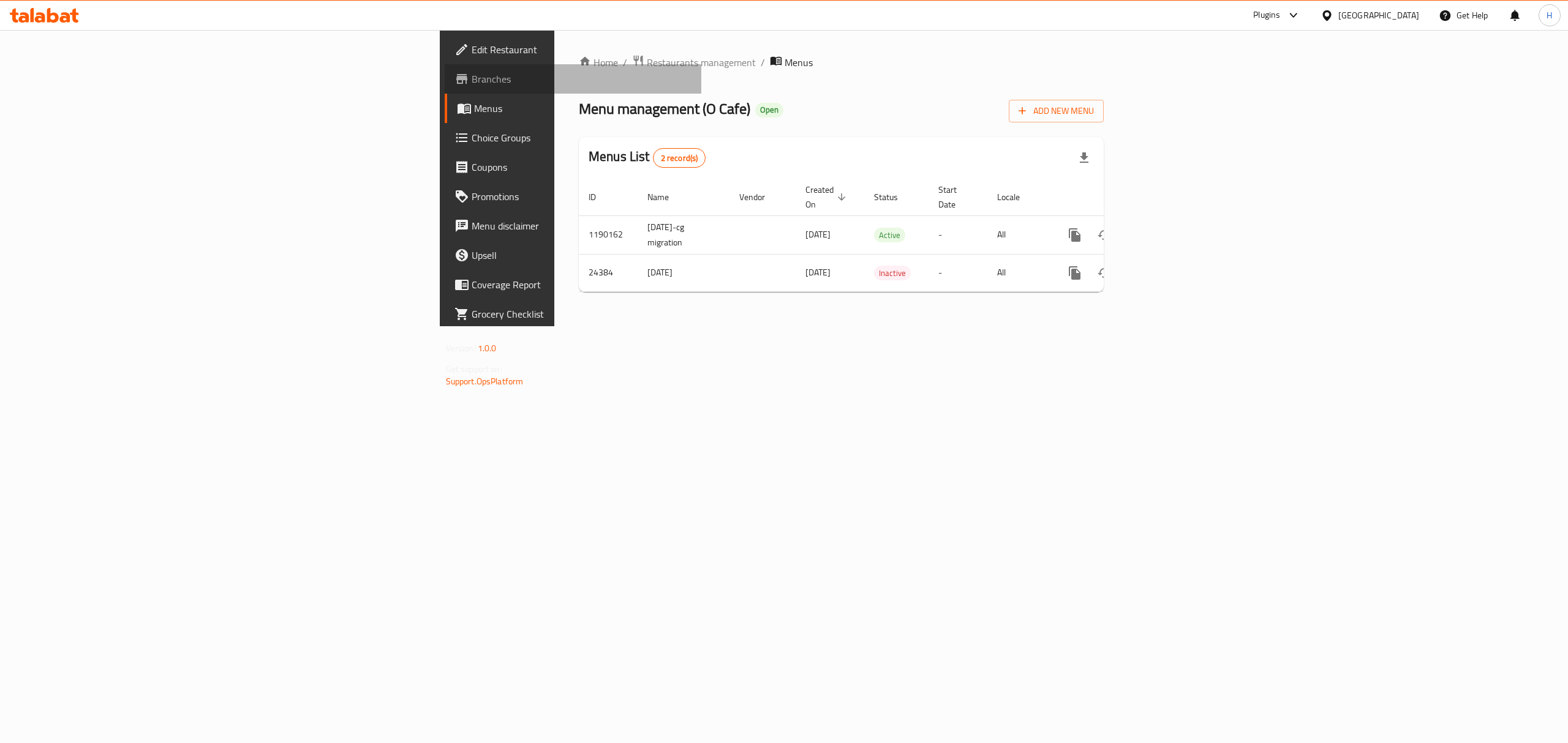
click at [472, 82] on span "Branches" at bounding box center [582, 79] width 221 height 15
